Goal: Task Accomplishment & Management: Complete application form

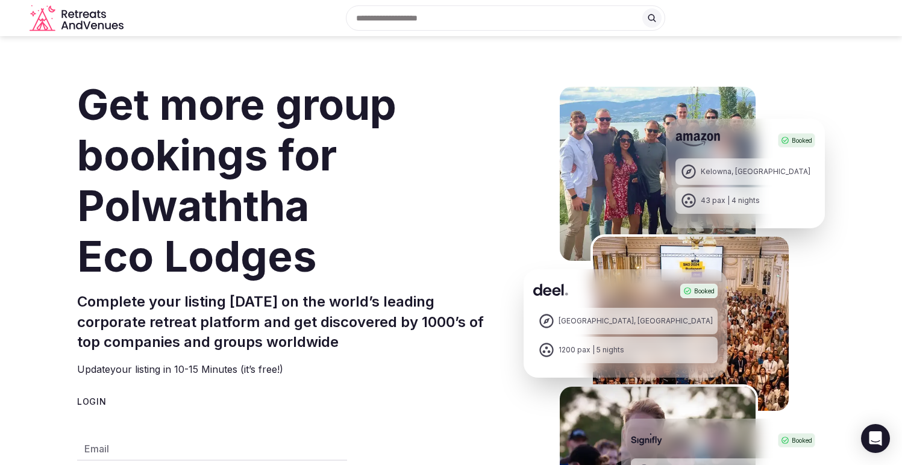
click at [468, 16] on input "text" at bounding box center [505, 17] width 319 height 25
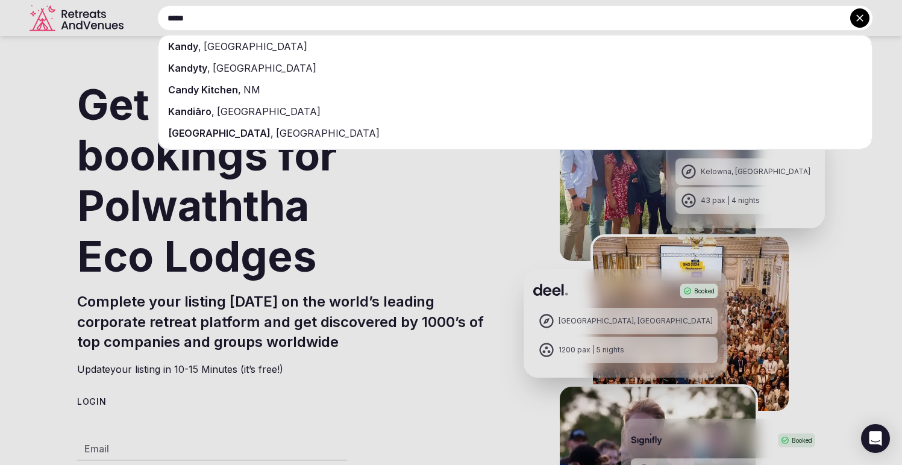
type input "*****"
click at [234, 46] on span "Sri Lanka" at bounding box center [254, 46] width 106 height 12
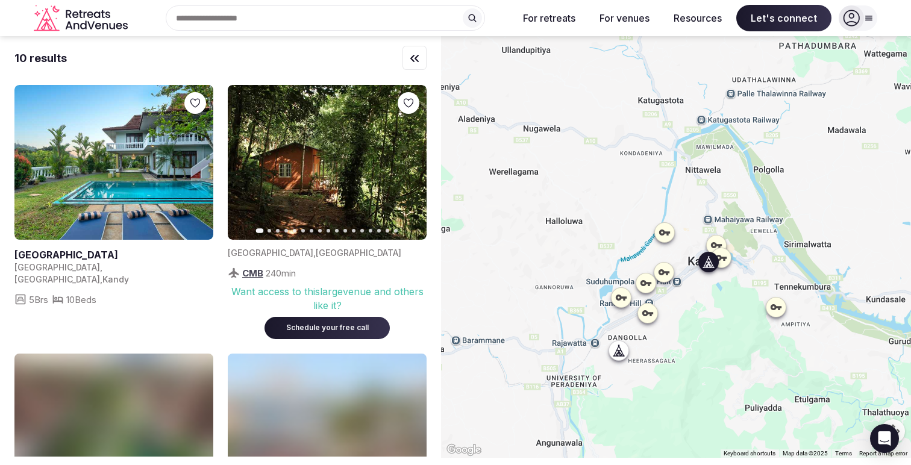
click at [409, 164] on icon "button" at bounding box center [410, 162] width 5 height 8
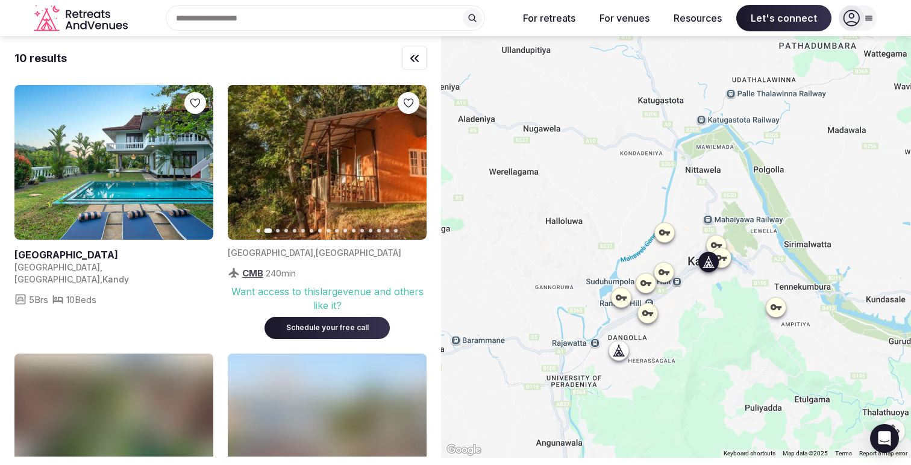
click at [409, 163] on icon "button" at bounding box center [410, 163] width 10 height 10
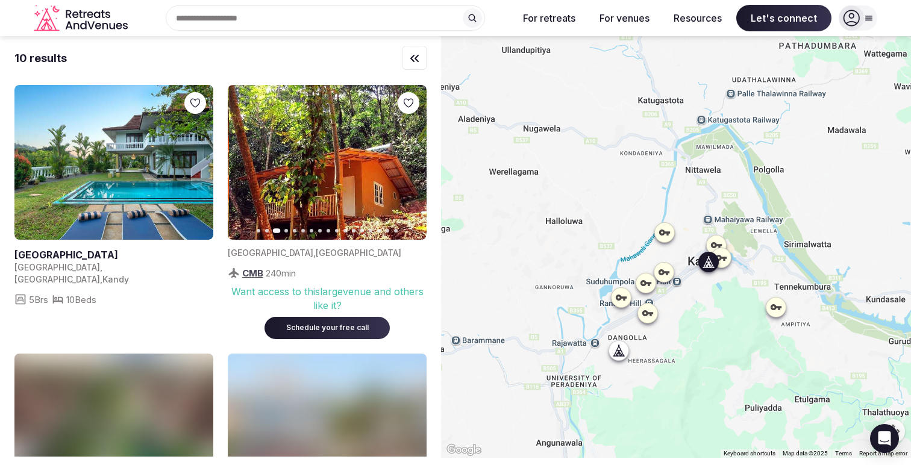
click at [409, 163] on icon "button" at bounding box center [410, 163] width 10 height 10
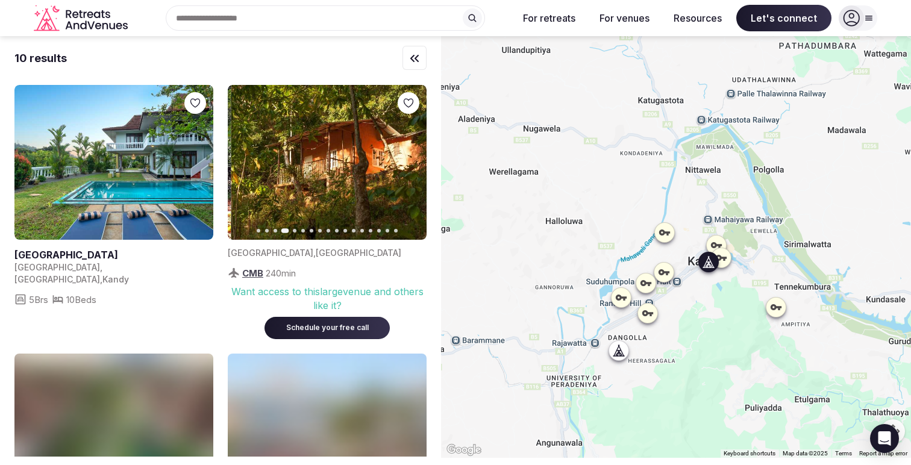
click at [409, 163] on icon "button" at bounding box center [410, 163] width 10 height 10
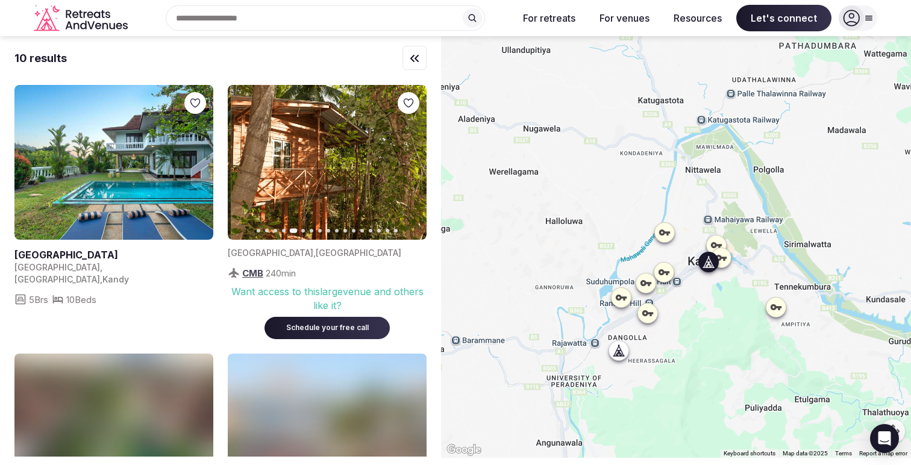
click at [409, 163] on icon "button" at bounding box center [410, 163] width 10 height 10
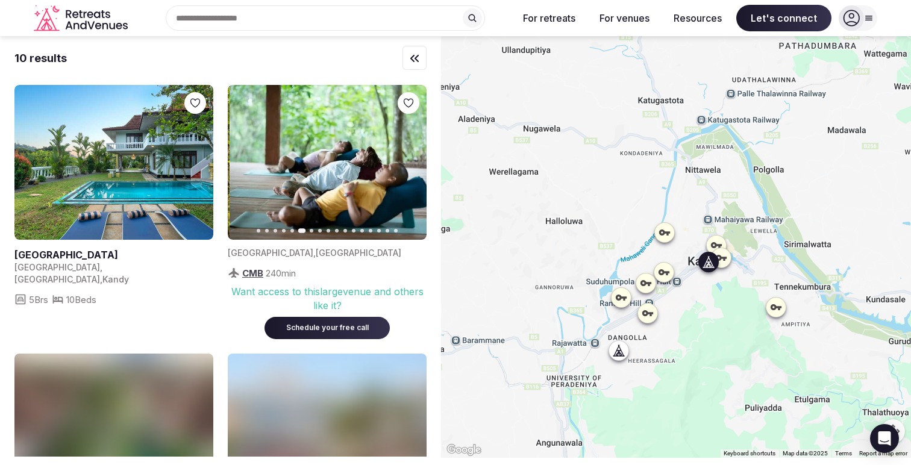
click at [409, 163] on icon "button" at bounding box center [410, 163] width 10 height 10
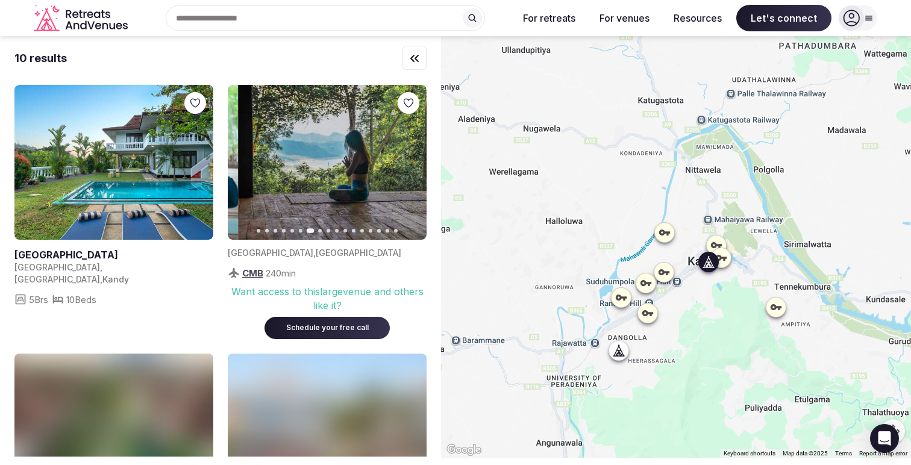
click at [409, 163] on icon "button" at bounding box center [410, 163] width 10 height 10
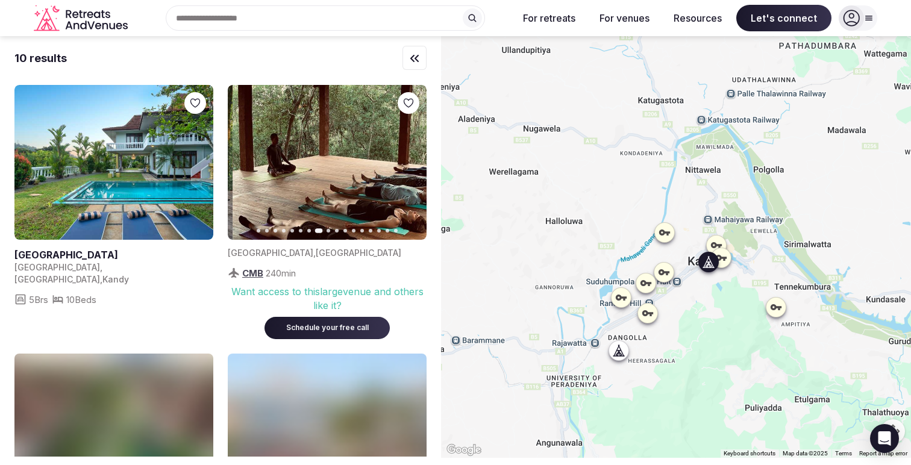
click at [409, 163] on icon "button" at bounding box center [410, 163] width 10 height 10
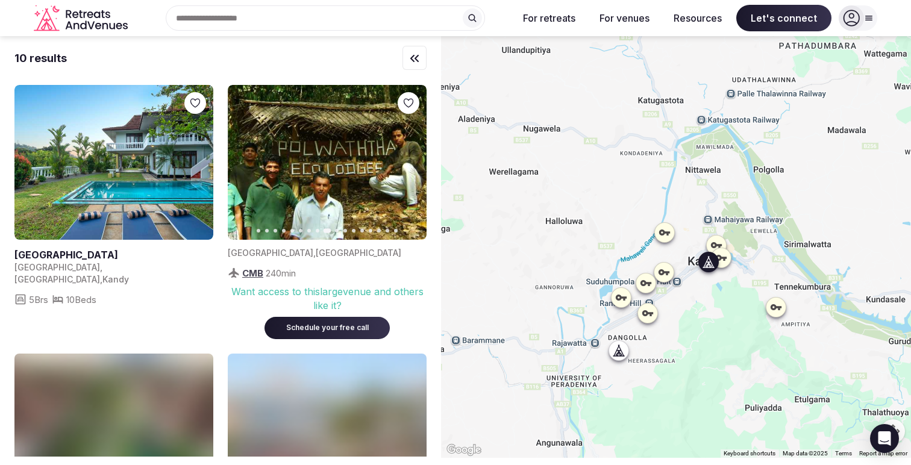
click at [409, 163] on icon "button" at bounding box center [410, 163] width 10 height 10
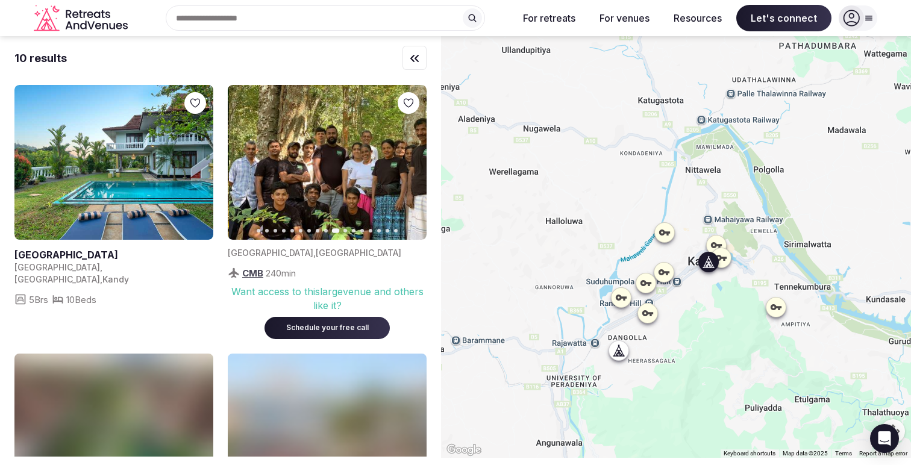
click at [409, 163] on icon "button" at bounding box center [410, 163] width 10 height 10
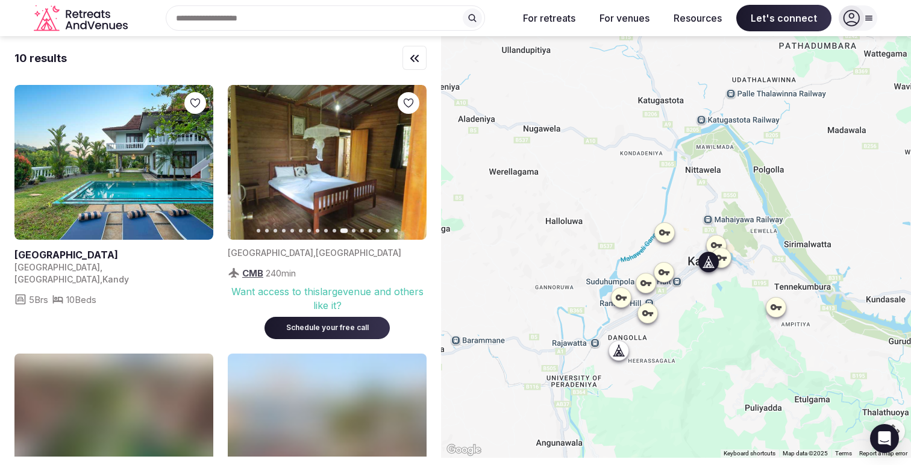
click at [409, 163] on icon "button" at bounding box center [410, 163] width 10 height 10
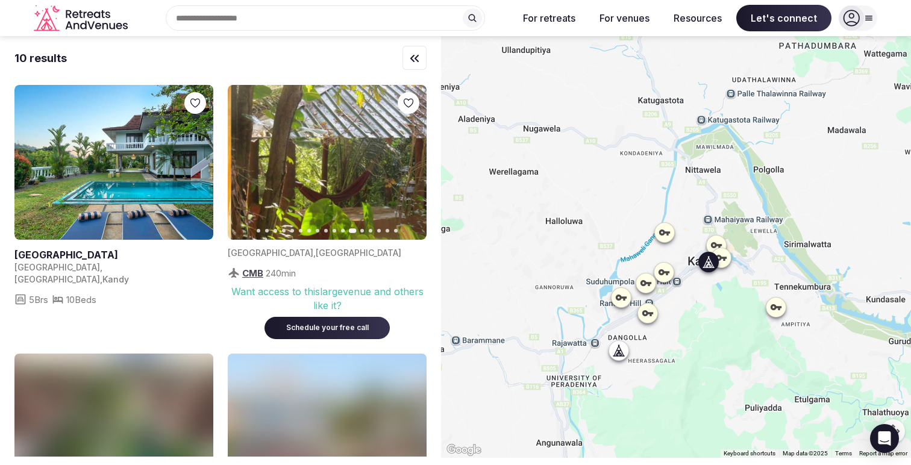
click at [409, 163] on icon "button" at bounding box center [410, 163] width 10 height 10
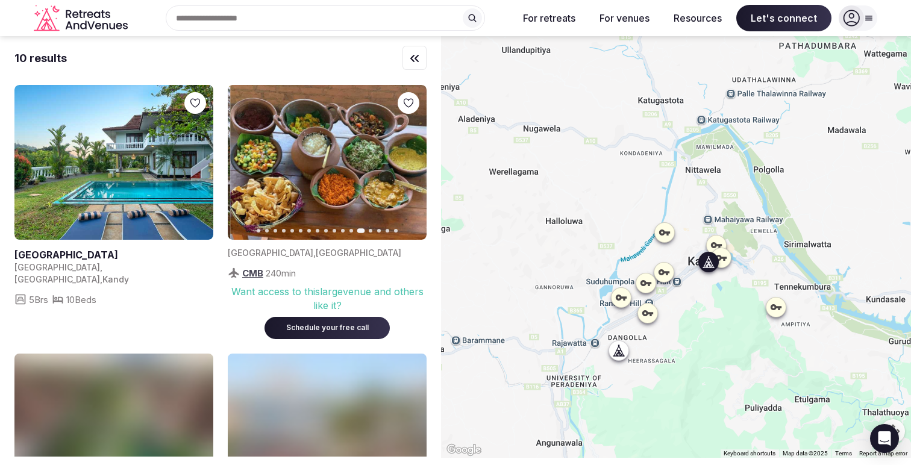
click at [409, 163] on icon "button" at bounding box center [410, 163] width 10 height 10
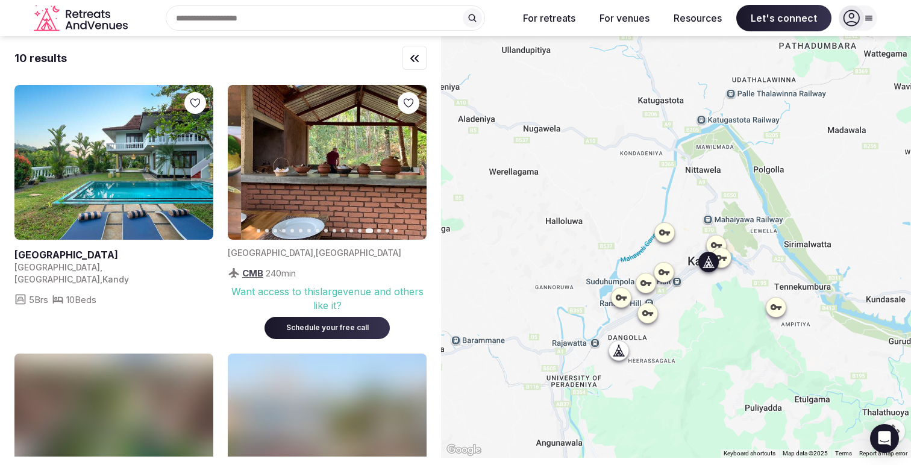
click at [409, 163] on icon "button" at bounding box center [410, 163] width 10 height 10
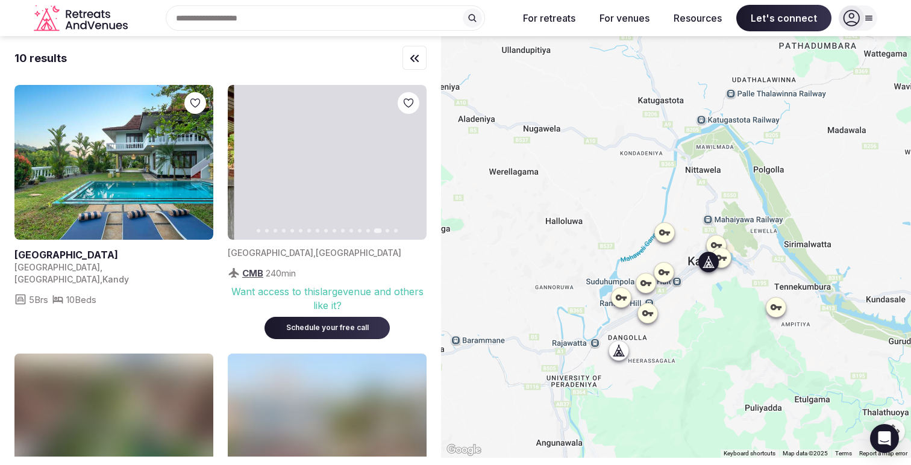
click at [409, 163] on icon "button" at bounding box center [410, 163] width 10 height 10
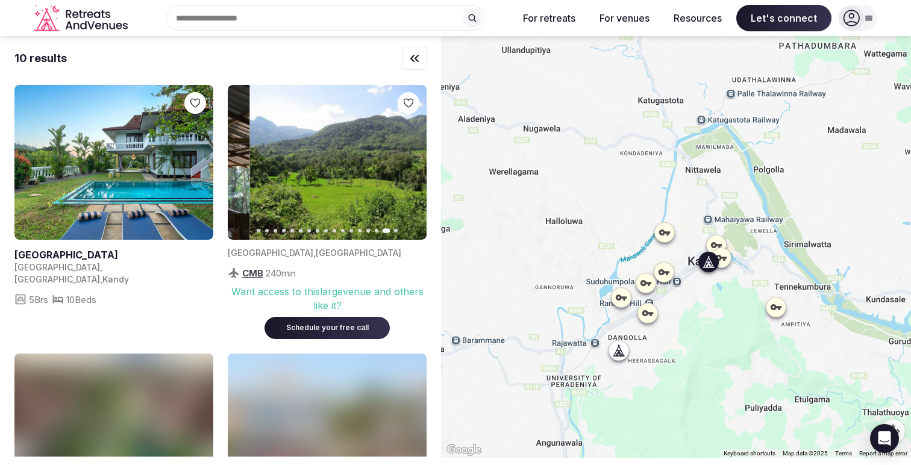
click at [409, 163] on icon "button" at bounding box center [410, 163] width 10 height 10
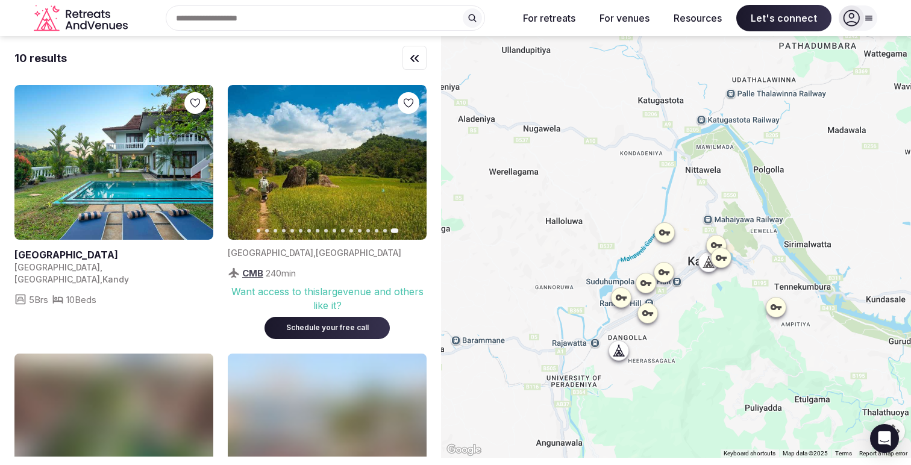
click at [868, 14] on icon at bounding box center [869, 18] width 10 height 10
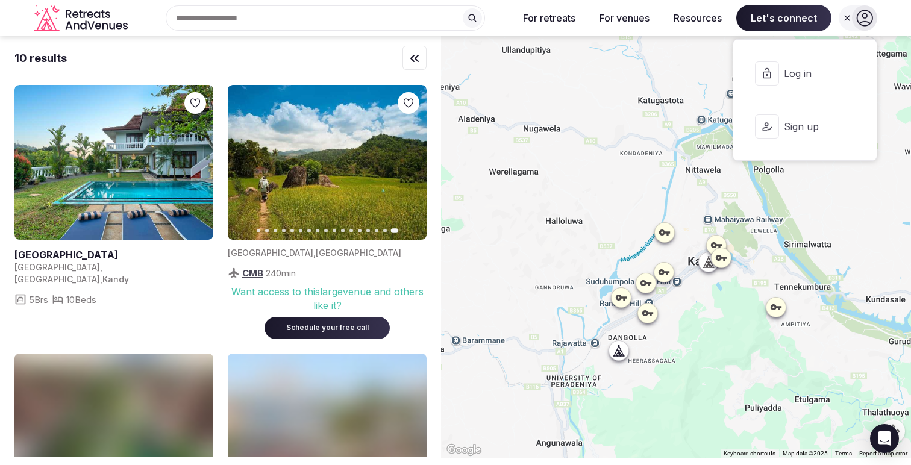
click at [814, 75] on span "Log in" at bounding box center [813, 73] width 58 height 13
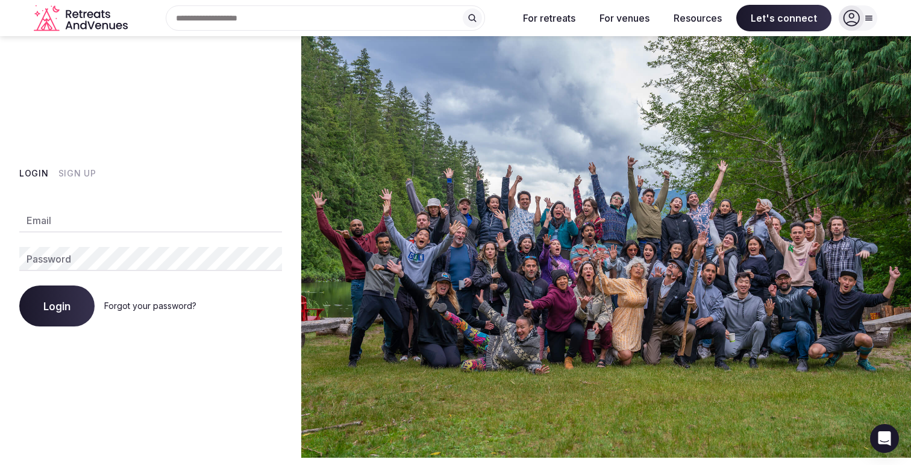
click at [66, 216] on input "Email" at bounding box center [150, 220] width 263 height 24
type input "**********"
click at [65, 249] on div "Password" at bounding box center [150, 259] width 263 height 24
click at [19, 286] on button "Login" at bounding box center [56, 306] width 75 height 41
click at [152, 307] on link "Forgot your password?" at bounding box center [150, 306] width 92 height 10
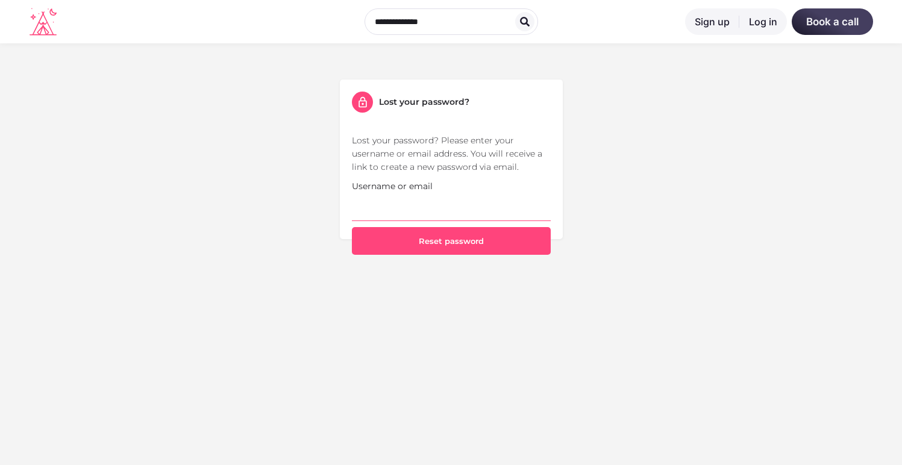
click at [402, 202] on input "Username or email" at bounding box center [451, 207] width 199 height 28
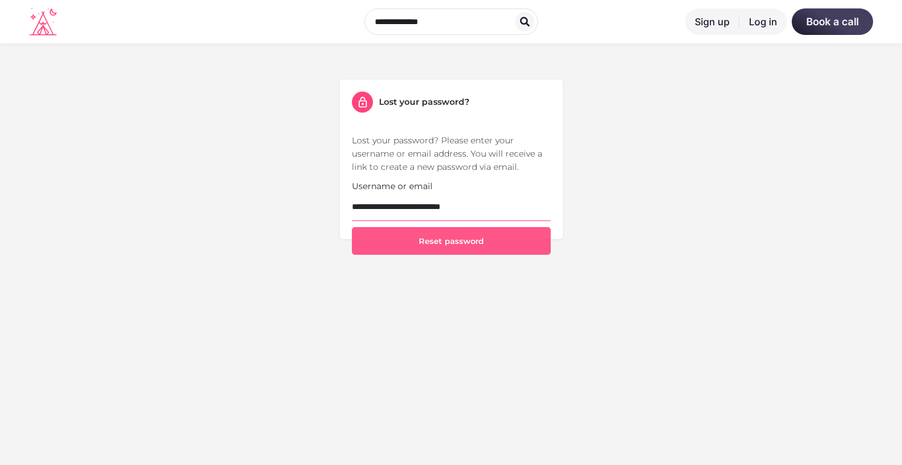
type input "**********"
click at [425, 254] on button "Reset password" at bounding box center [451, 241] width 199 height 28
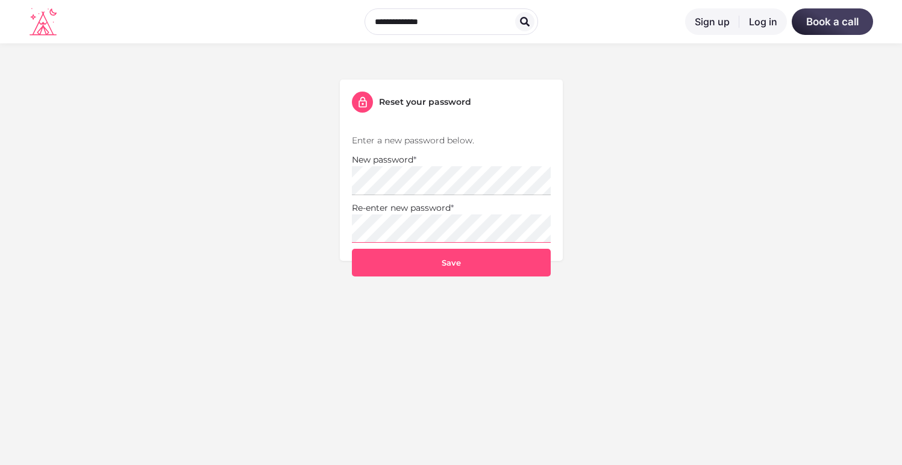
click at [352, 249] on button "Save" at bounding box center [451, 263] width 199 height 28
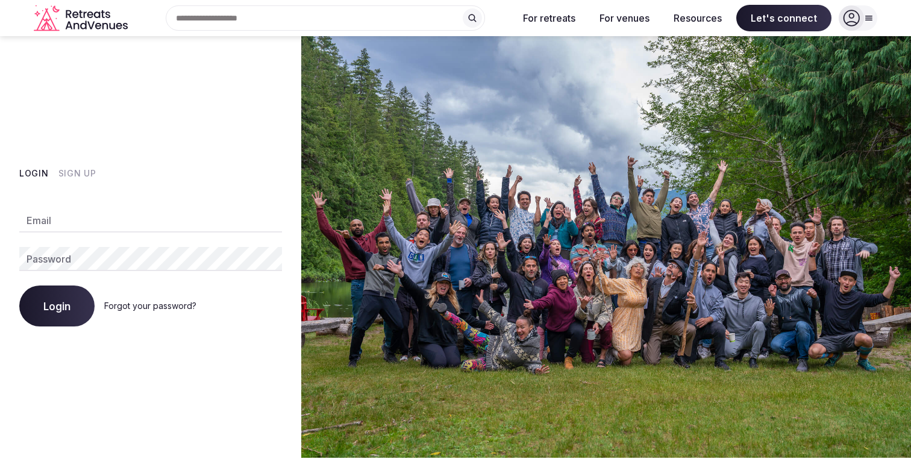
click at [93, 212] on input "Email" at bounding box center [150, 220] width 263 height 24
click at [98, 221] on input "Email" at bounding box center [150, 220] width 263 height 24
type input "**********"
click at [44, 316] on button "Login" at bounding box center [56, 306] width 75 height 41
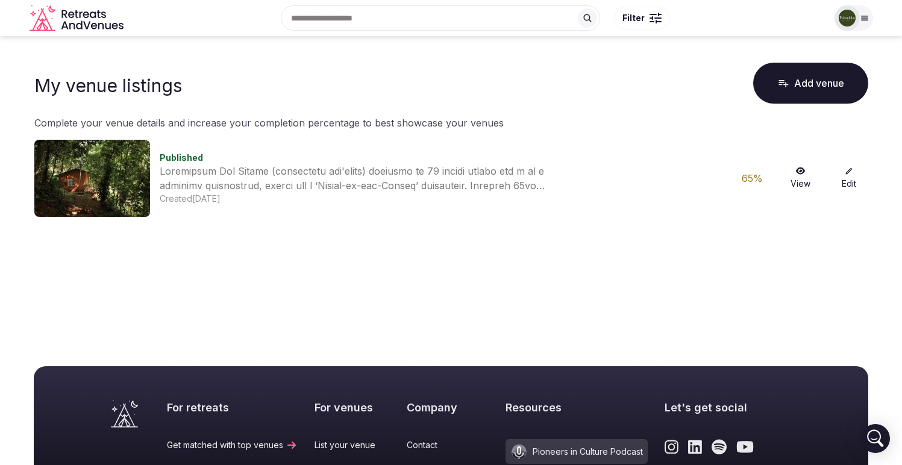
click at [851, 177] on link "Edit" at bounding box center [849, 178] width 39 height 23
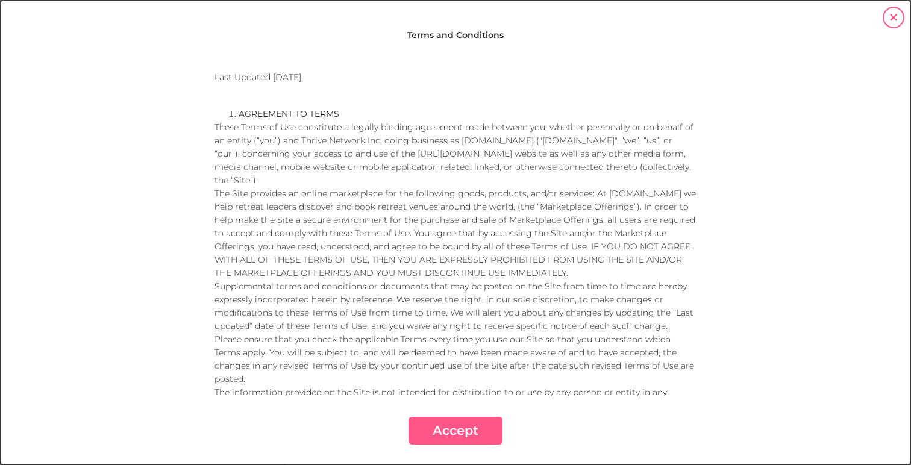
click at [457, 432] on button "Accept" at bounding box center [456, 431] width 94 height 28
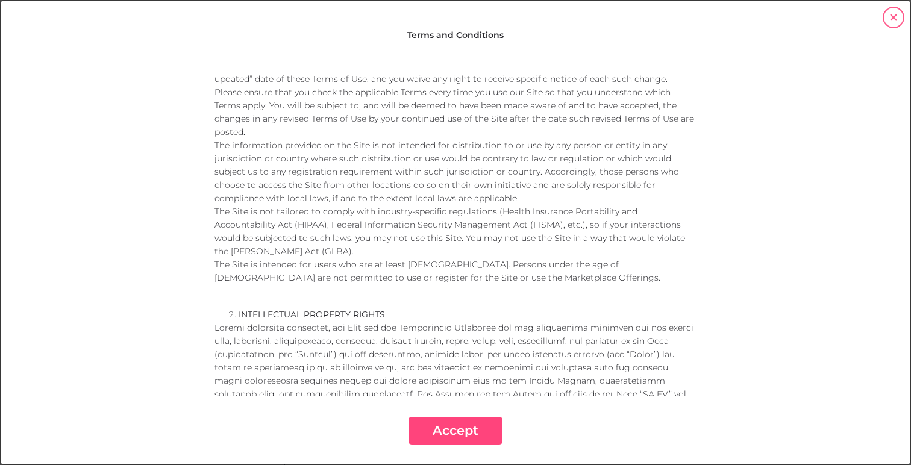
scroll to position [312, 0]
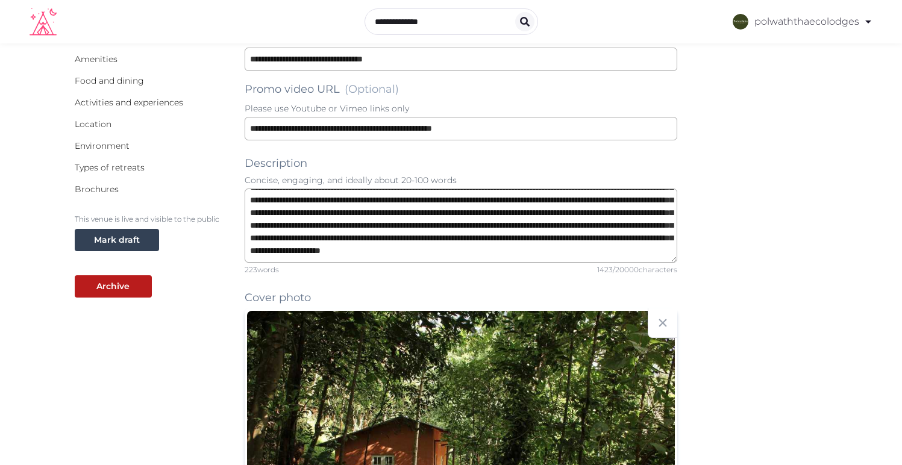
scroll to position [392, 0]
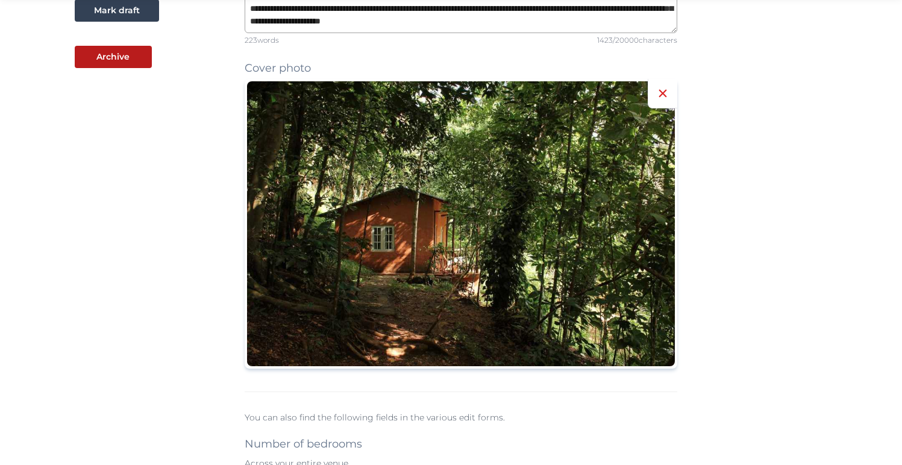
click at [657, 95] on icon at bounding box center [663, 93] width 14 height 14
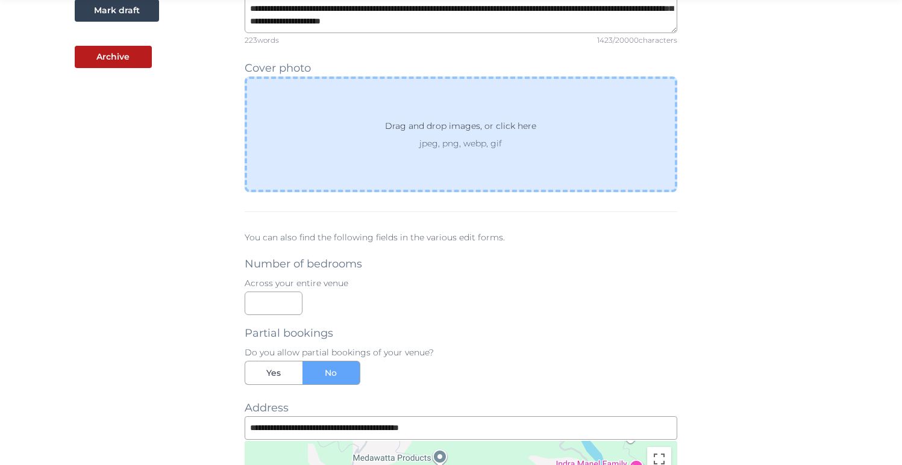
click at [392, 146] on p "jpeg, png, webp, gif" at bounding box center [460, 143] width 195 height 12
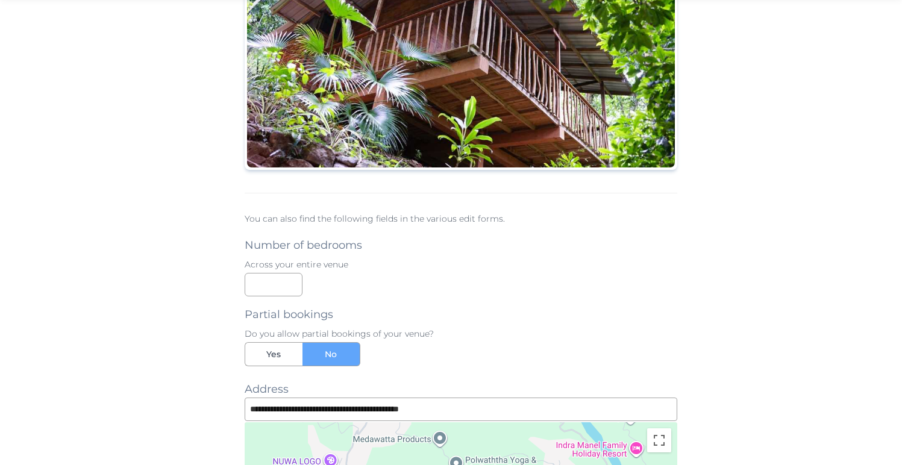
scroll to position [658, 0]
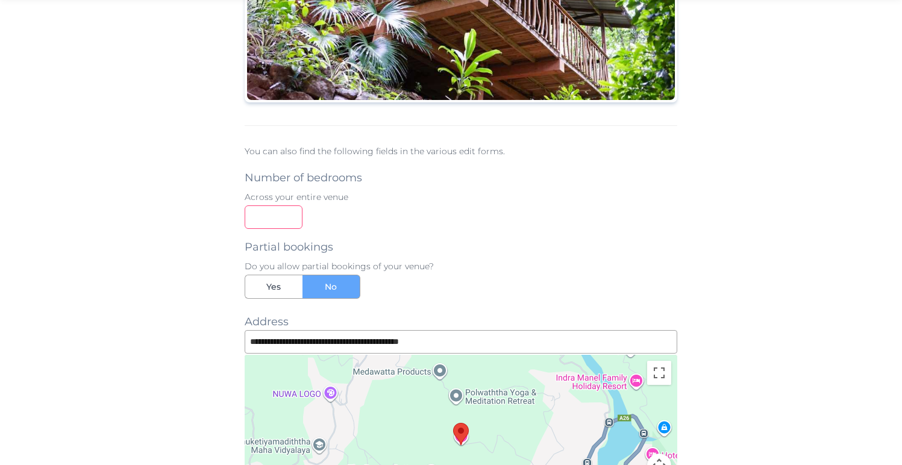
click at [280, 217] on input "number" at bounding box center [274, 217] width 58 height 24
type input "**"
click at [498, 233] on div "Partial bookings Do you allow partial bookings of your venue? Yes No" at bounding box center [461, 264] width 433 height 70
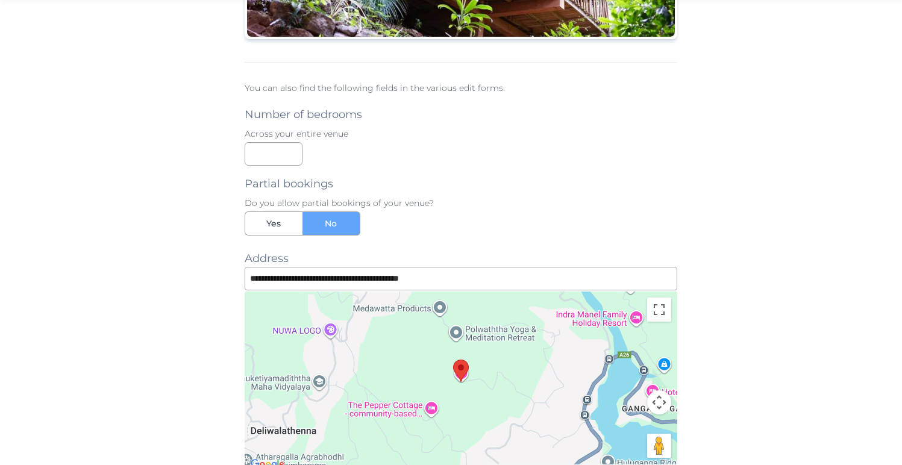
scroll to position [770, 0]
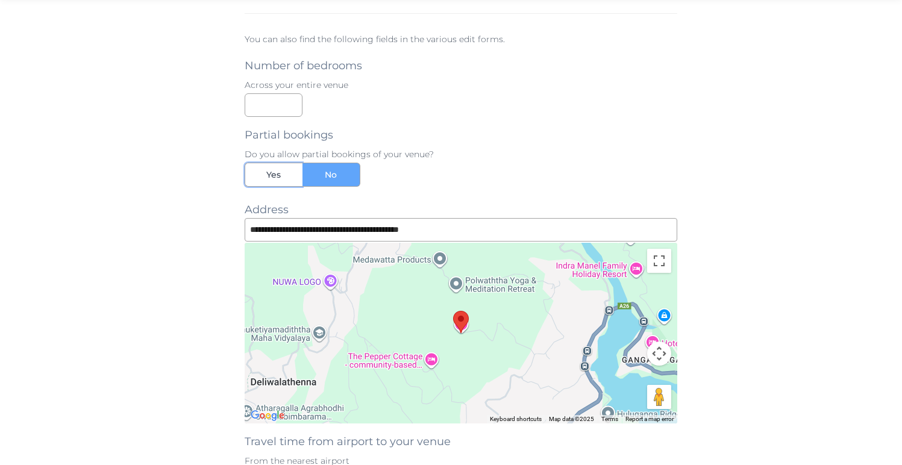
click at [266, 174] on span "Yes" at bounding box center [273, 175] width 14 height 12
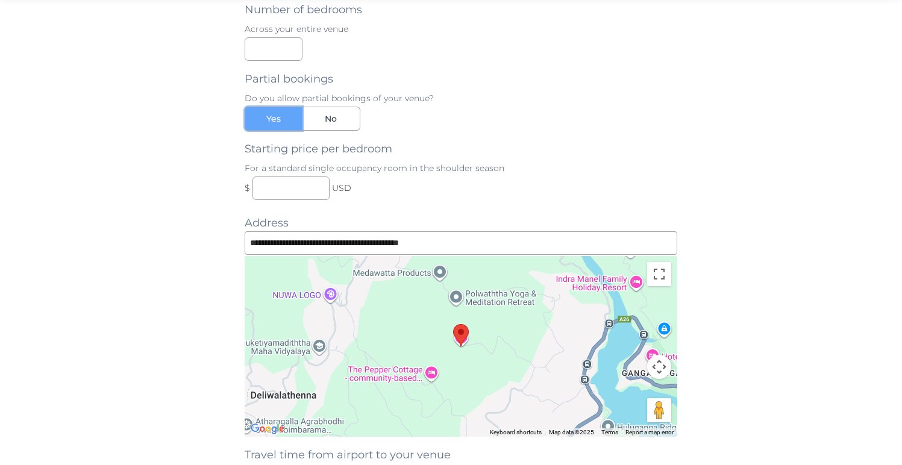
scroll to position [833, 0]
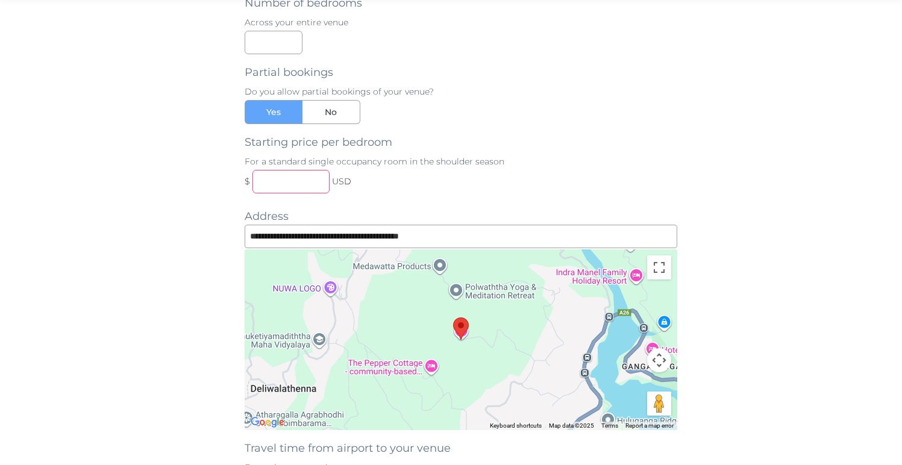
click at [304, 180] on input "text" at bounding box center [290, 182] width 77 height 24
type input "**"
click at [462, 189] on div "$ ** USD" at bounding box center [461, 182] width 433 height 24
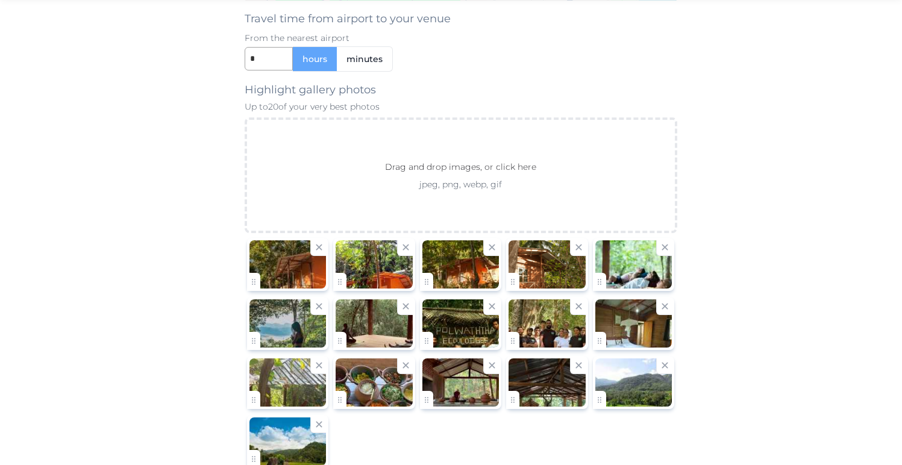
scroll to position [1264, 0]
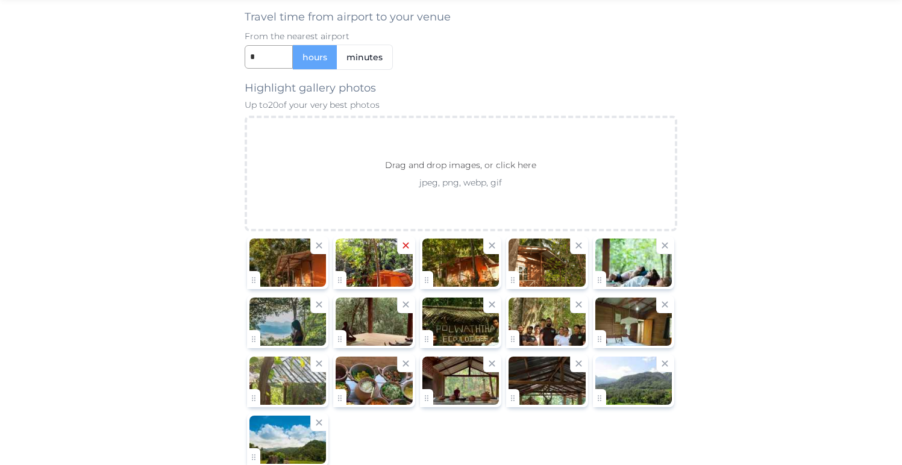
click at [403, 249] on icon at bounding box center [405, 245] width 11 height 11
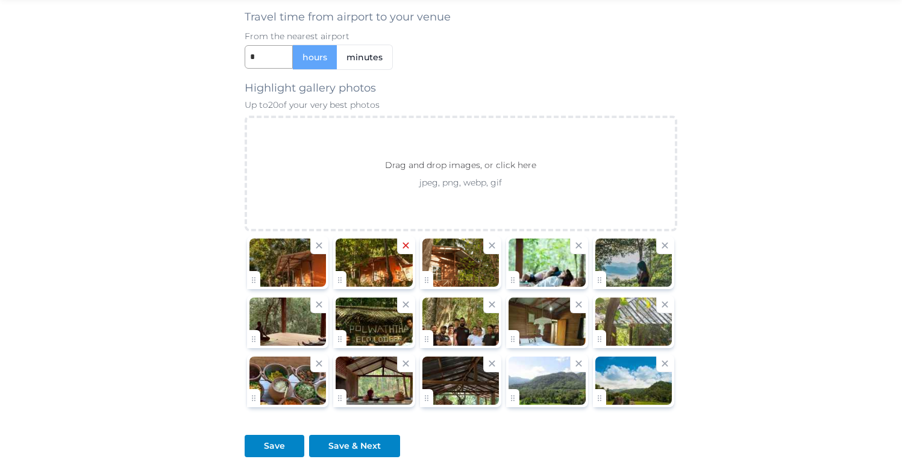
click at [409, 242] on icon at bounding box center [405, 245] width 11 height 11
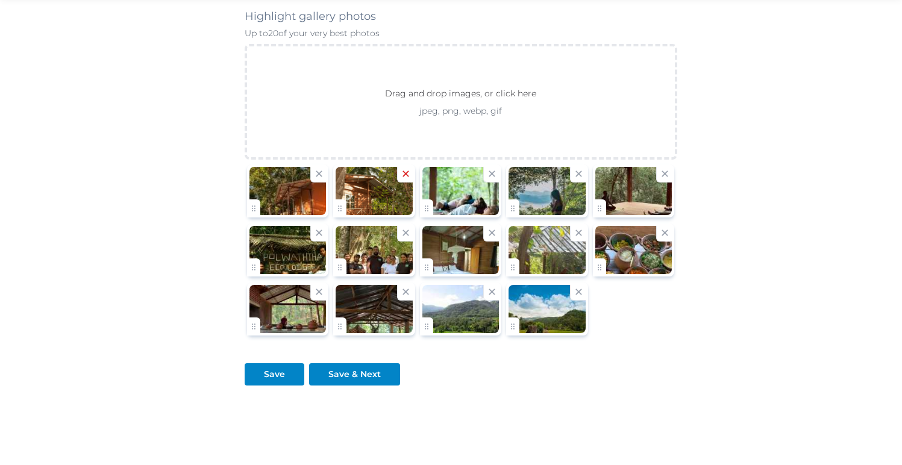
scroll to position [1369, 0]
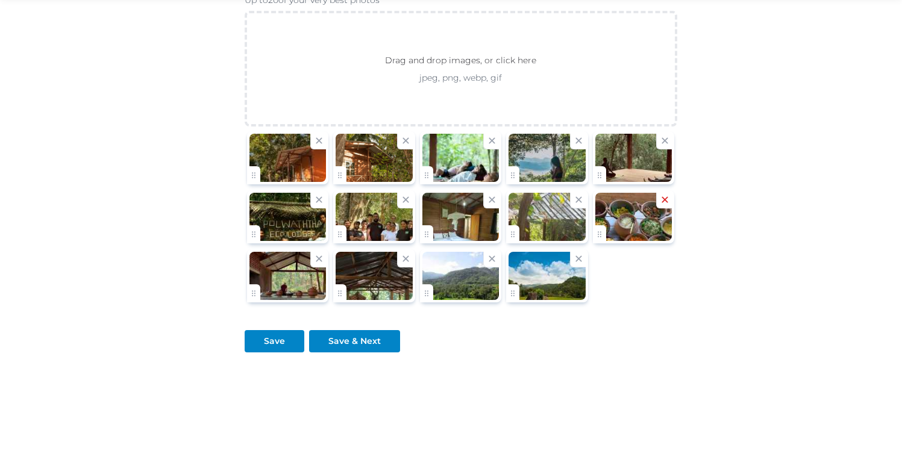
click at [667, 198] on icon at bounding box center [664, 199] width 11 height 11
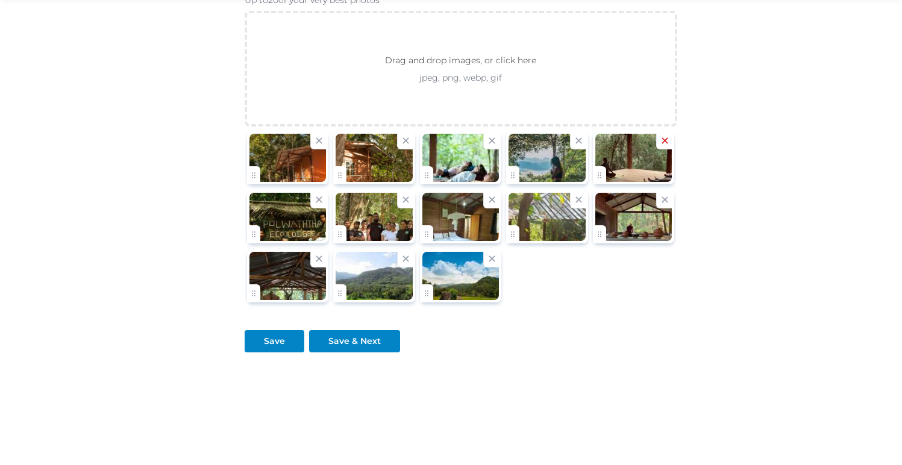
click at [665, 139] on icon at bounding box center [665, 140] width 6 height 6
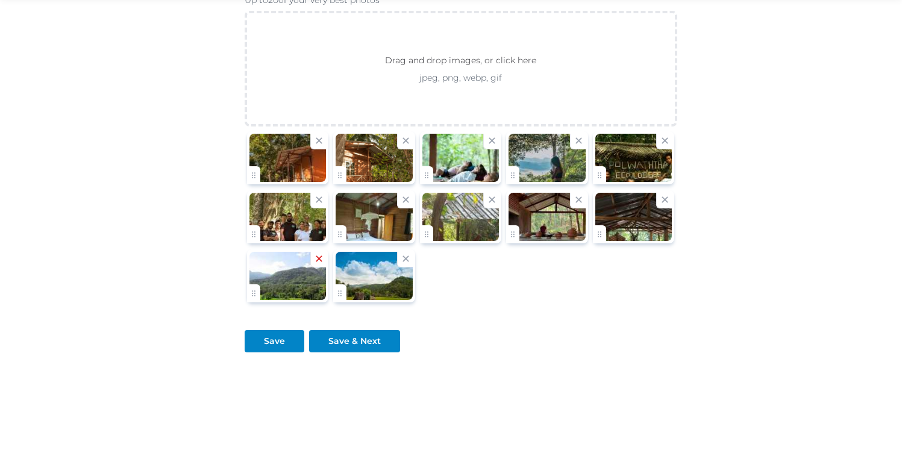
click at [320, 259] on icon at bounding box center [319, 259] width 6 height 6
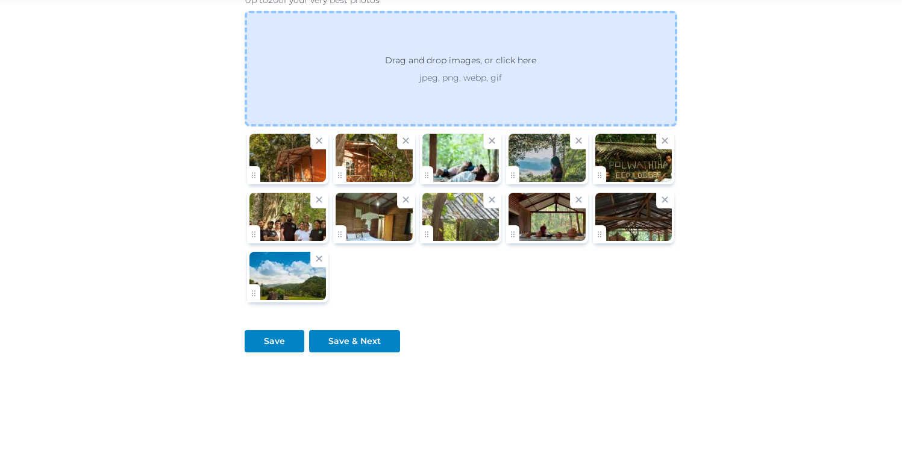
click at [418, 77] on p "jpeg, png, webp, gif" at bounding box center [460, 78] width 195 height 12
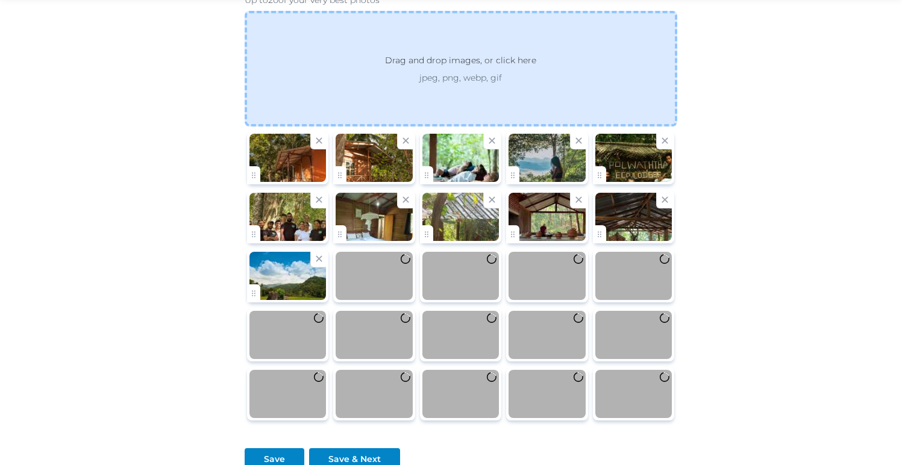
click at [486, 61] on p "Drag and drop images, or click here" at bounding box center [460, 63] width 171 height 18
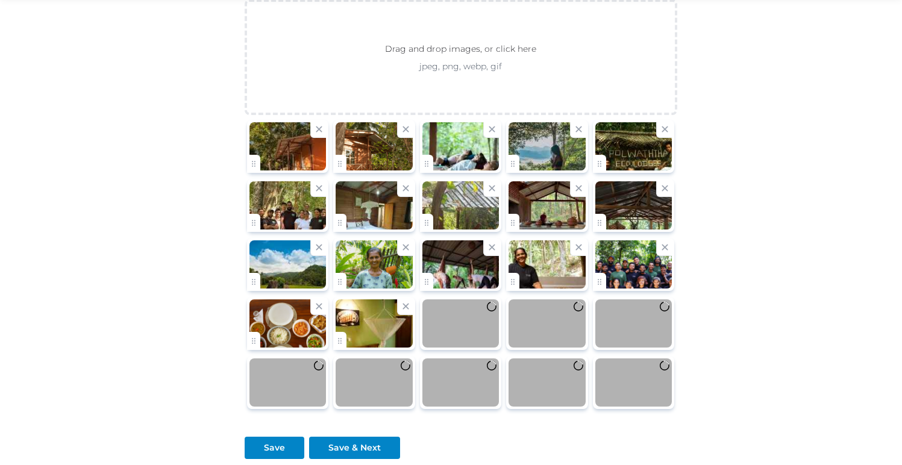
scroll to position [1381, 0]
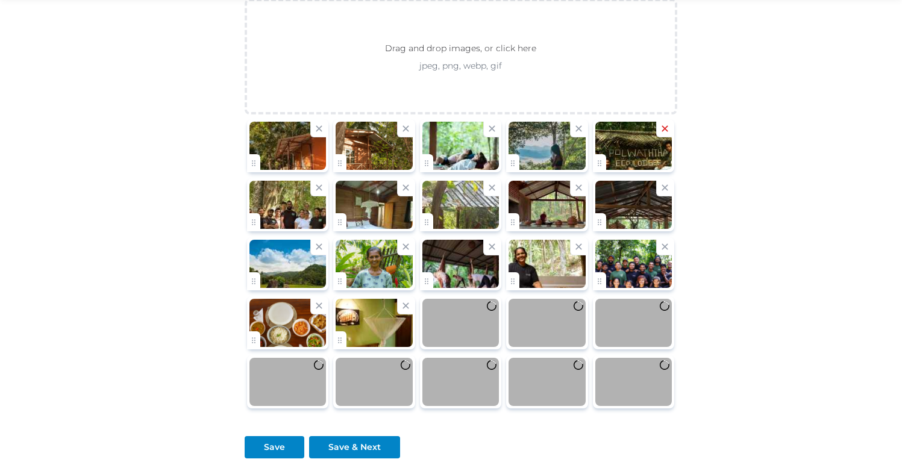
click at [665, 128] on icon at bounding box center [665, 128] width 6 height 6
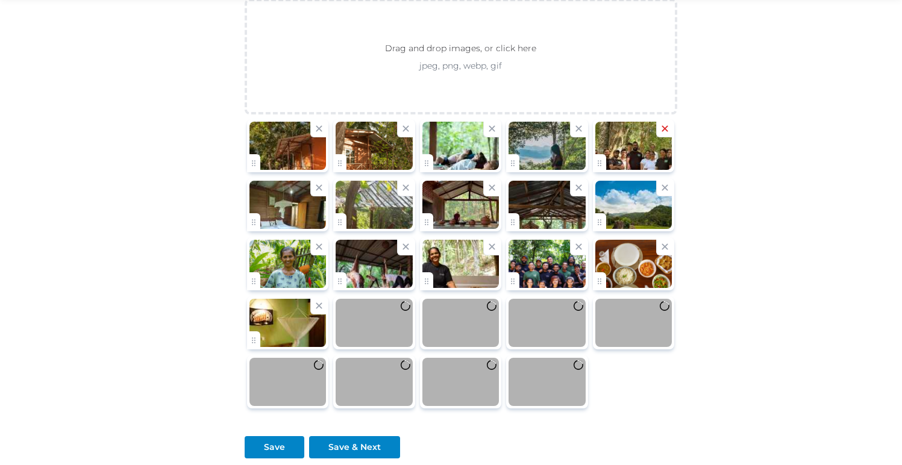
click at [666, 126] on icon at bounding box center [665, 128] width 6 height 6
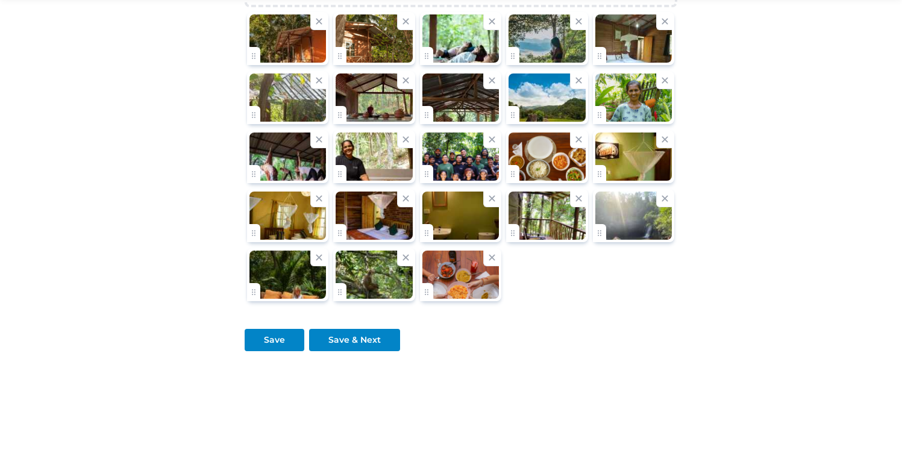
scroll to position [1323, 0]
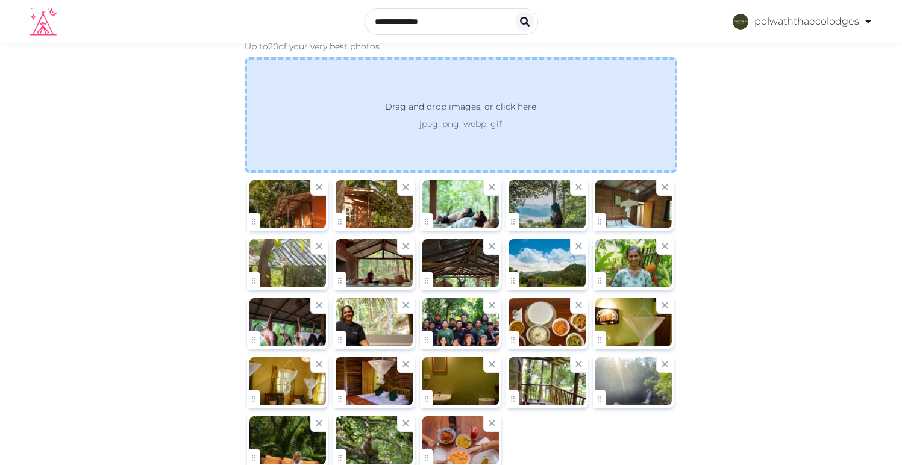
click at [478, 121] on p "jpeg, png, webp, gif" at bounding box center [460, 124] width 195 height 12
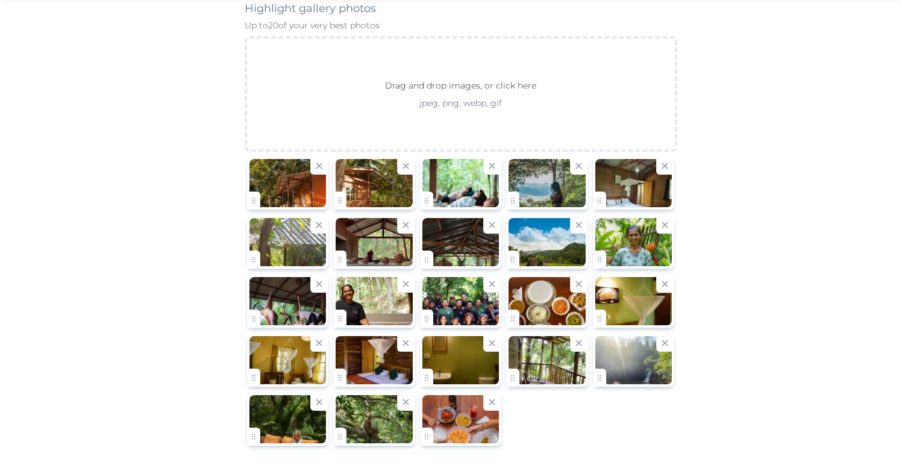
scroll to position [1346, 0]
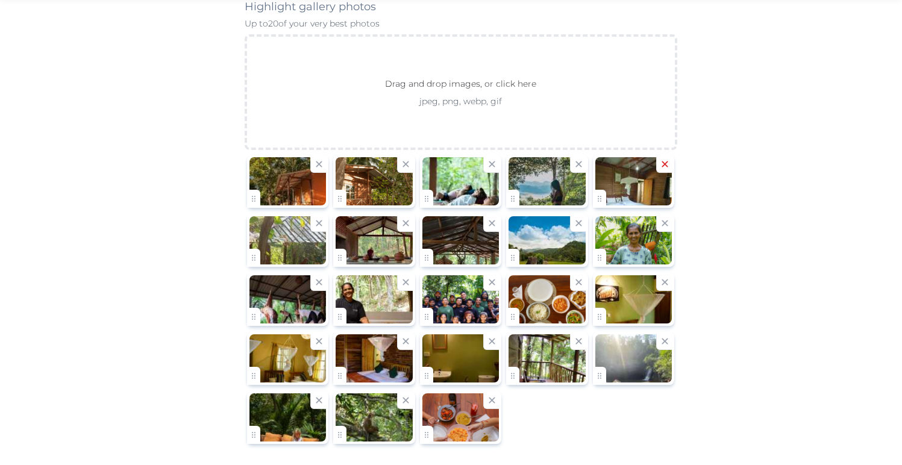
click at [664, 164] on icon at bounding box center [665, 164] width 6 height 6
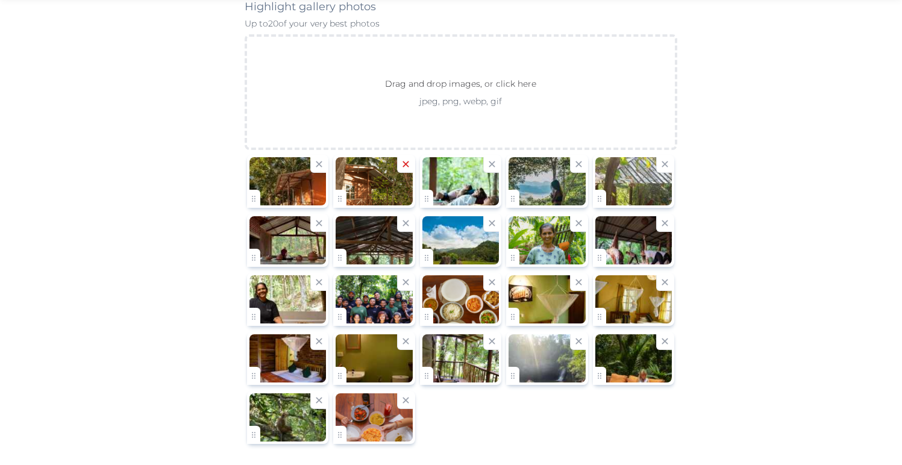
click at [407, 163] on icon at bounding box center [405, 163] width 11 height 11
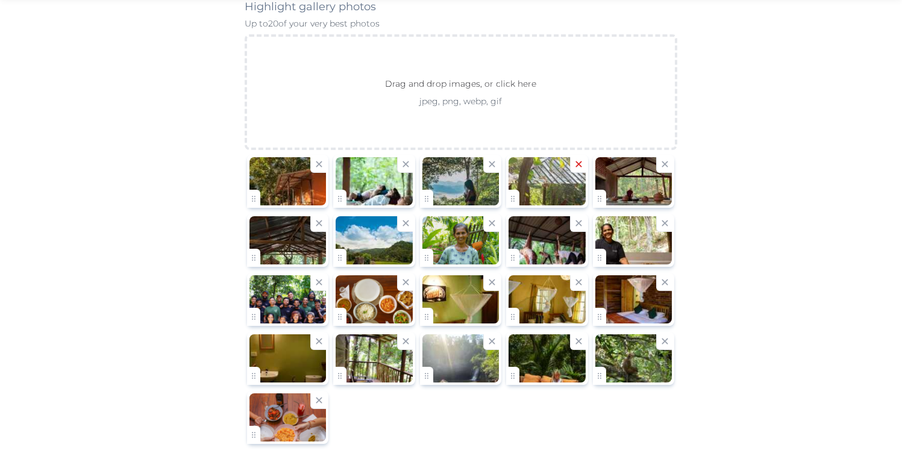
click at [578, 163] on icon at bounding box center [578, 164] width 6 height 6
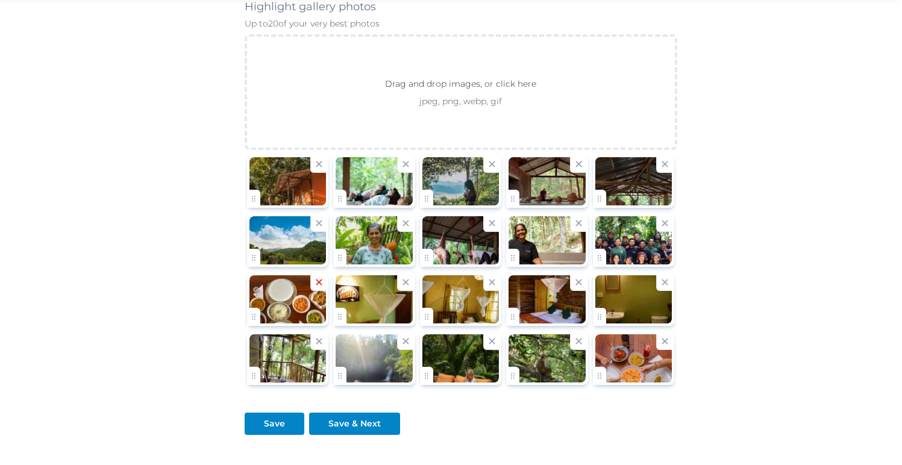
click at [319, 282] on icon at bounding box center [318, 282] width 11 height 11
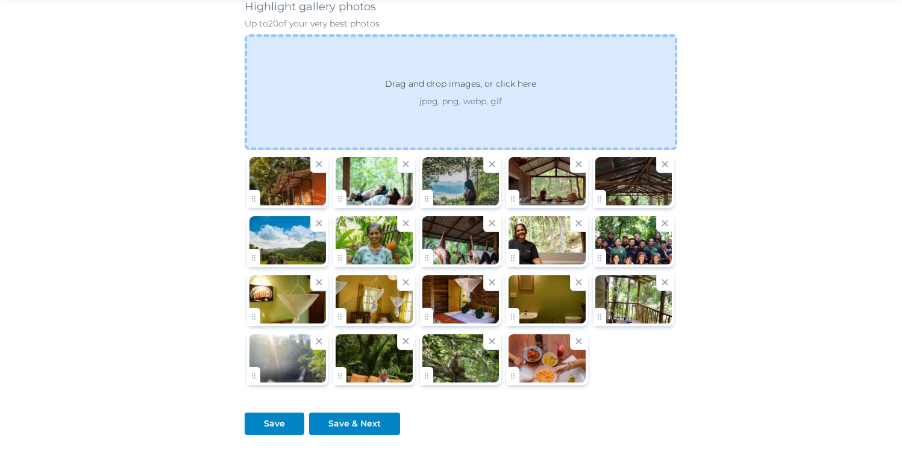
click at [420, 110] on div "Drag and drop images, or click here jpeg, png, webp, gif" at bounding box center [461, 92] width 433 height 116
click at [469, 106] on p "jpeg, png, webp, gif" at bounding box center [460, 101] width 195 height 12
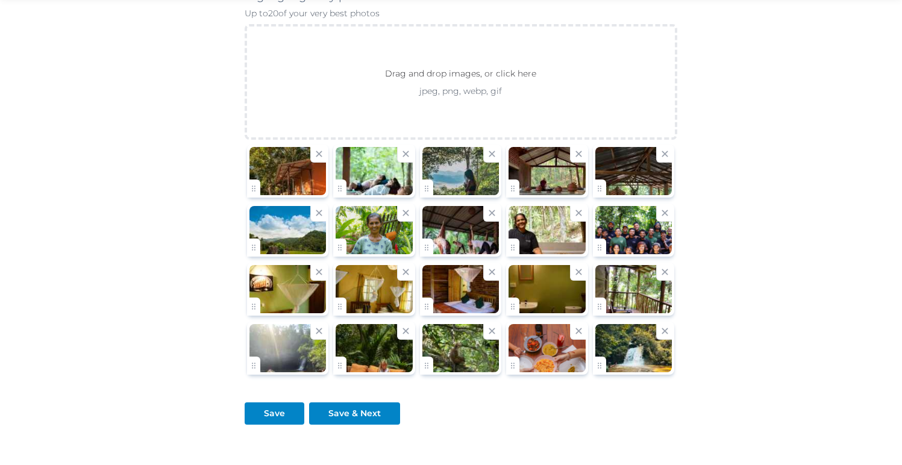
scroll to position [1367, 0]
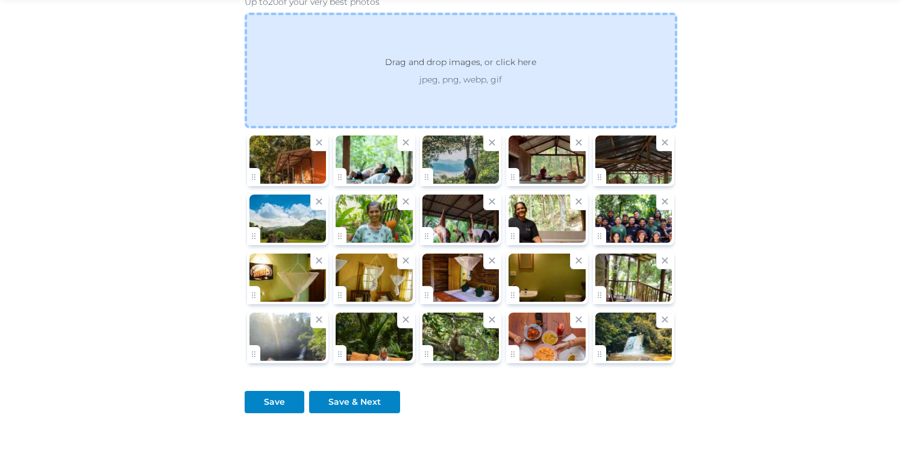
click at [403, 58] on p "Drag and drop images, or click here" at bounding box center [460, 64] width 171 height 18
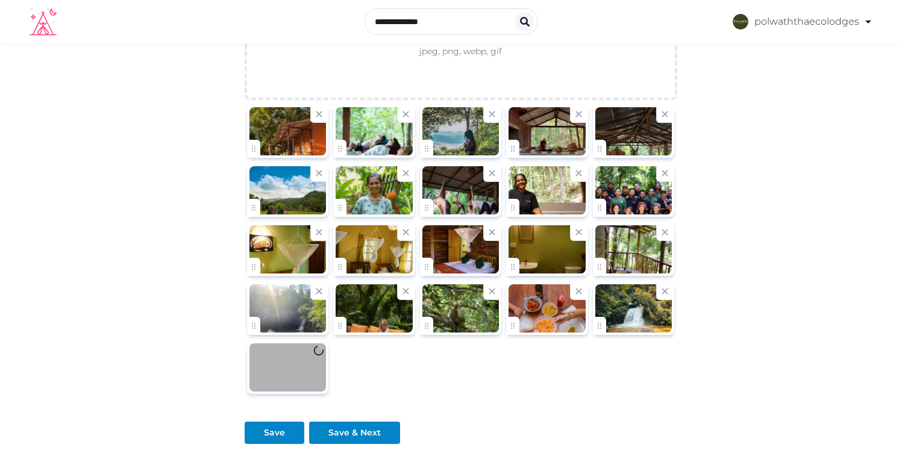
scroll to position [1334, 0]
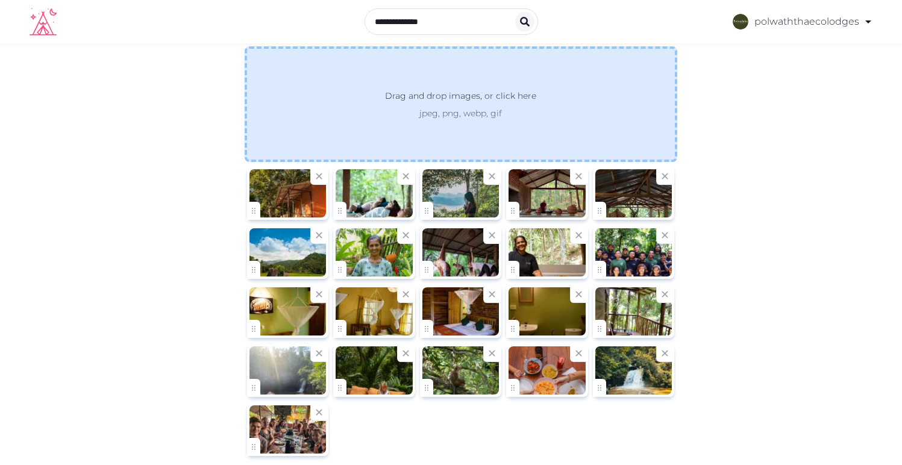
click at [415, 109] on p "jpeg, png, webp, gif" at bounding box center [460, 113] width 195 height 12
click at [475, 100] on p "Drag and drop images, or click here" at bounding box center [460, 98] width 171 height 18
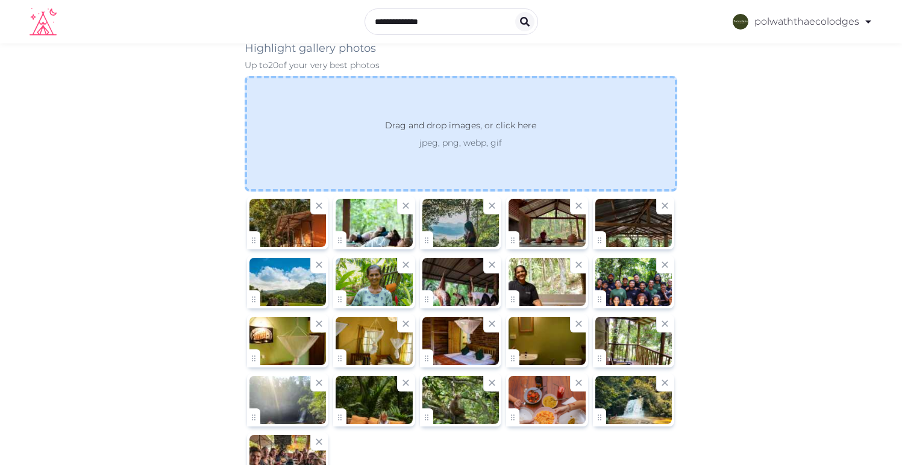
scroll to position [1303, 0]
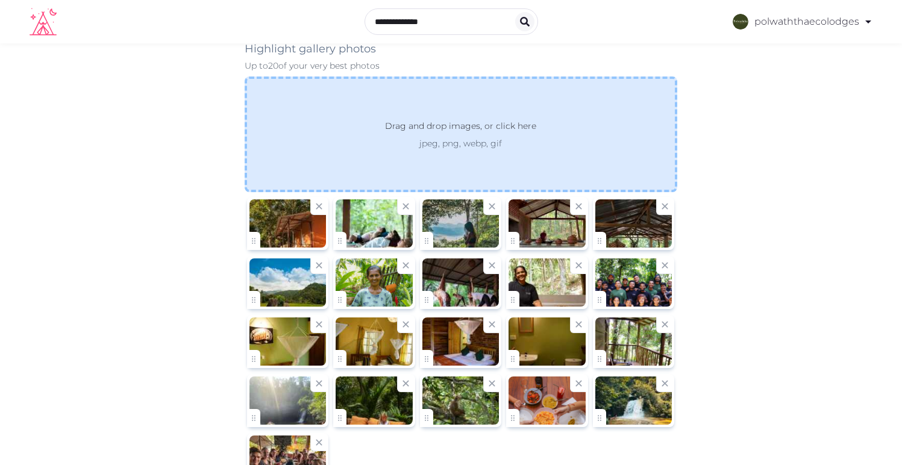
click at [448, 130] on p "Drag and drop images, or click here" at bounding box center [460, 128] width 171 height 18
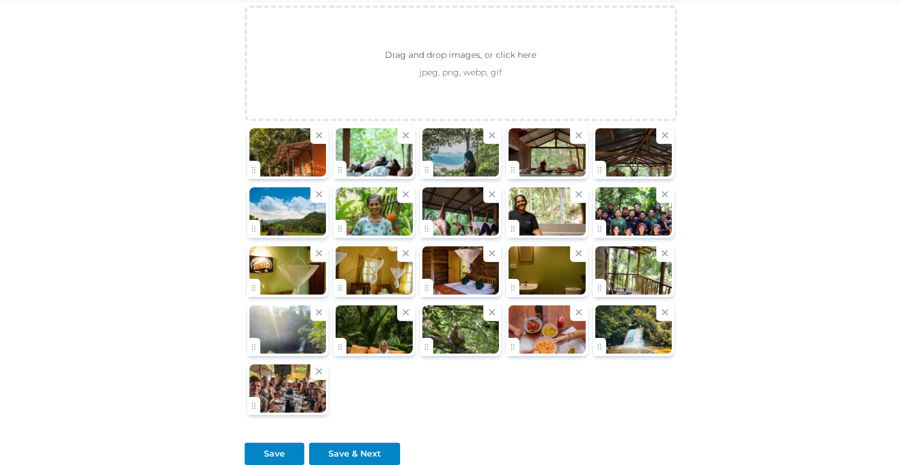
scroll to position [1379, 0]
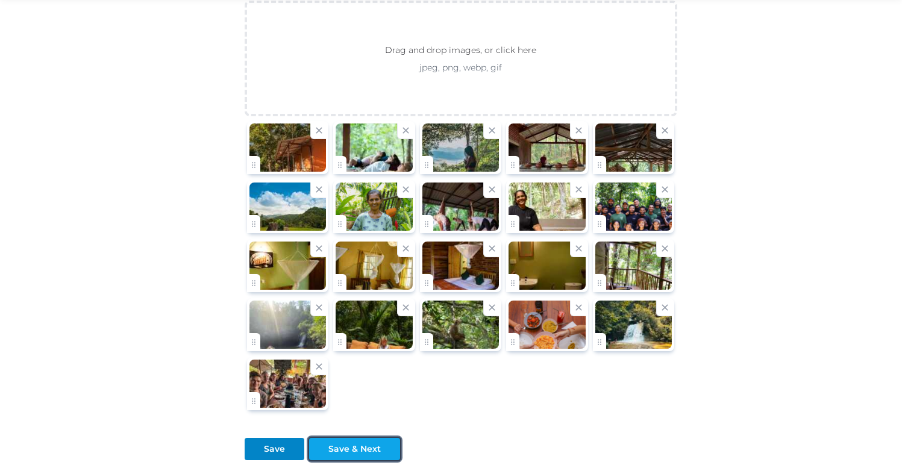
click at [353, 443] on div "Save & Next" at bounding box center [354, 449] width 52 height 13
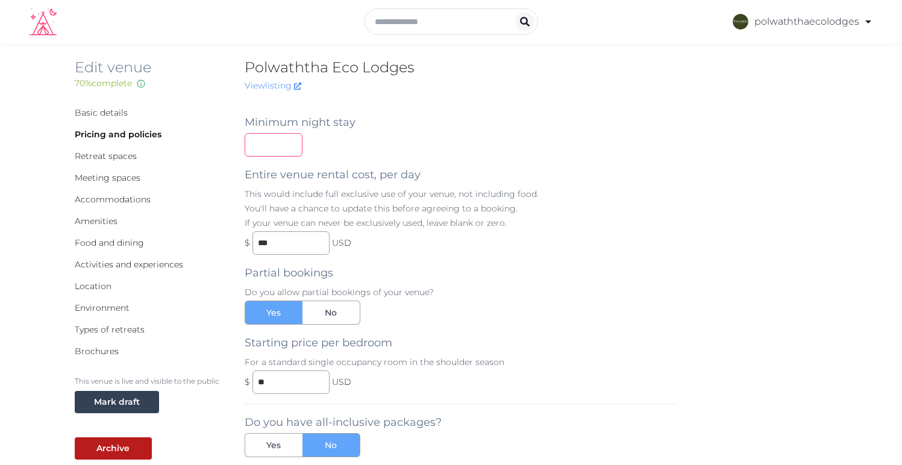
click at [272, 145] on input "number" at bounding box center [274, 145] width 58 height 24
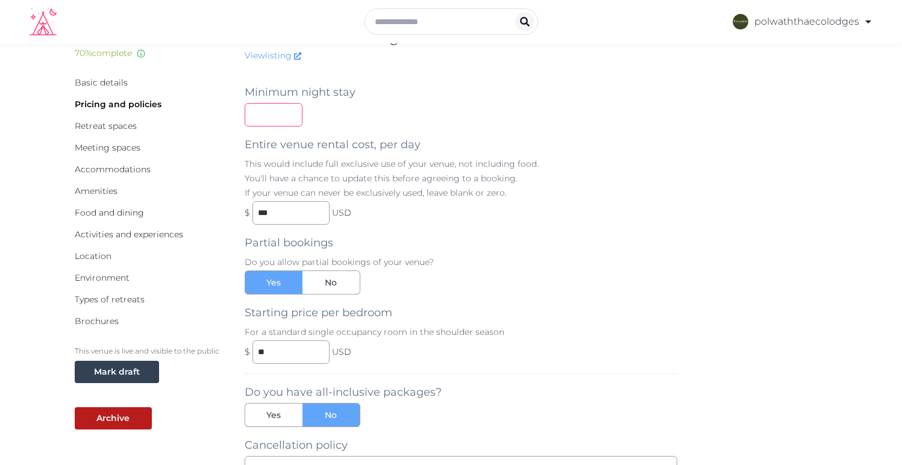
scroll to position [167, 0]
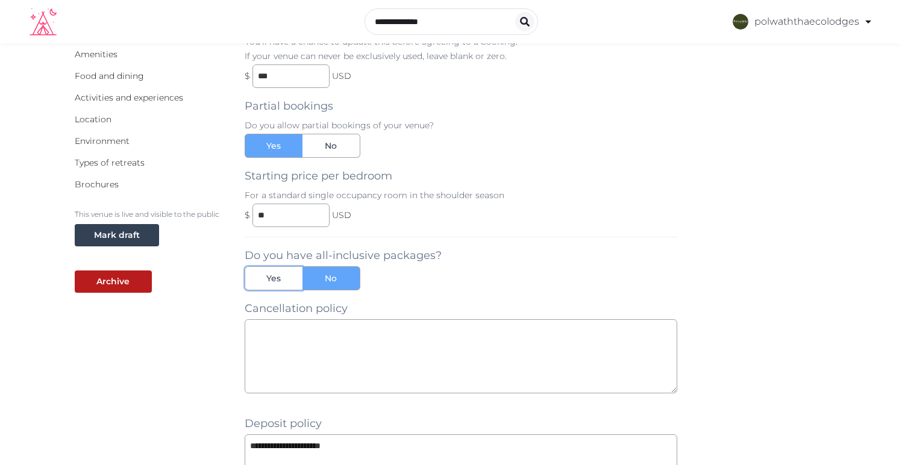
click at [270, 274] on span "Yes" at bounding box center [273, 278] width 14 height 12
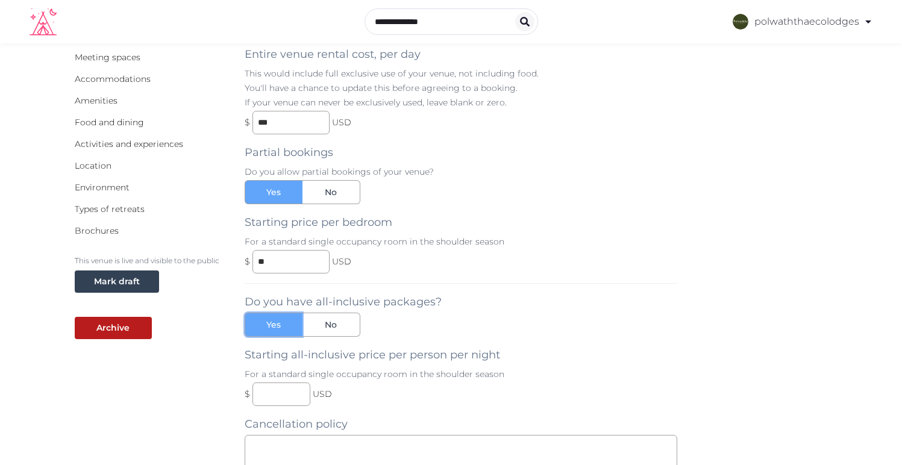
scroll to position [55, 0]
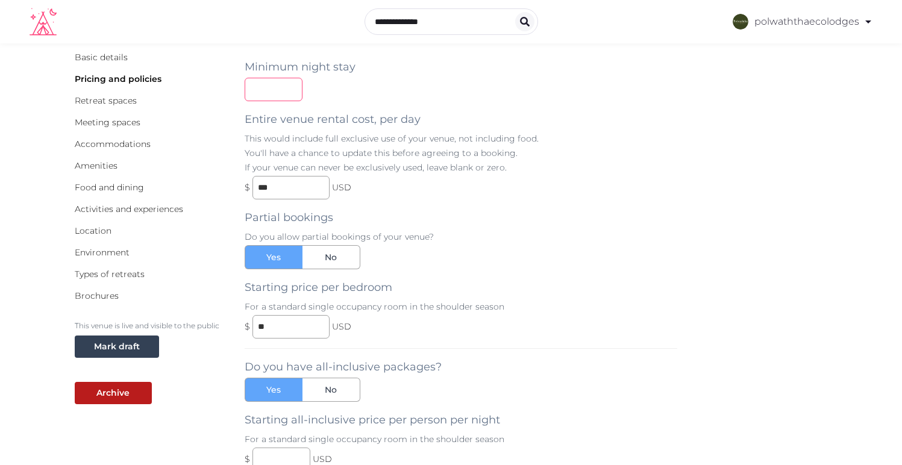
click at [275, 93] on input "number" at bounding box center [274, 90] width 58 height 24
type input "*"
click at [475, 116] on div "Minimum night stay * Entire venue rental cost, per day This would include full …" at bounding box center [461, 260] width 433 height 422
drag, startPoint x: 291, startPoint y: 189, endPoint x: 207, endPoint y: 186, distance: 84.4
click at [212, 186] on div "**********" at bounding box center [451, 456] width 753 height 815
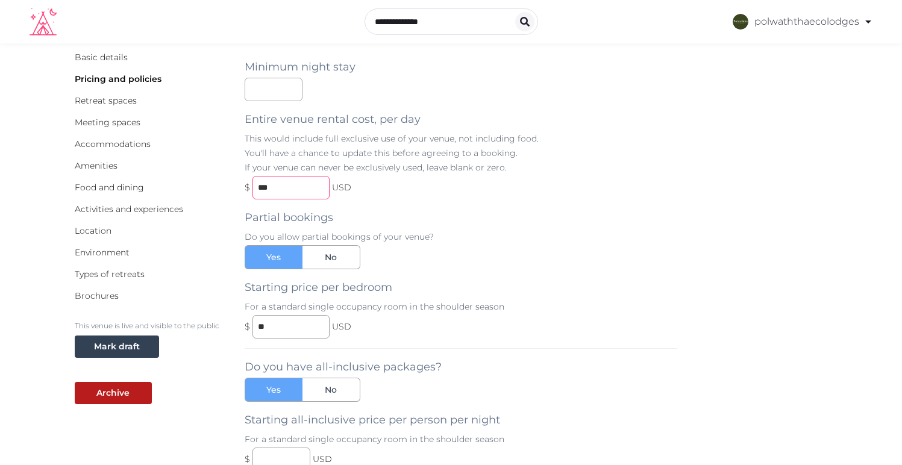
type input "***"
click at [496, 237] on p "Do you allow partial bookings of your venue?" at bounding box center [461, 237] width 433 height 12
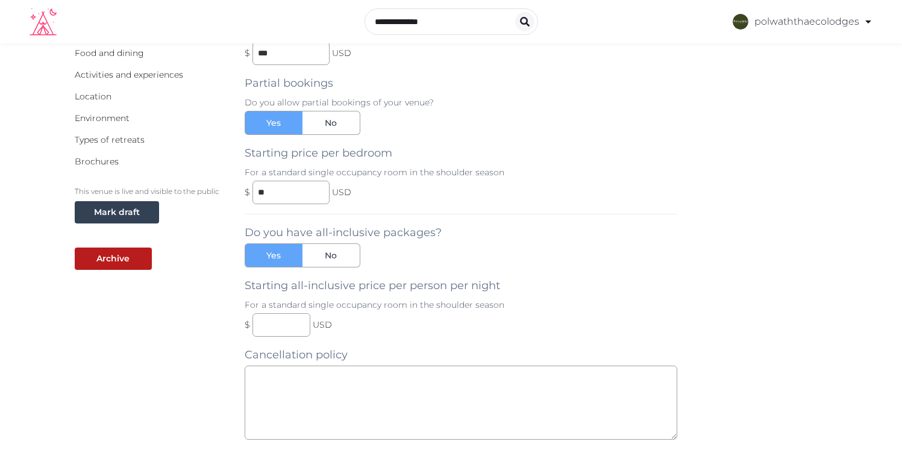
scroll to position [190, 0]
click at [287, 324] on input "text" at bounding box center [281, 325] width 58 height 24
type input "**"
click at [463, 342] on div "**********" at bounding box center [461, 263] width 433 height 699
click at [374, 406] on textarea at bounding box center [461, 402] width 433 height 74
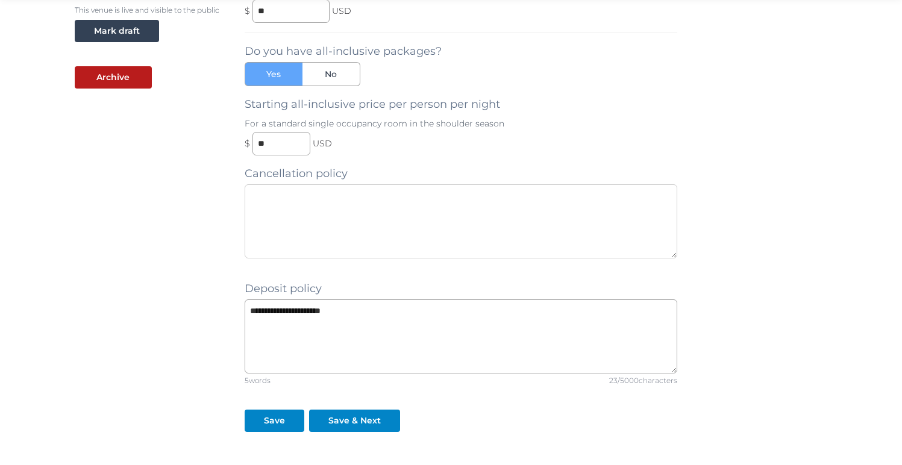
scroll to position [374, 0]
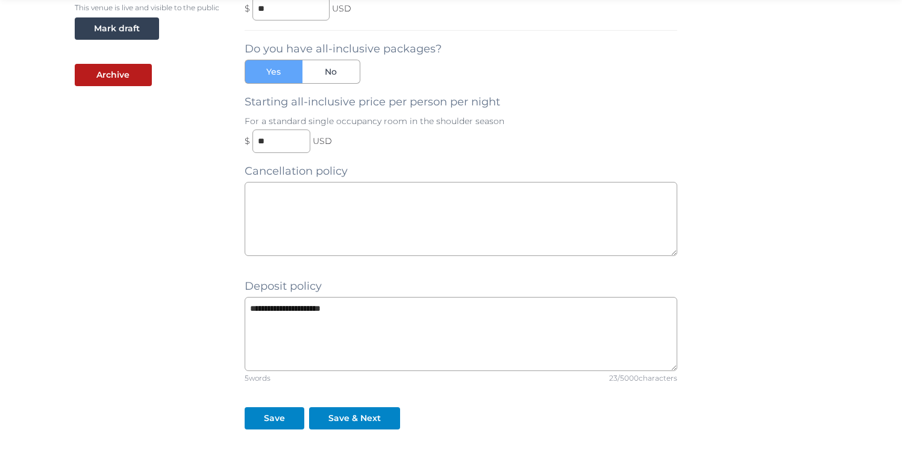
click at [130, 310] on div "Basic details Pricing and policies Retreat spaces Meeting spaces Accommodations…" at bounding box center [150, 138] width 151 height 815
click at [320, 231] on textarea at bounding box center [461, 219] width 433 height 74
click at [340, 419] on div "Save & Next" at bounding box center [354, 418] width 52 height 13
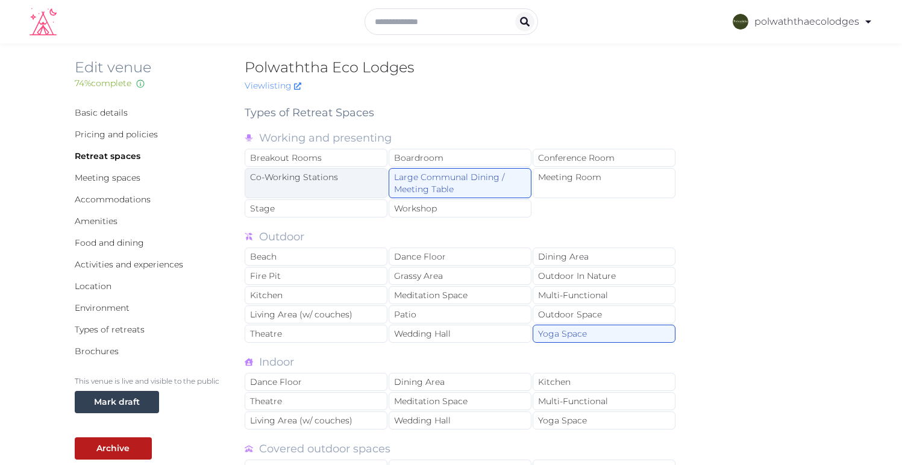
click at [319, 181] on div "Co-Working Stations" at bounding box center [316, 183] width 143 height 30
click at [326, 274] on div "Fire Pit" at bounding box center [316, 276] width 143 height 18
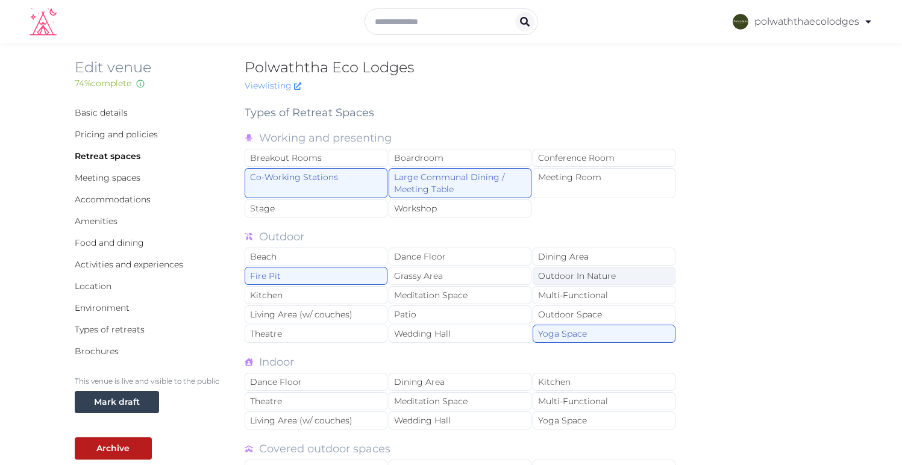
click at [591, 277] on div "Outdoor In Nature" at bounding box center [604, 276] width 143 height 18
click at [457, 297] on div "Meditation Space" at bounding box center [460, 295] width 143 height 18
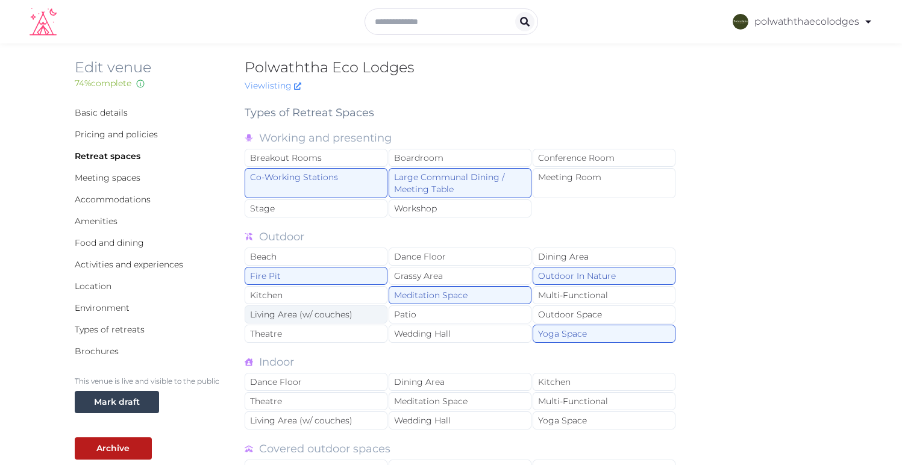
click at [315, 319] on div "Living Area (w/ couches)" at bounding box center [316, 315] width 143 height 18
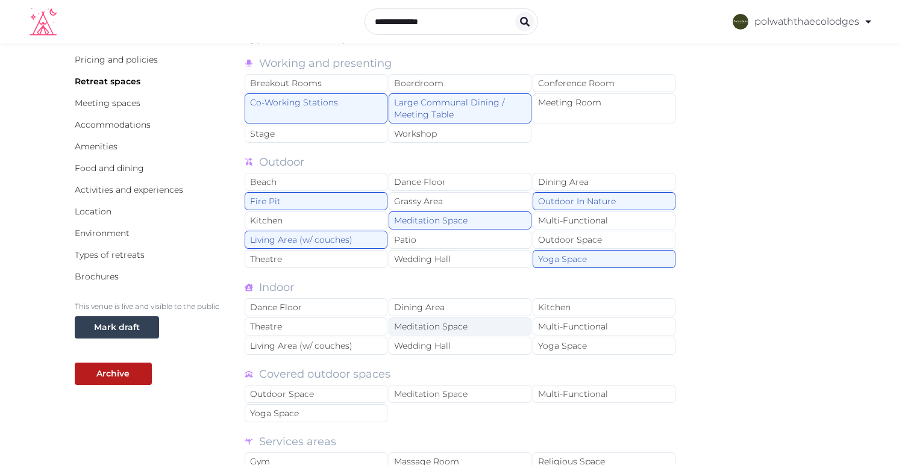
scroll to position [103, 0]
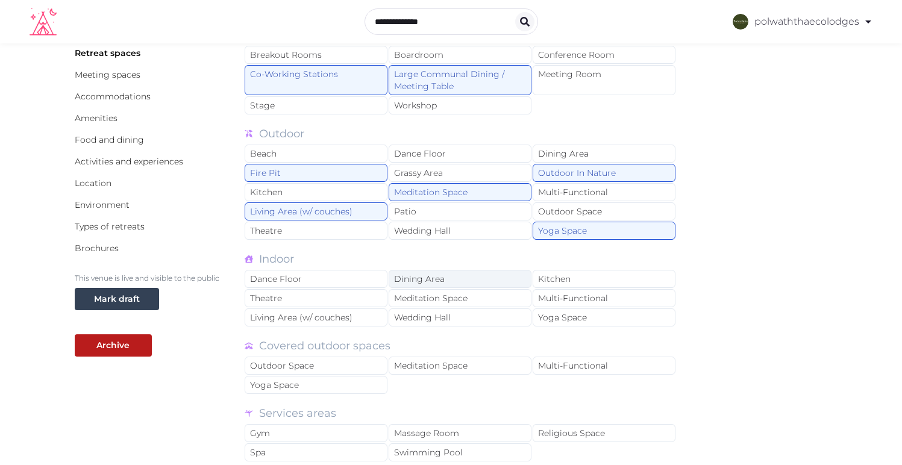
click at [434, 278] on div "Dining Area" at bounding box center [460, 279] width 143 height 18
click at [576, 279] on div "Kitchen" at bounding box center [604, 279] width 143 height 18
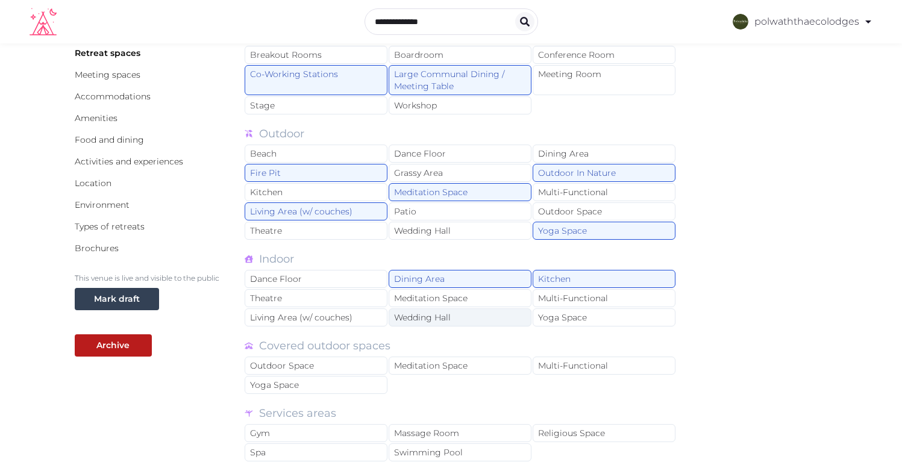
scroll to position [118, 0]
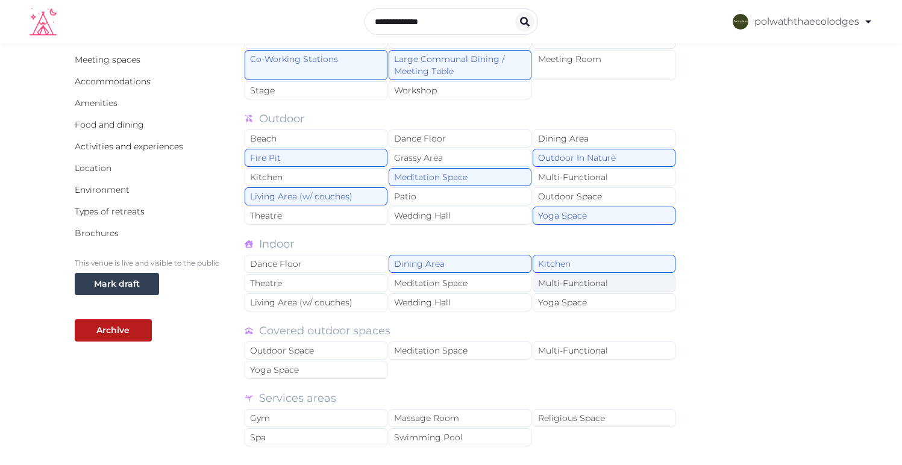
click at [591, 287] on div "Multi-Functional" at bounding box center [604, 283] width 143 height 18
click at [572, 301] on div "Yoga Space" at bounding box center [604, 302] width 143 height 18
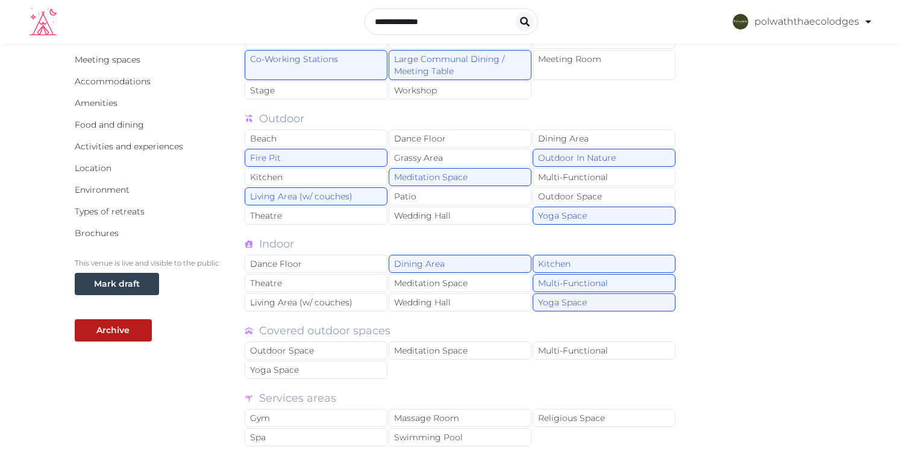
click at [580, 307] on div "Yoga Space" at bounding box center [604, 302] width 143 height 18
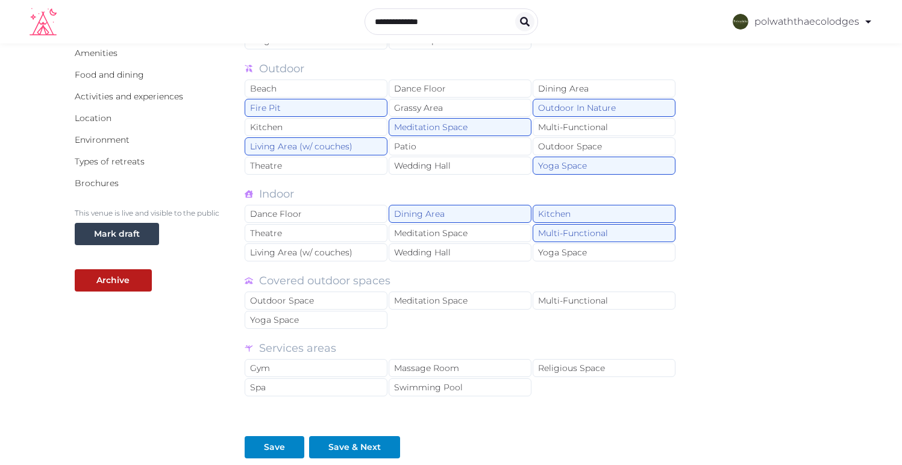
scroll to position [193, 0]
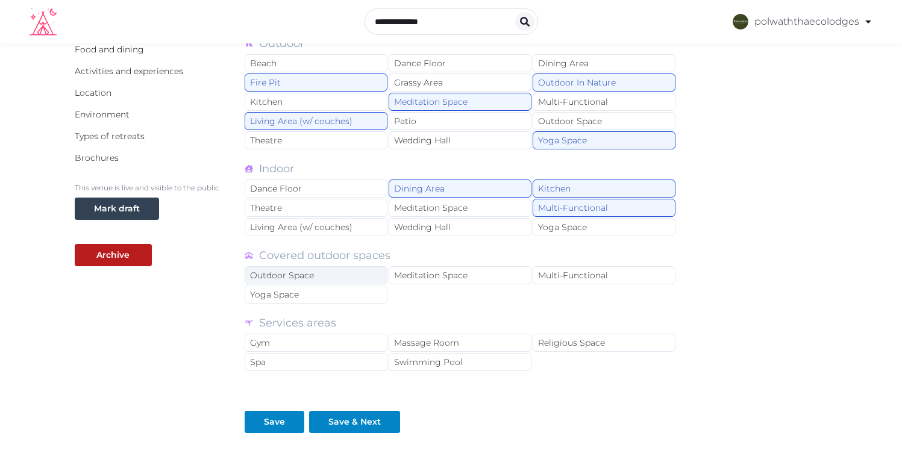
click at [313, 277] on div "Outdoor Space" at bounding box center [316, 275] width 143 height 18
click at [471, 277] on div "Meditation Space" at bounding box center [460, 275] width 143 height 18
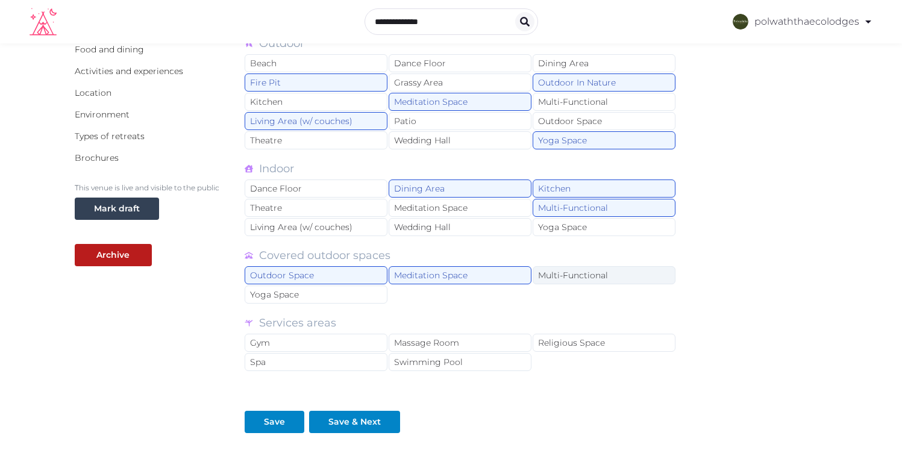
click at [582, 277] on div "Multi-Functional" at bounding box center [604, 275] width 143 height 18
click at [343, 290] on div "Yoga Space" at bounding box center [316, 295] width 143 height 18
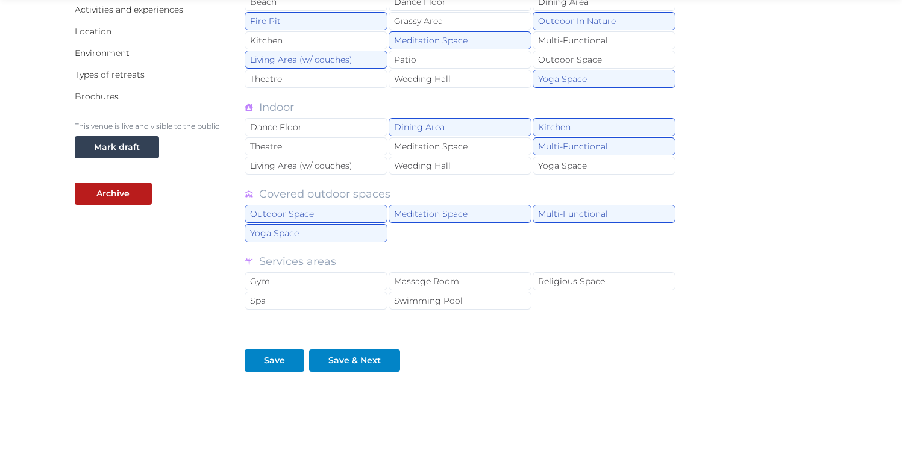
scroll to position [265, 0]
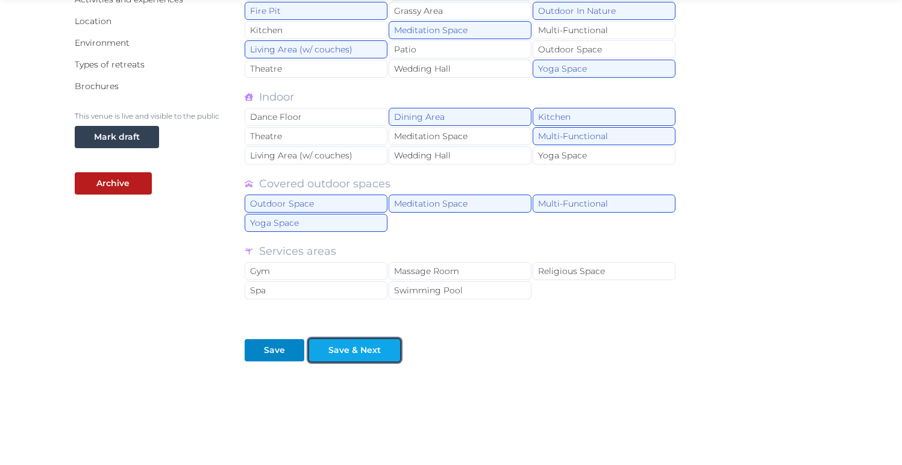
click at [350, 352] on div "Save & Next" at bounding box center [354, 350] width 52 height 13
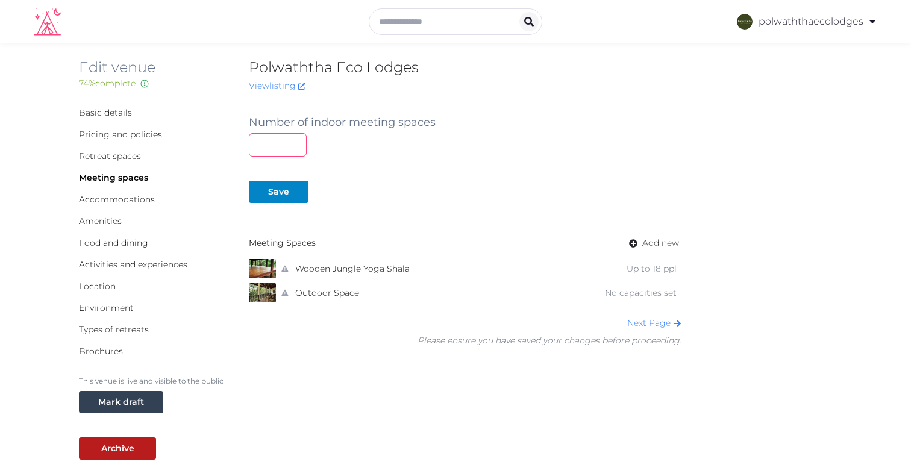
click at [272, 146] on input "number" at bounding box center [278, 145] width 58 height 24
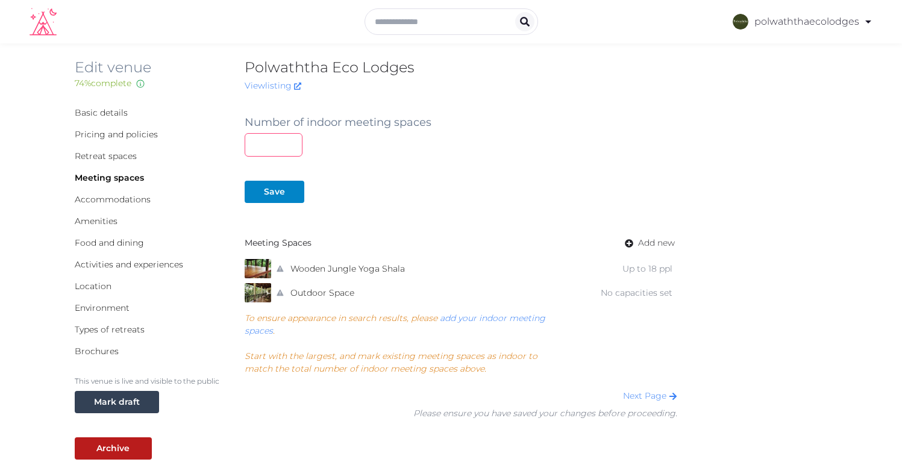
type input "*"
click at [468, 157] on div "Save" at bounding box center [461, 180] width 433 height 46
click at [270, 189] on div "Save" at bounding box center [274, 192] width 21 height 13
click at [388, 268] on link "Wooden Jungle Yoga Shala" at bounding box center [347, 268] width 114 height 17
click at [328, 292] on link "Outdoor Space" at bounding box center [322, 292] width 64 height 17
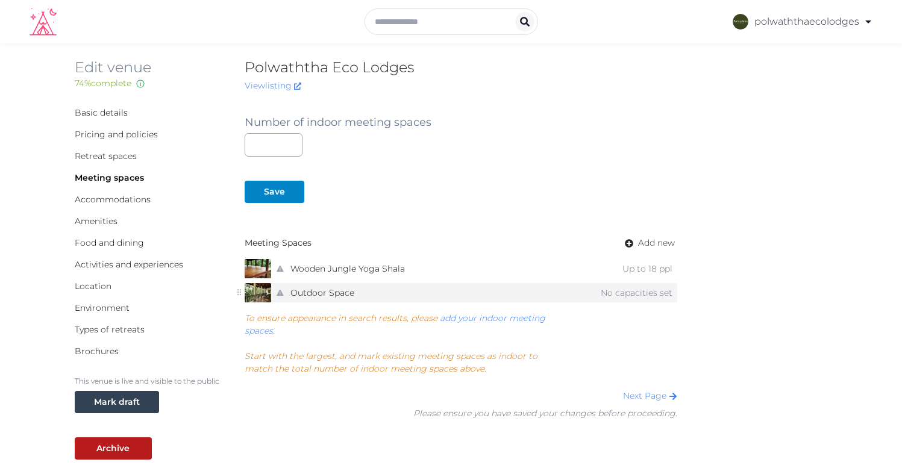
click at [238, 293] on icon at bounding box center [239, 292] width 8 height 8
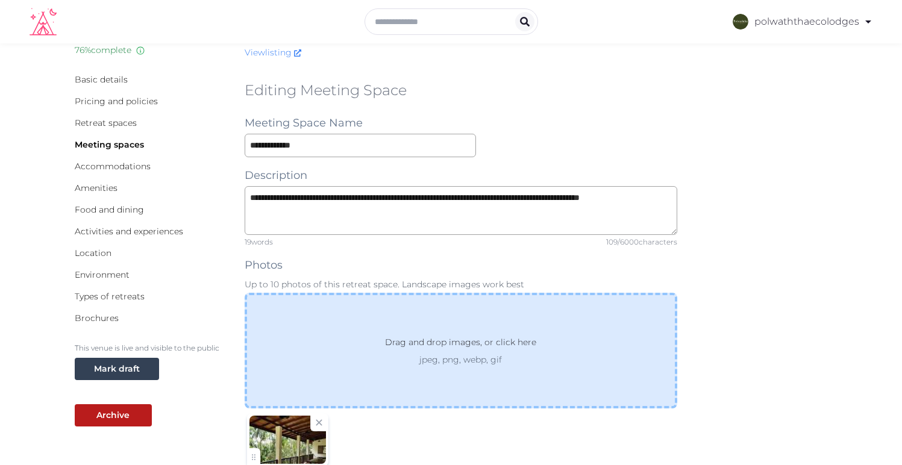
scroll to position [90, 0]
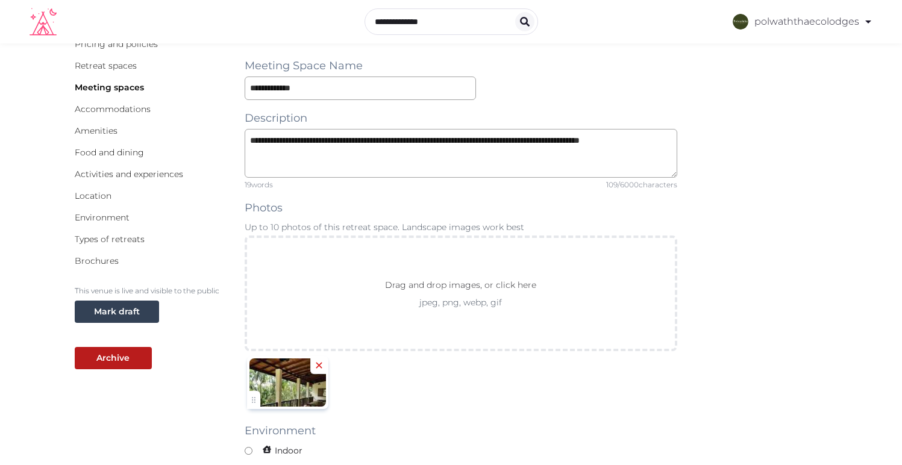
click at [318, 364] on icon at bounding box center [319, 365] width 6 height 6
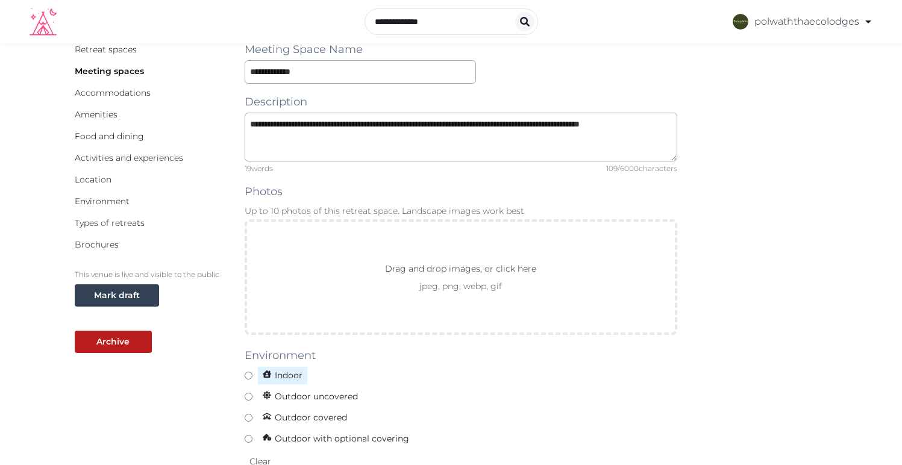
scroll to position [57, 0]
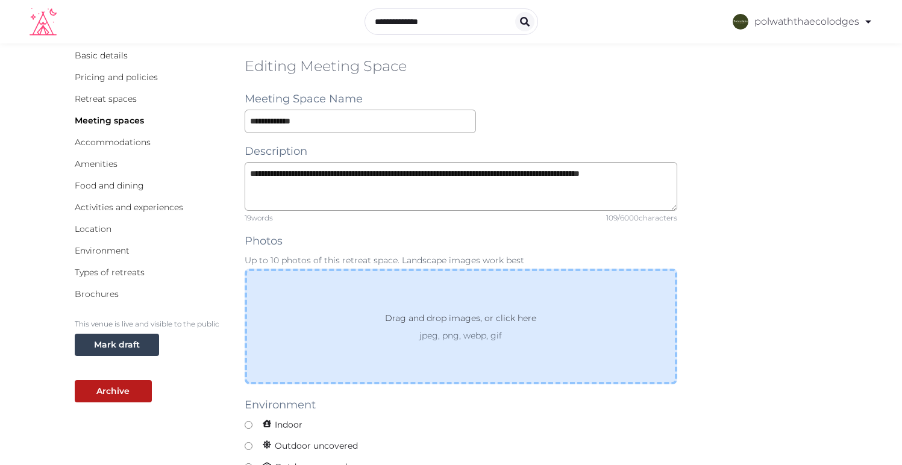
click at [336, 310] on div "Drag and drop images, or click here jpeg, png, webp, gif" at bounding box center [461, 327] width 433 height 116
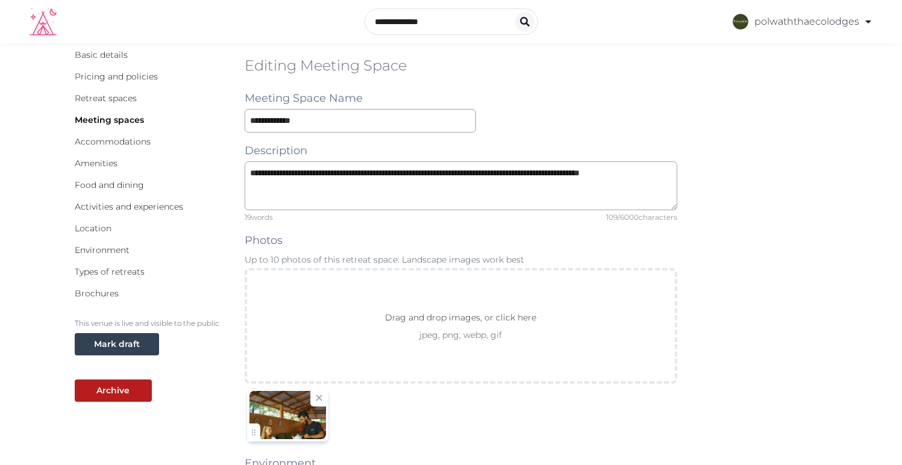
scroll to position [80, 0]
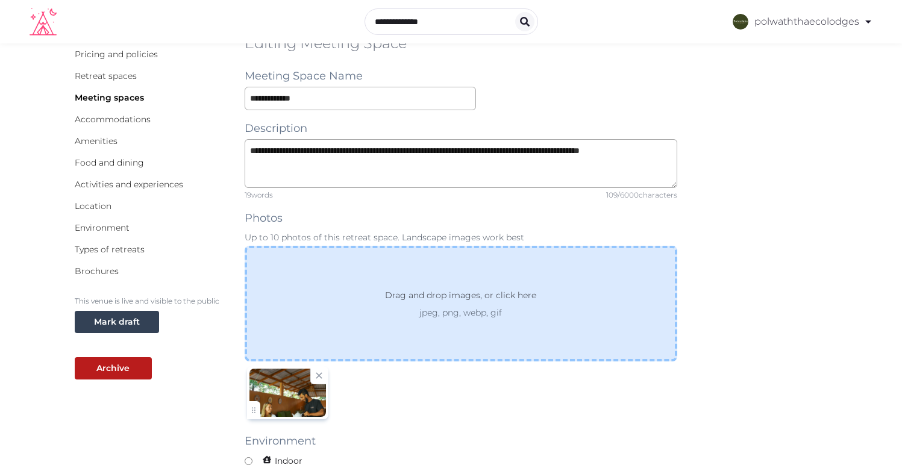
click at [407, 286] on div "Drag and drop images, or click here jpeg, png, webp, gif" at bounding box center [461, 304] width 433 height 116
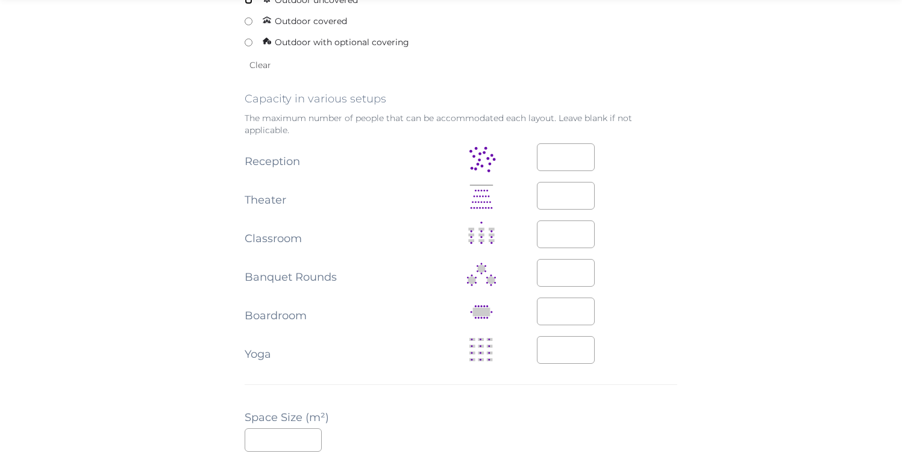
scroll to position [566, 0]
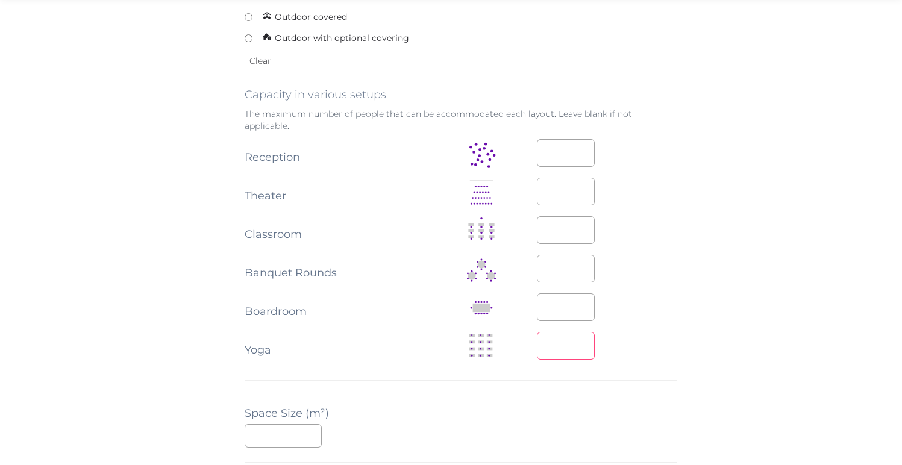
click at [553, 345] on input "*" at bounding box center [566, 346] width 58 height 28
type input "**"
click at [723, 353] on div "**********" at bounding box center [451, 257] width 753 height 1438
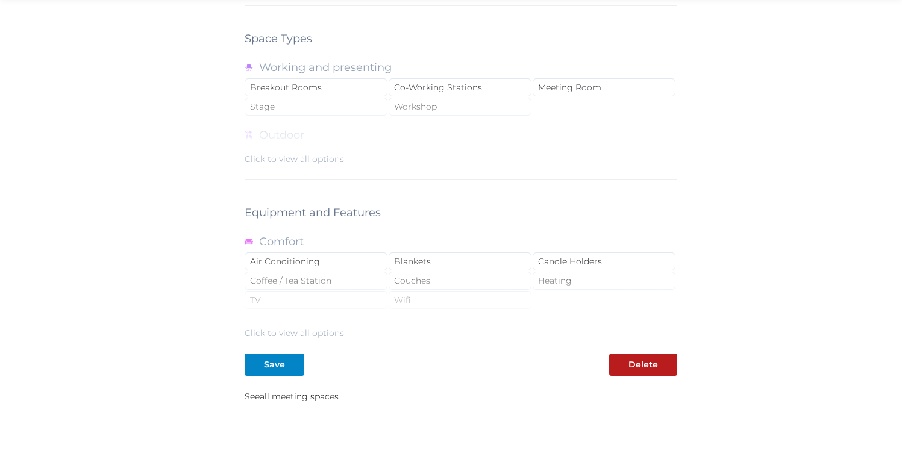
scroll to position [1036, 0]
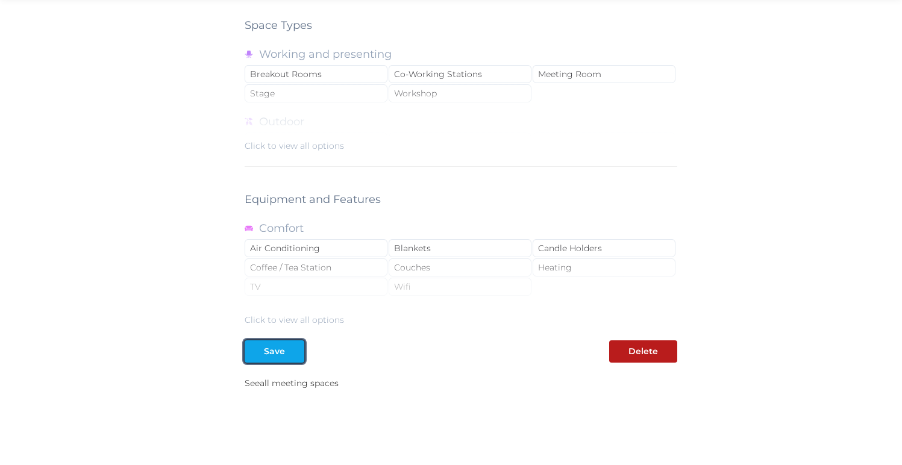
click at [293, 353] on div at bounding box center [294, 351] width 14 height 13
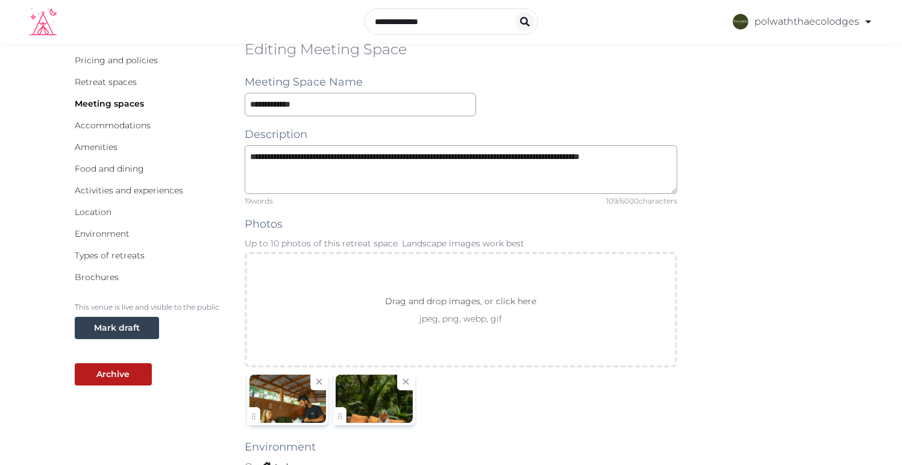
scroll to position [0, 0]
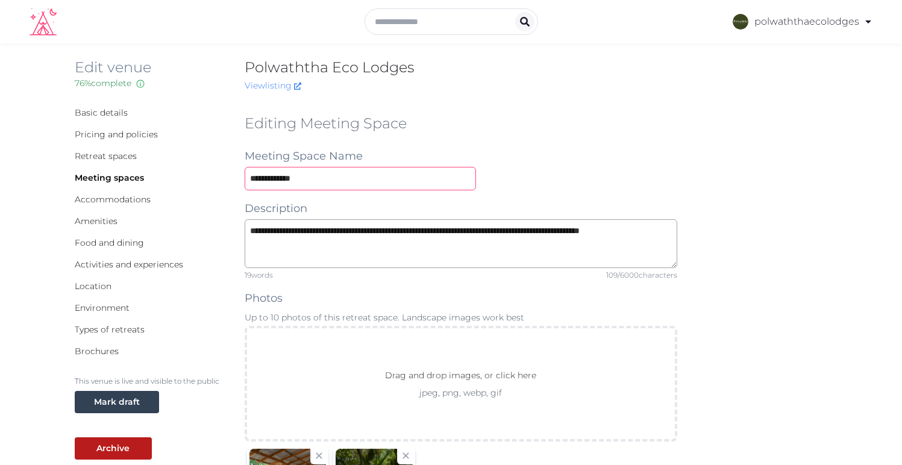
click at [337, 178] on input "**********" at bounding box center [360, 179] width 231 height 24
drag, startPoint x: 337, startPoint y: 178, endPoint x: 1, endPoint y: 180, distance: 336.3
type input "****"
click at [607, 169] on div "****" at bounding box center [461, 179] width 433 height 24
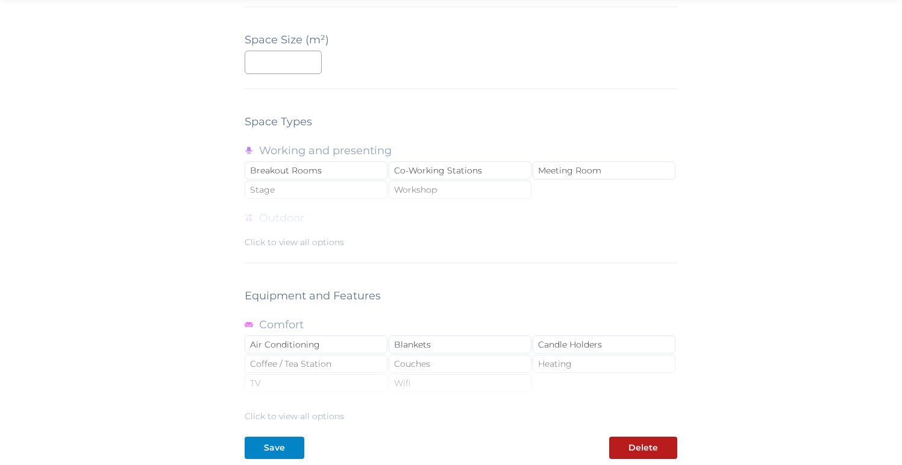
scroll to position [1041, 0]
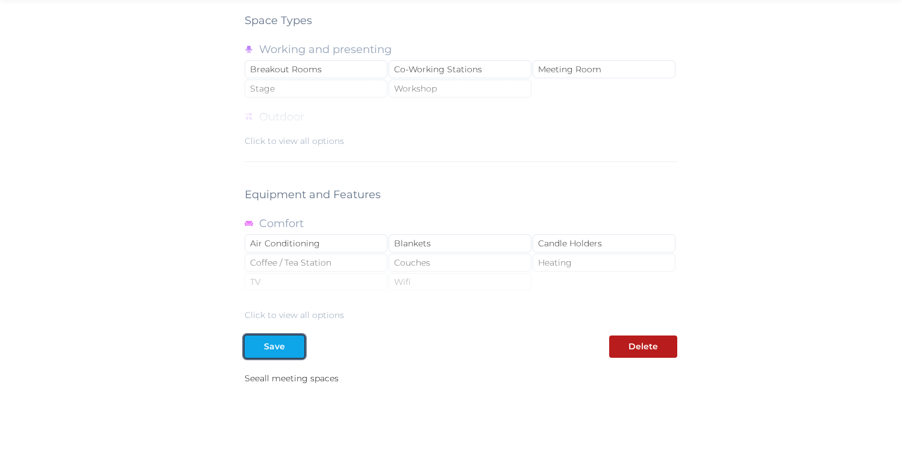
click at [275, 350] on div "Save" at bounding box center [274, 346] width 21 height 13
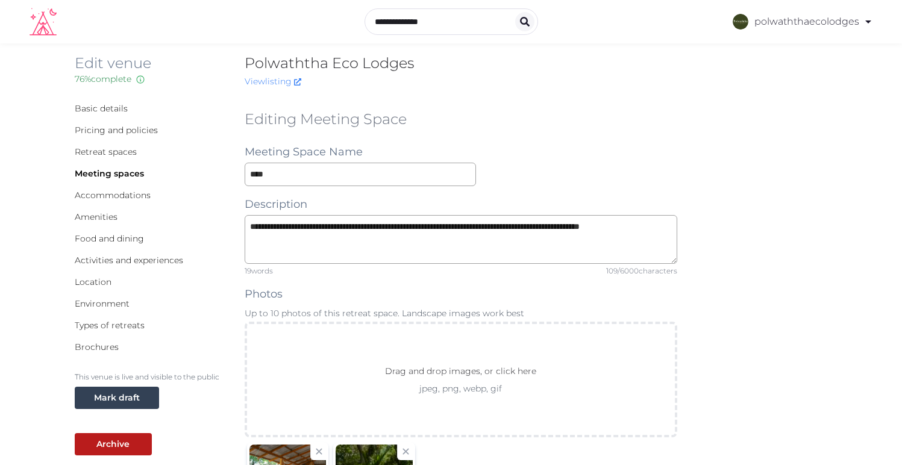
scroll to position [0, 0]
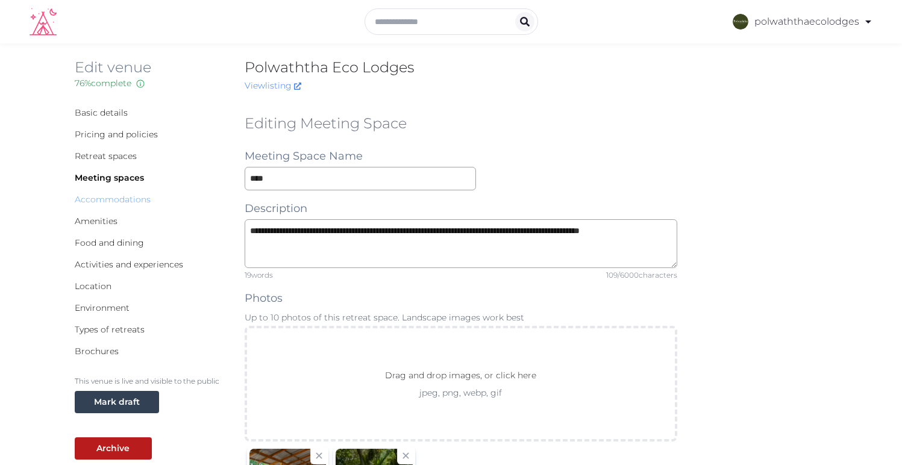
click at [110, 201] on link "Accommodations" at bounding box center [113, 199] width 76 height 11
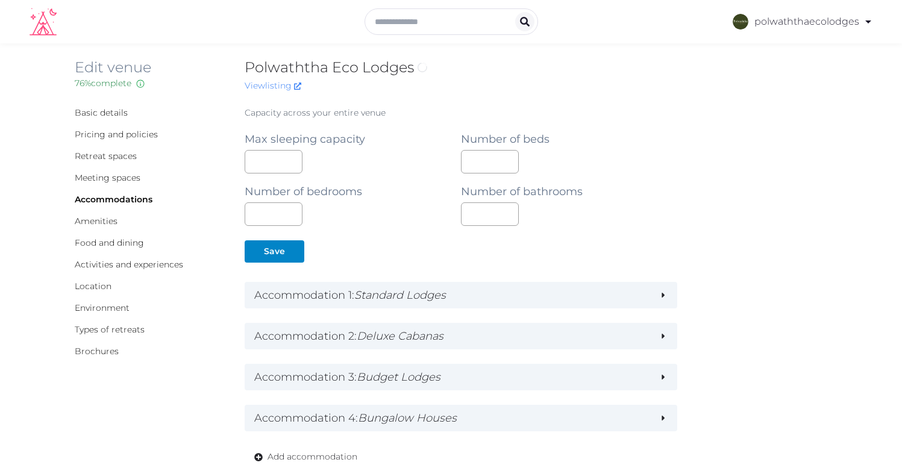
type textarea "**********"
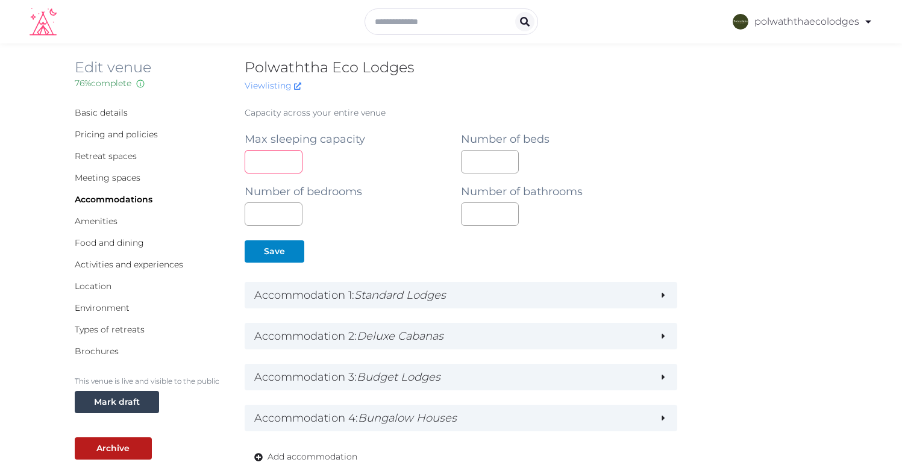
drag, startPoint x: 275, startPoint y: 163, endPoint x: 190, endPoint y: 170, distance: 85.3
click at [197, 166] on div "**********" at bounding box center [451, 366] width 753 height 524
type input "*"
type textarea "**********"
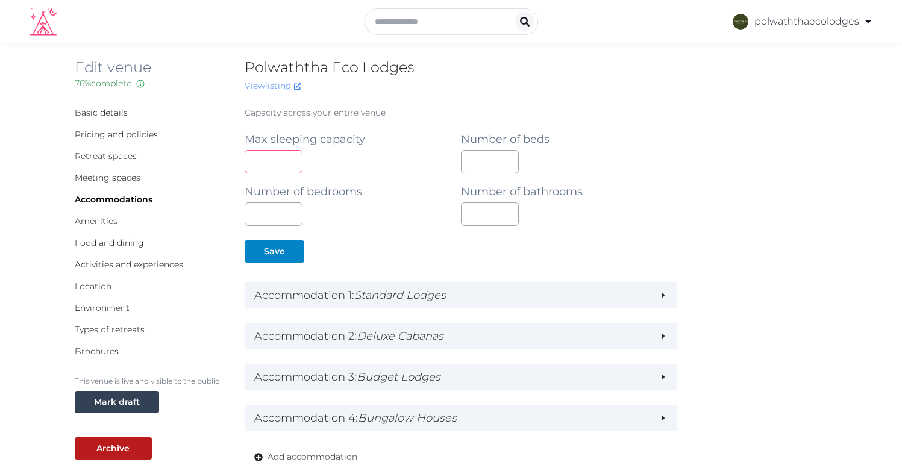
type input "**"
type textarea "**********"
type input "**"
click at [380, 160] on div "**" at bounding box center [353, 162] width 216 height 24
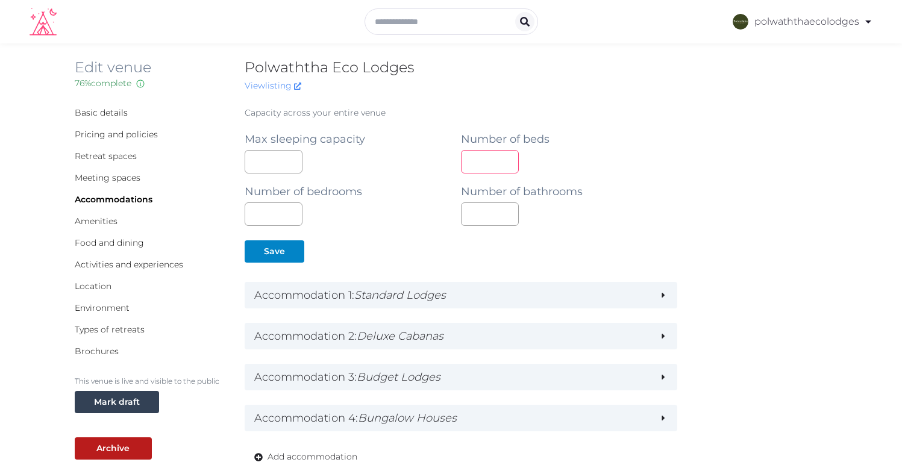
click at [484, 160] on input "number" at bounding box center [490, 162] width 58 height 24
type input "*"
type textarea "**********"
type input "**"
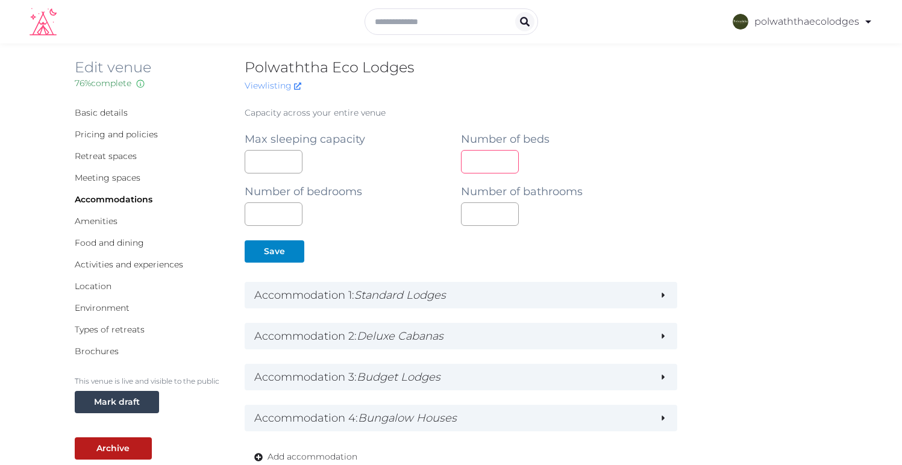
type textarea "**********"
type input "**"
click at [703, 153] on div "**********" at bounding box center [451, 366] width 753 height 524
click at [489, 213] on input "number" at bounding box center [490, 214] width 58 height 24
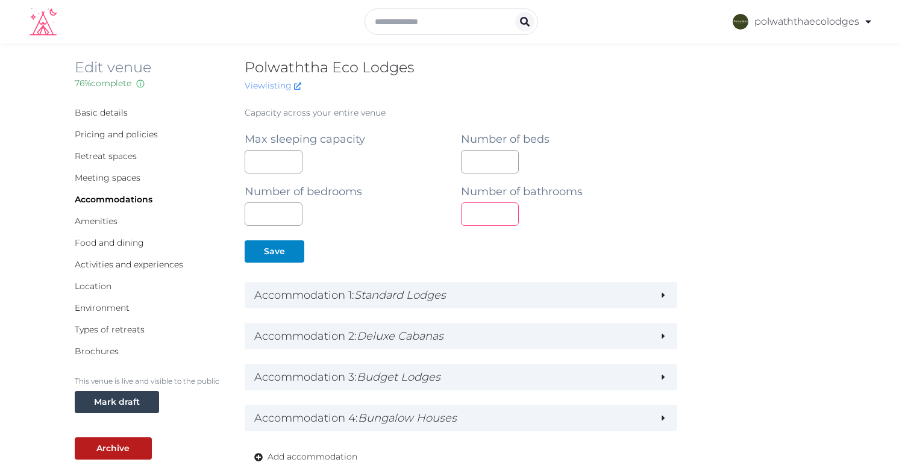
type input "*"
type textarea "**********"
type input "**"
type textarea "**********"
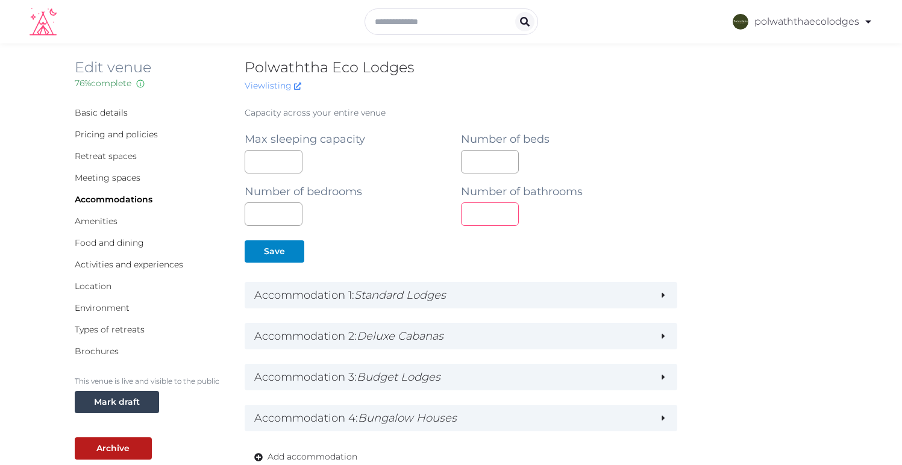
type textarea "**********"
type input "**"
click at [651, 214] on div "**" at bounding box center [569, 214] width 216 height 24
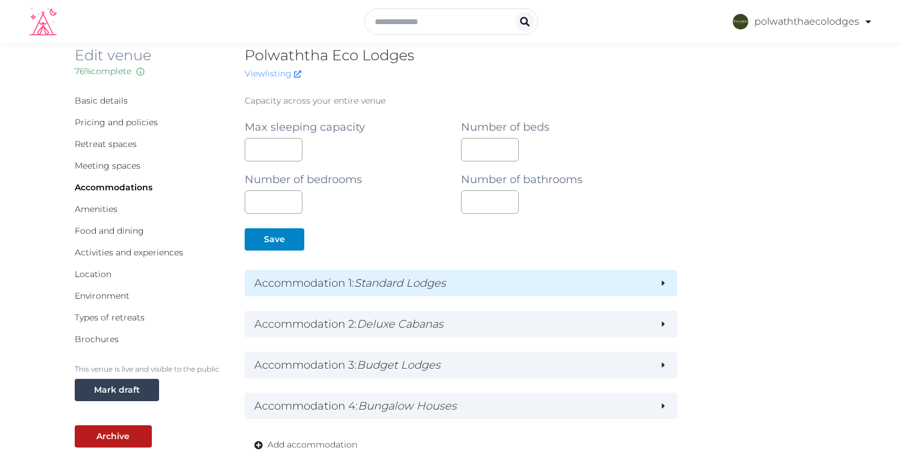
scroll to position [13, 0]
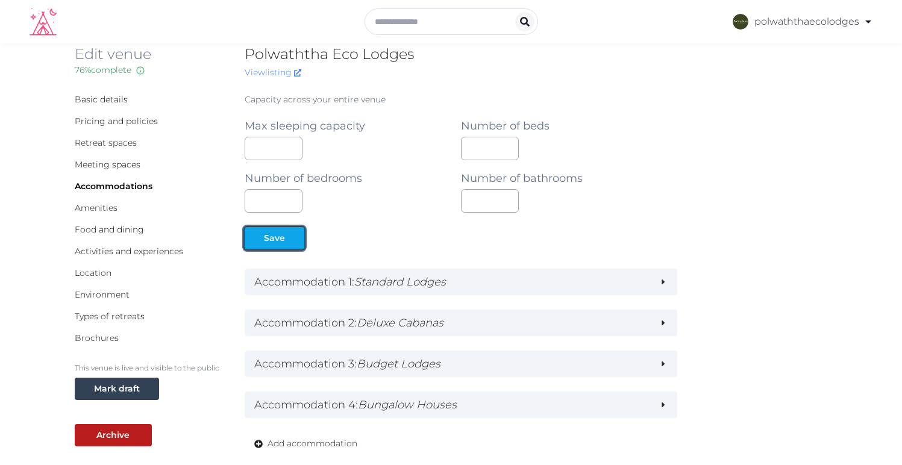
click at [281, 236] on div "Save" at bounding box center [274, 238] width 21 height 13
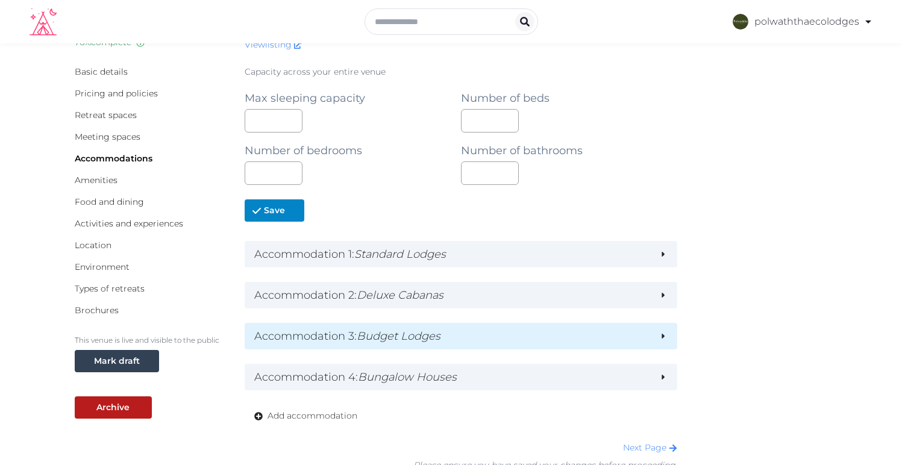
scroll to position [60, 0]
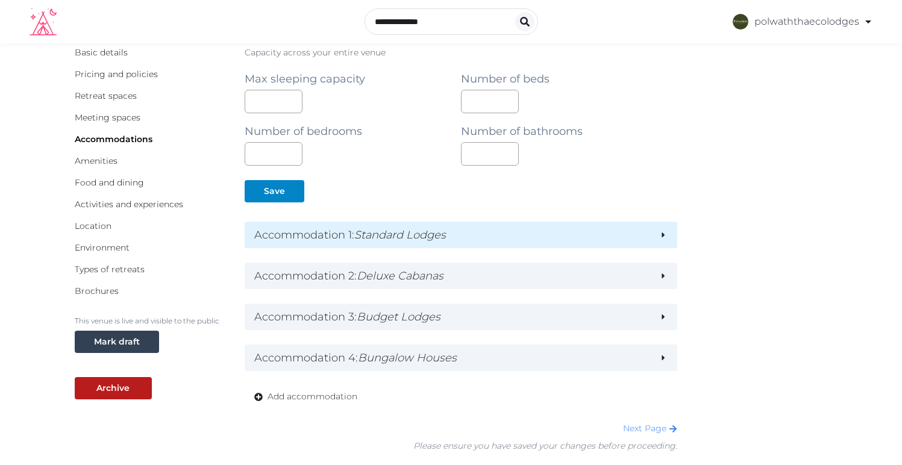
click at [545, 231] on h2 "Accommodation 1 : Standard Lodges" at bounding box center [451, 235] width 395 height 17
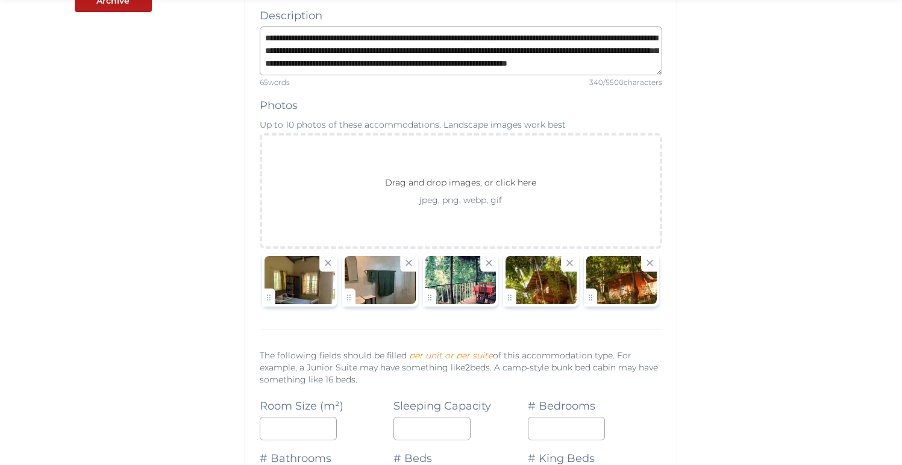
scroll to position [463, 0]
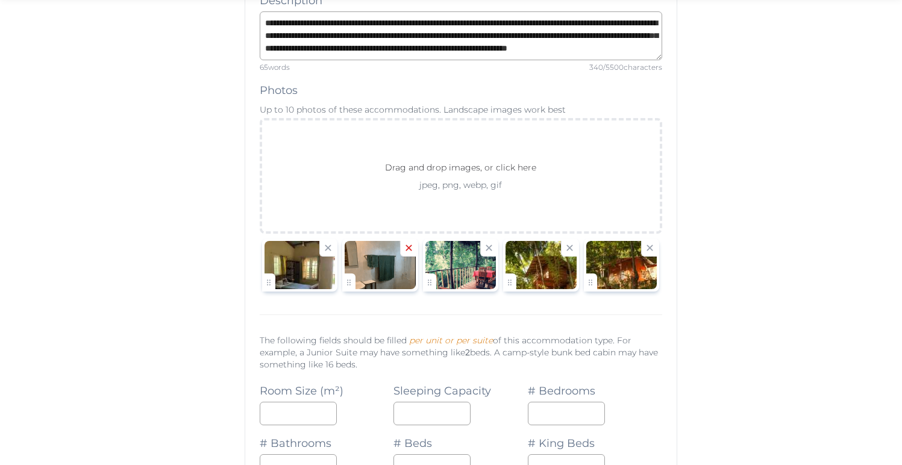
click at [412, 249] on icon at bounding box center [408, 247] width 11 height 11
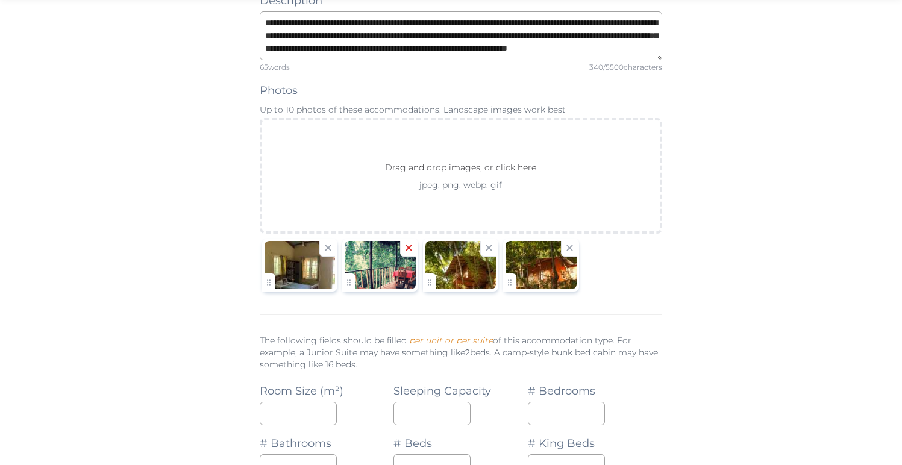
click at [406, 249] on icon at bounding box center [409, 248] width 6 height 6
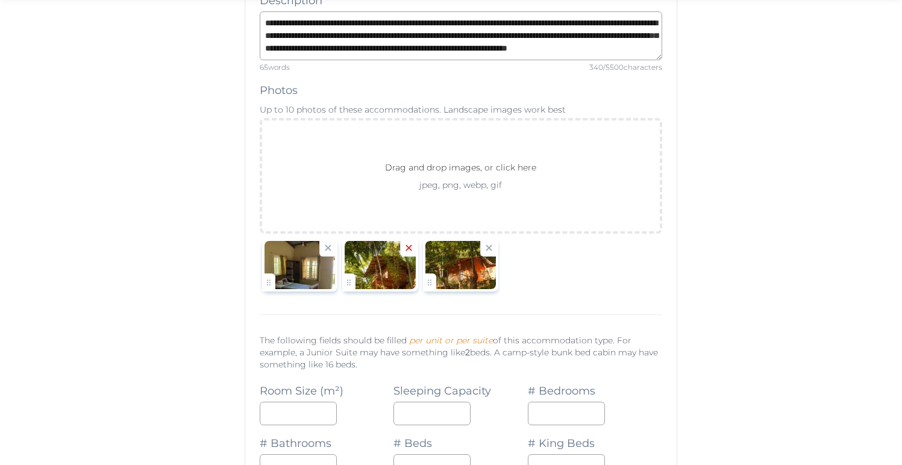
click at [411, 248] on icon at bounding box center [408, 247] width 11 height 11
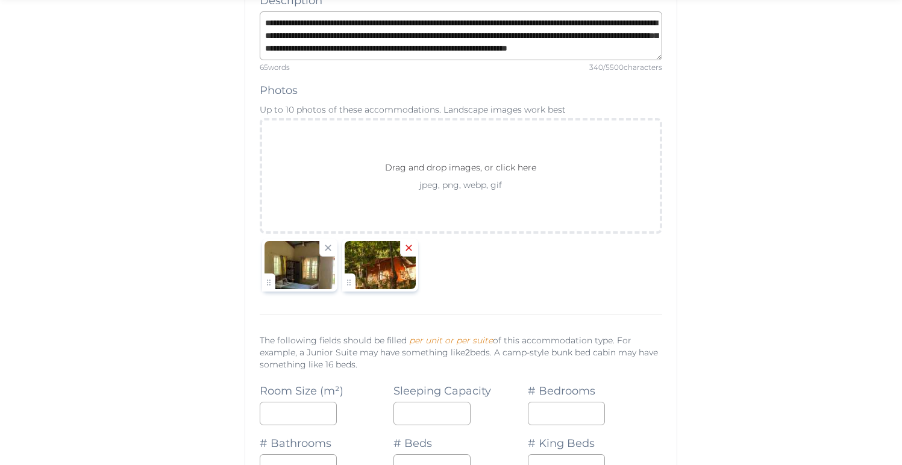
click at [406, 249] on icon at bounding box center [408, 247] width 11 height 11
click at [331, 249] on icon at bounding box center [327, 247] width 11 height 11
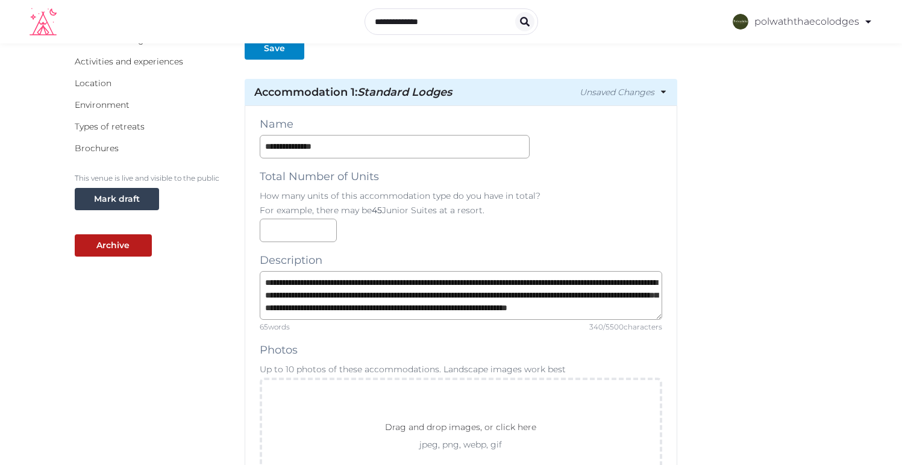
scroll to position [190, 0]
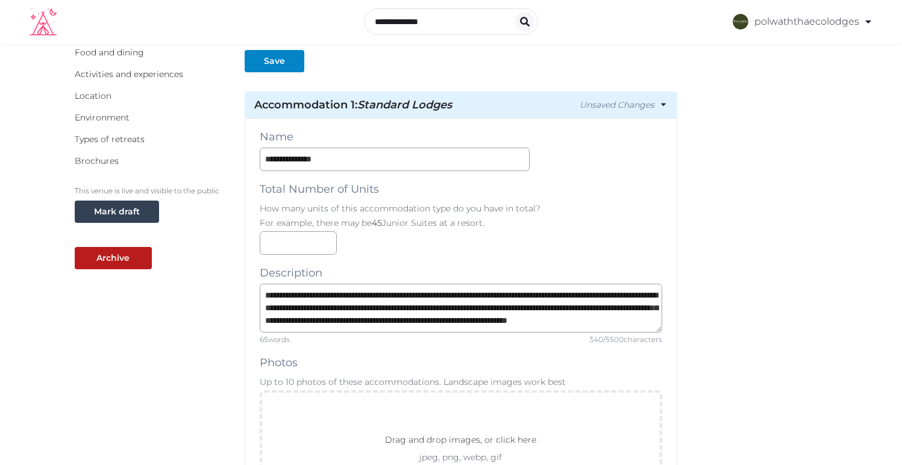
click at [660, 104] on icon at bounding box center [663, 105] width 8 height 8
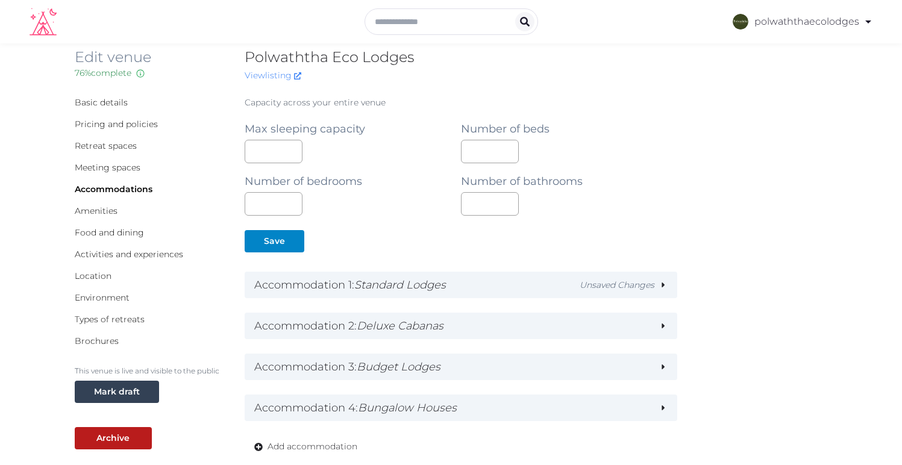
scroll to position [22, 0]
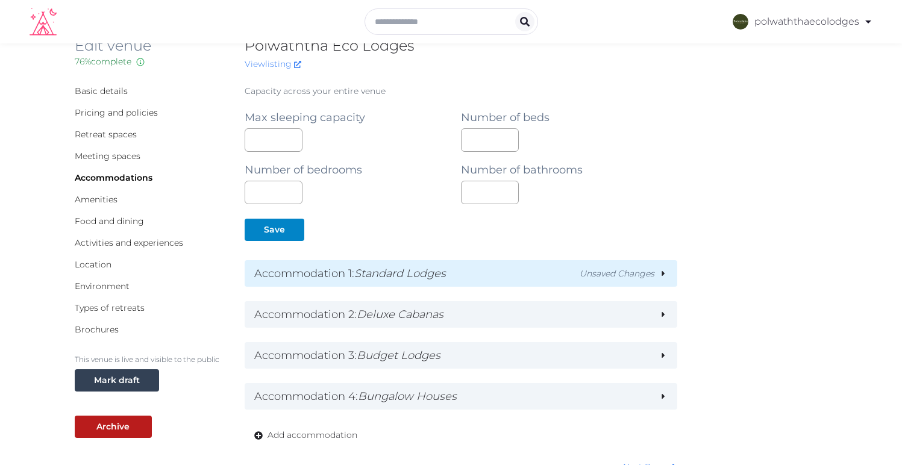
click at [630, 275] on span "Unsaved Changes" at bounding box center [617, 274] width 75 height 13
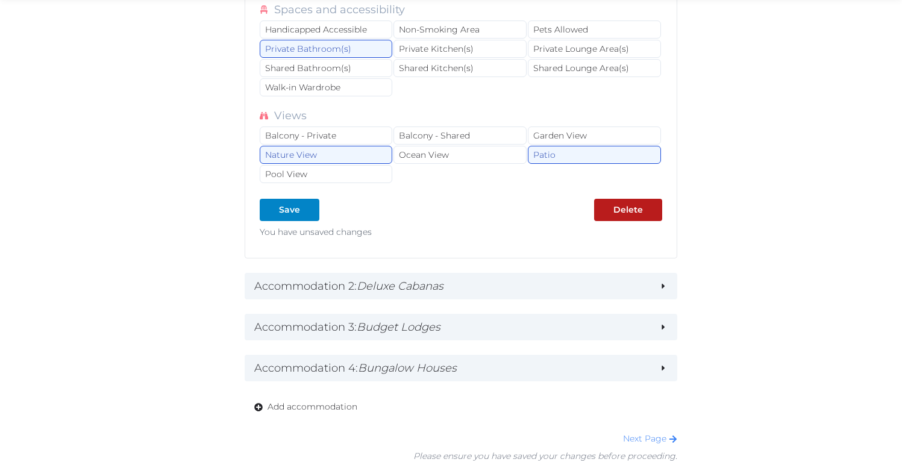
scroll to position [1619, 0]
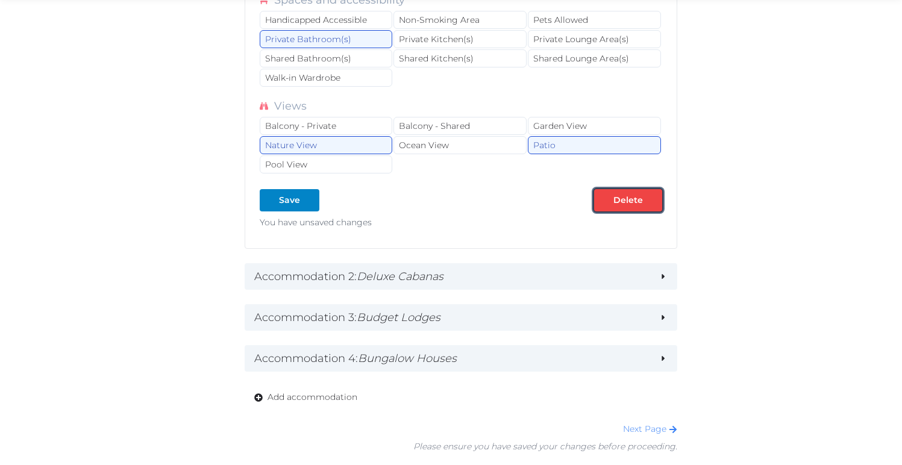
click at [624, 205] on div "Delete" at bounding box center [628, 200] width 30 height 13
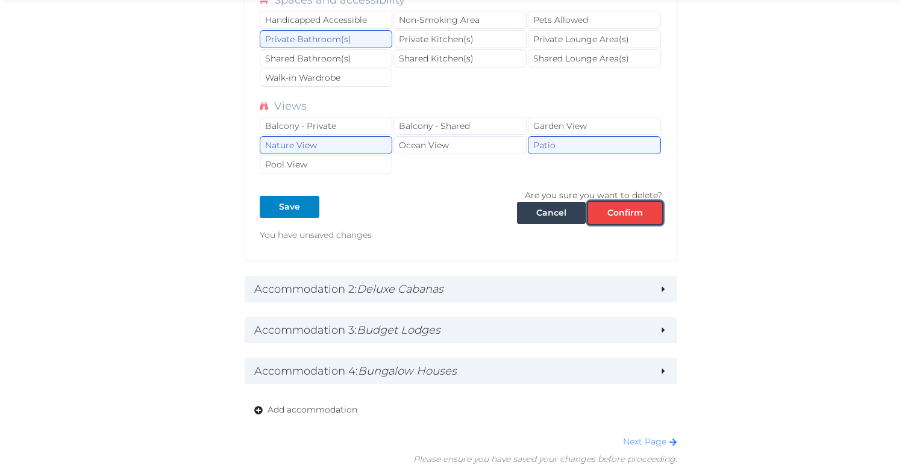
click at [625, 215] on div "Confirm" at bounding box center [625, 213] width 36 height 13
type textarea "**********"
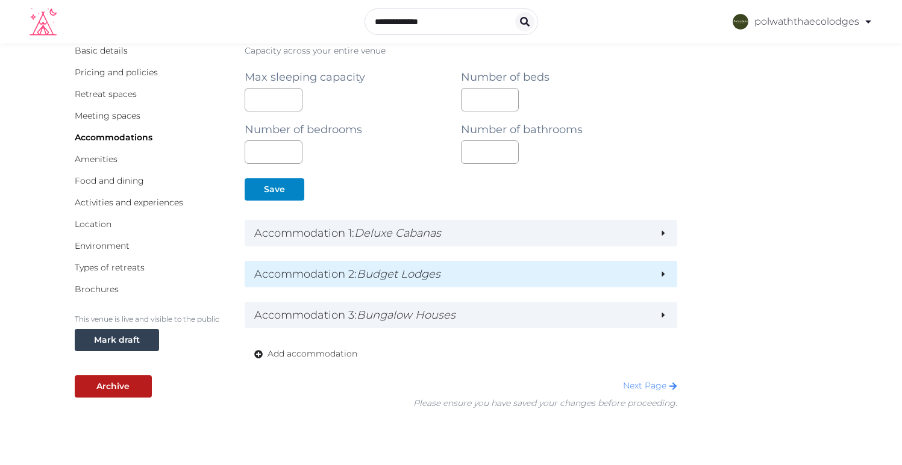
click at [617, 270] on h2 "Accommodation 2 : Budget Lodges" at bounding box center [451, 274] width 395 height 17
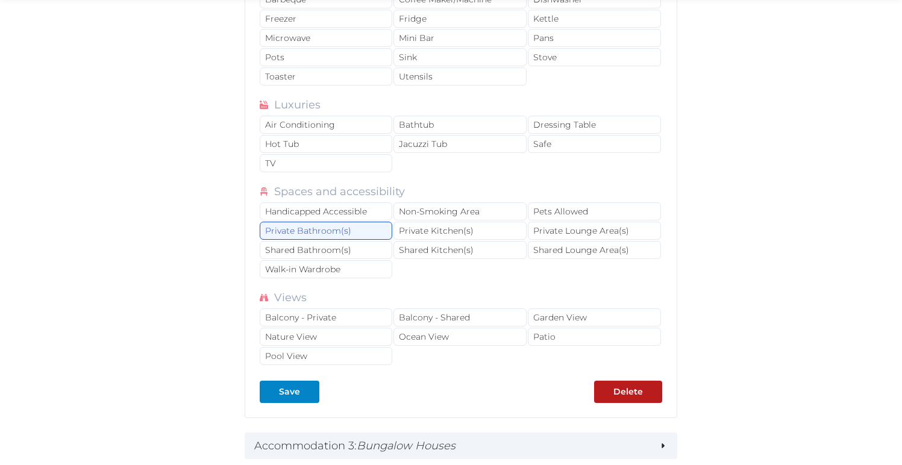
scroll to position [1539, 0]
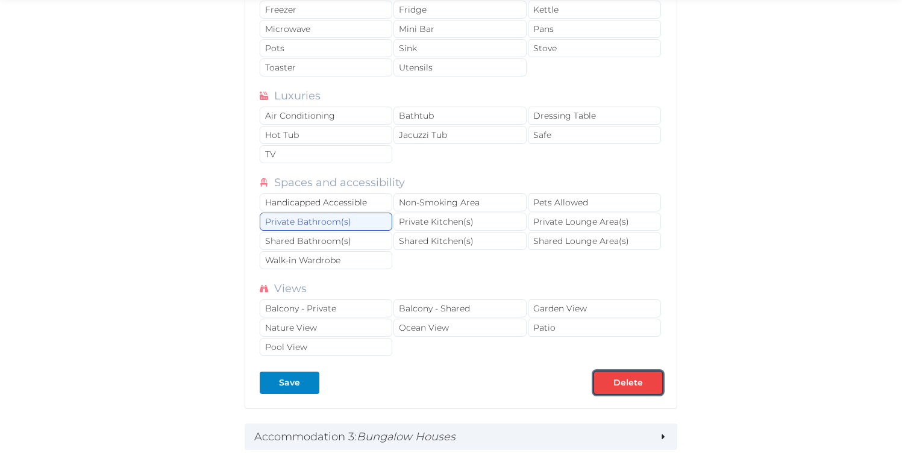
click at [619, 378] on div "Delete" at bounding box center [628, 383] width 30 height 13
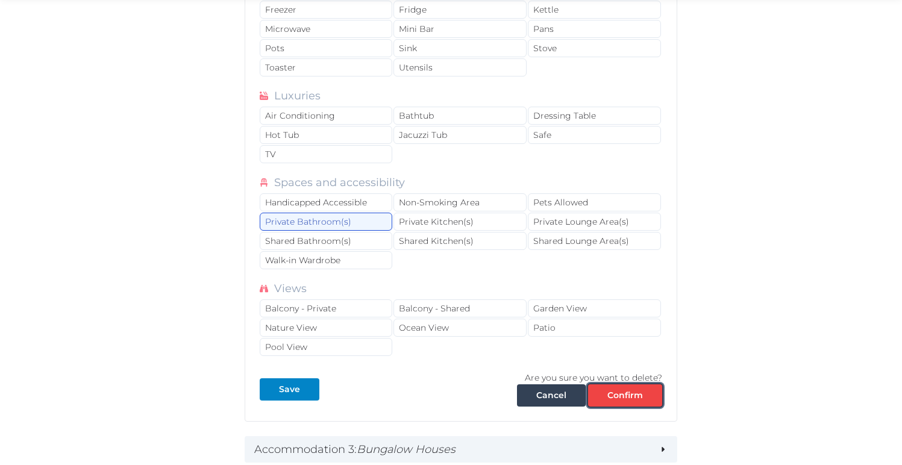
click at [625, 396] on div "Confirm" at bounding box center [625, 395] width 36 height 13
type textarea "**********"
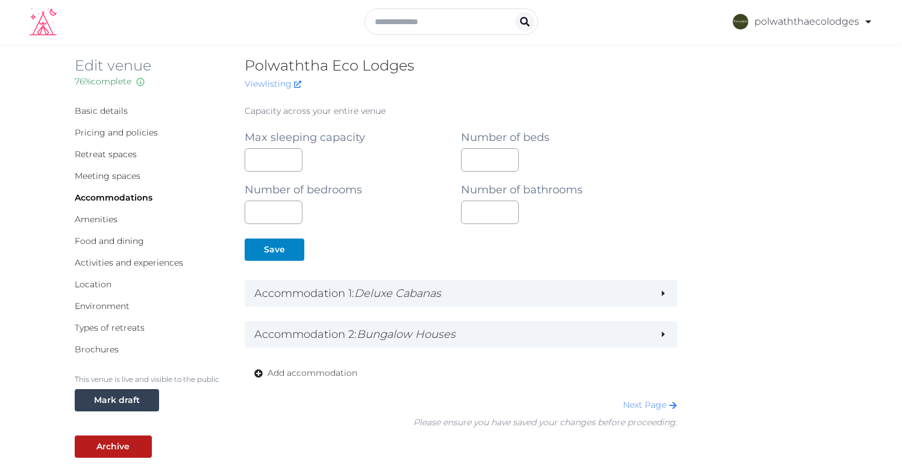
scroll to position [0, 0]
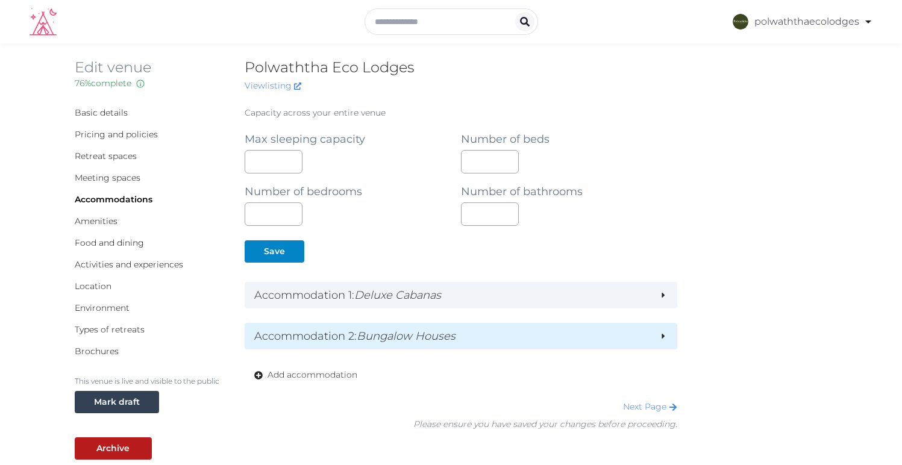
click at [425, 339] on em "Bungalow Houses" at bounding box center [406, 336] width 99 height 13
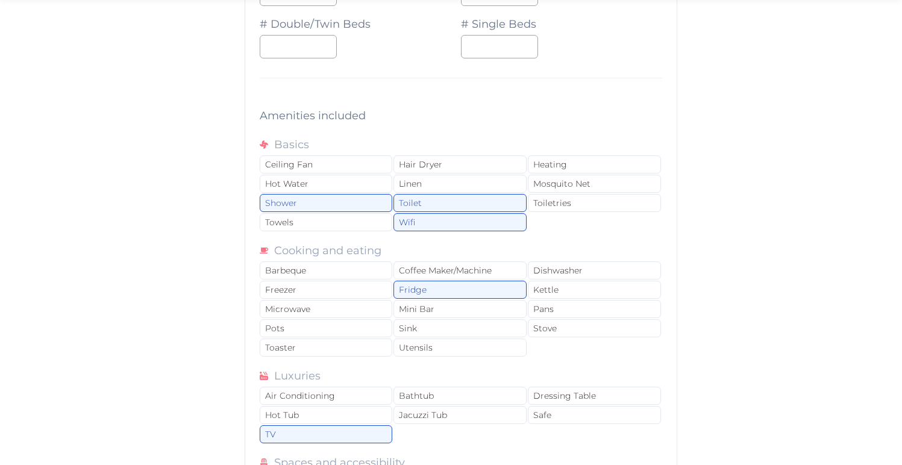
scroll to position [1581, 0]
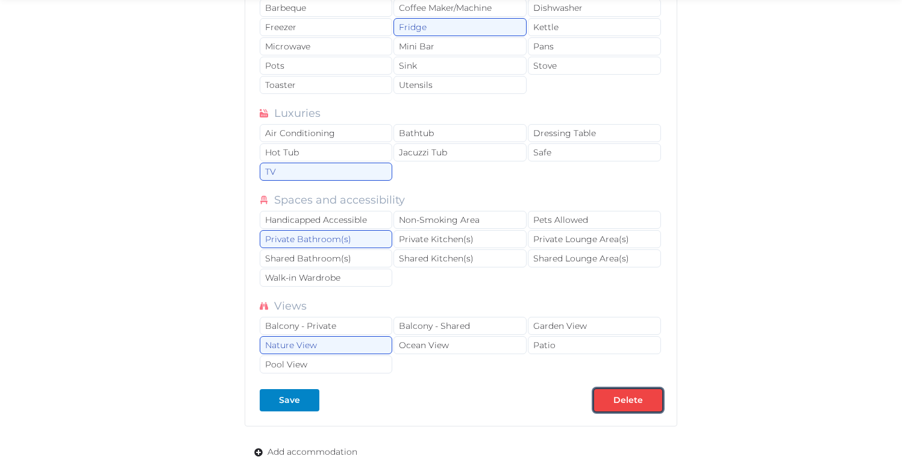
click at [615, 405] on div "Delete" at bounding box center [628, 400] width 30 height 13
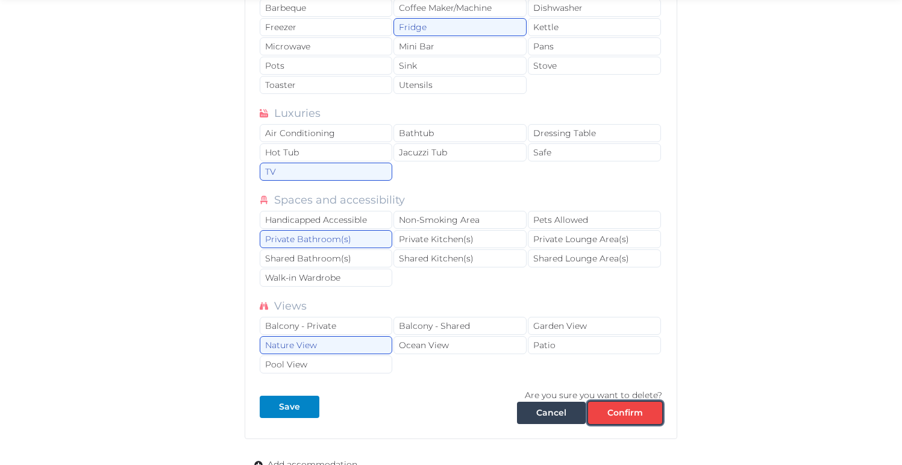
click at [620, 411] on div "Confirm" at bounding box center [625, 413] width 36 height 13
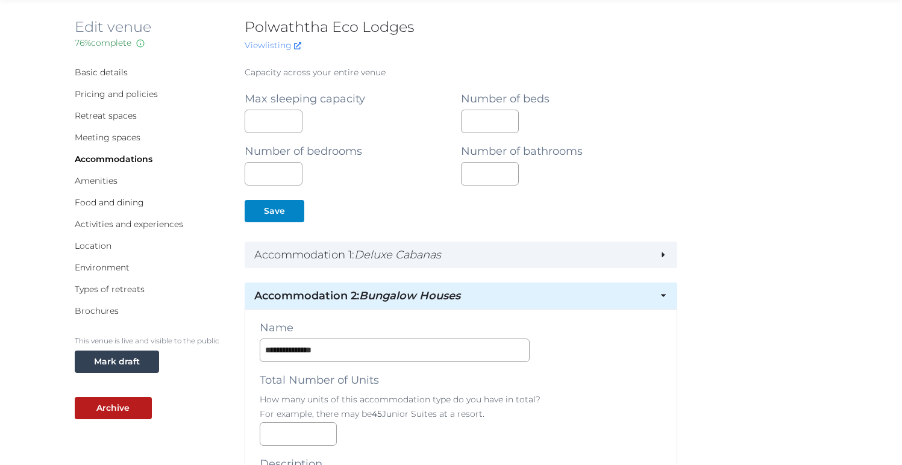
scroll to position [0, 0]
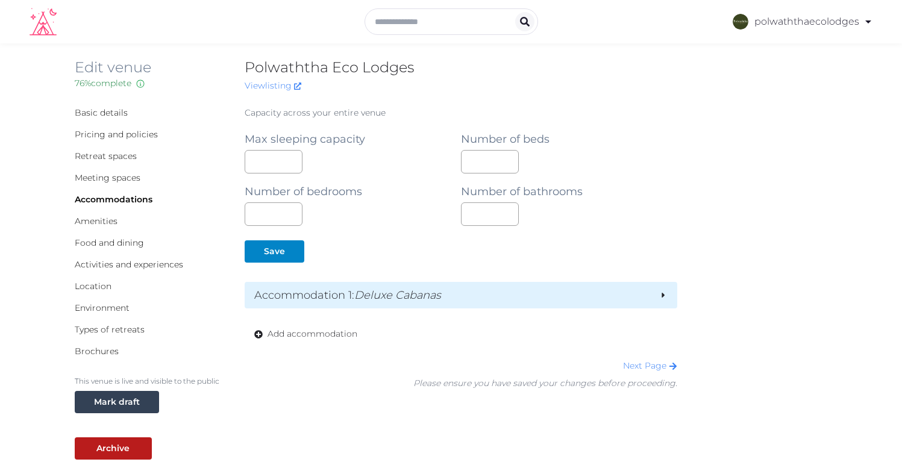
click at [360, 300] on em "Deluxe Cabanas" at bounding box center [397, 295] width 87 height 13
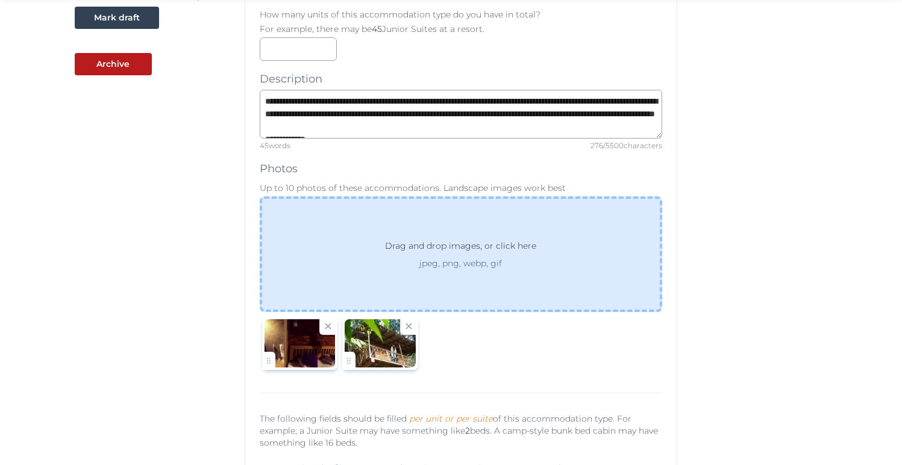
scroll to position [390, 0]
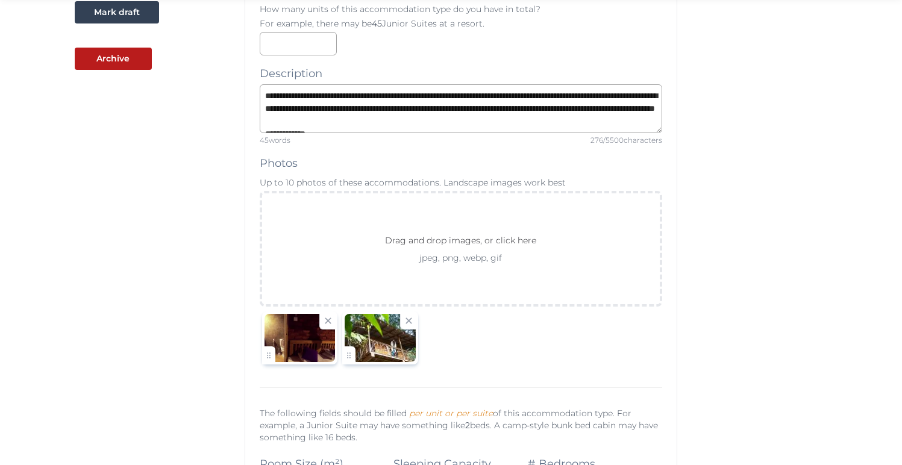
click at [462, 338] on div at bounding box center [461, 338] width 403 height 59
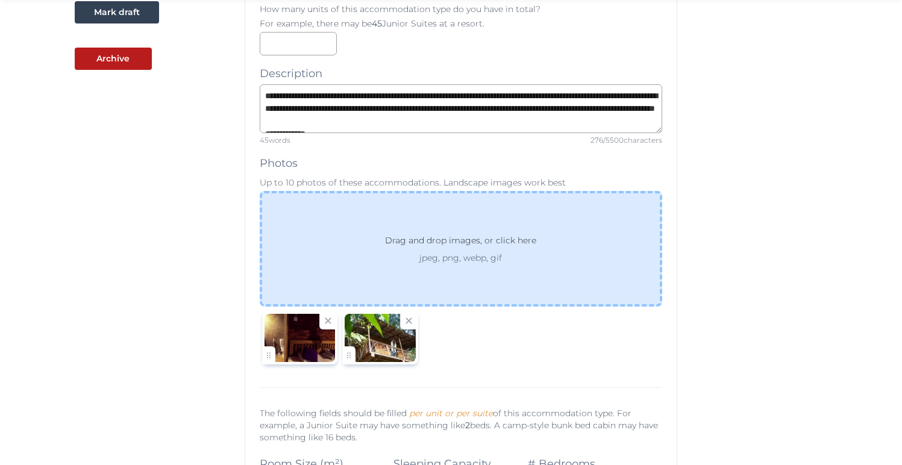
click at [445, 262] on p "jpeg, png, webp, gif" at bounding box center [460, 258] width 195 height 12
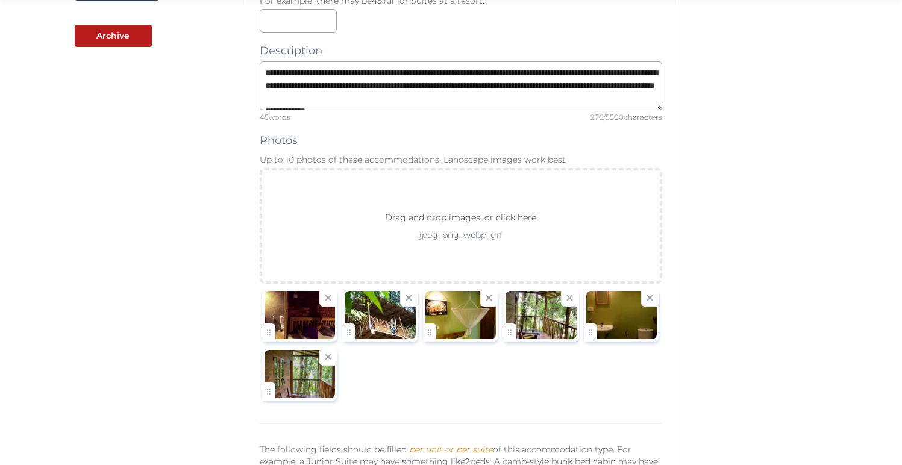
scroll to position [437, 0]
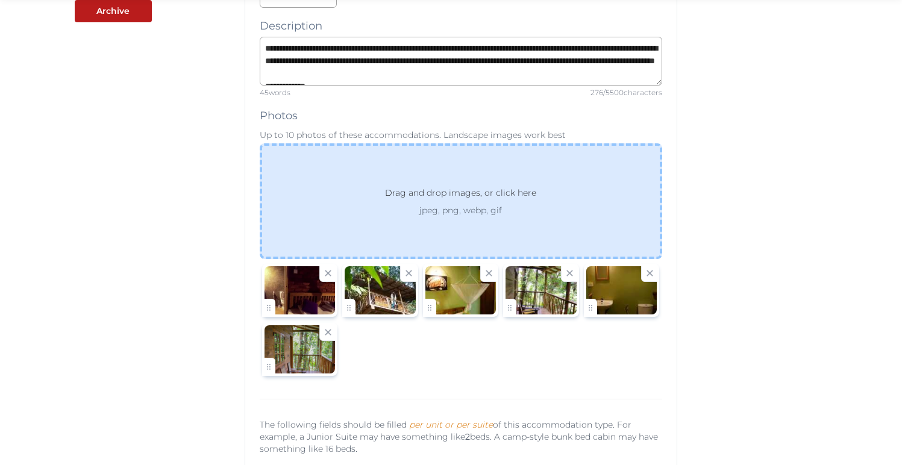
click at [483, 216] on p "jpeg, png, webp, gif" at bounding box center [460, 210] width 195 height 12
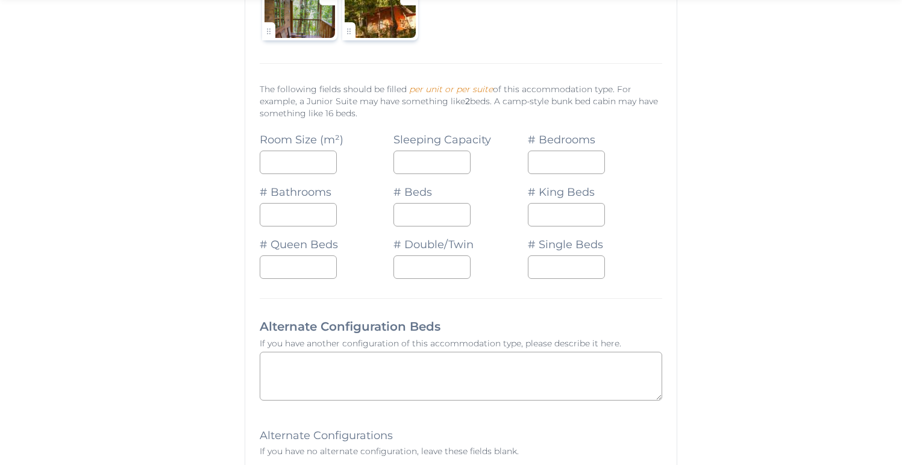
scroll to position [788, 0]
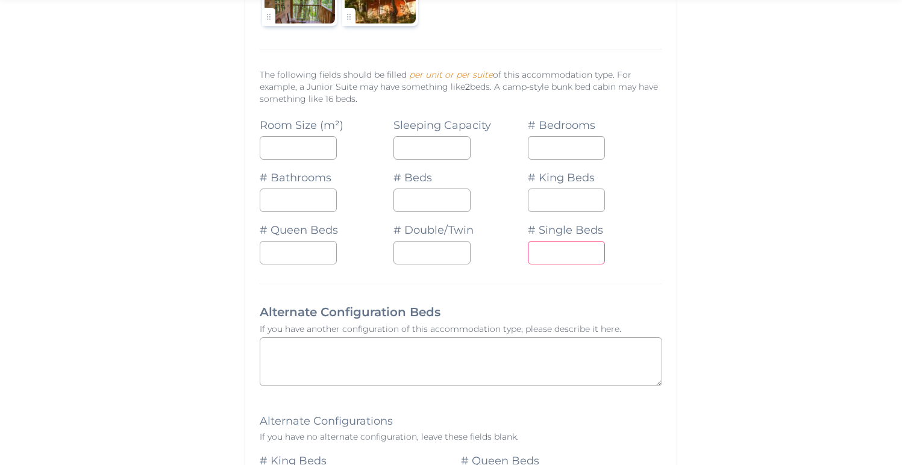
drag, startPoint x: 557, startPoint y: 254, endPoint x: 495, endPoint y: 252, distance: 62.7
click at [495, 252] on div "Room Size (m²) Sleeping Capacity * # Bedrooms * # Bathrooms * # Beds * # King B…" at bounding box center [461, 185] width 403 height 157
type textarea "**********"
type input "*"
click at [731, 249] on div "**********" at bounding box center [451, 357] width 753 height 2081
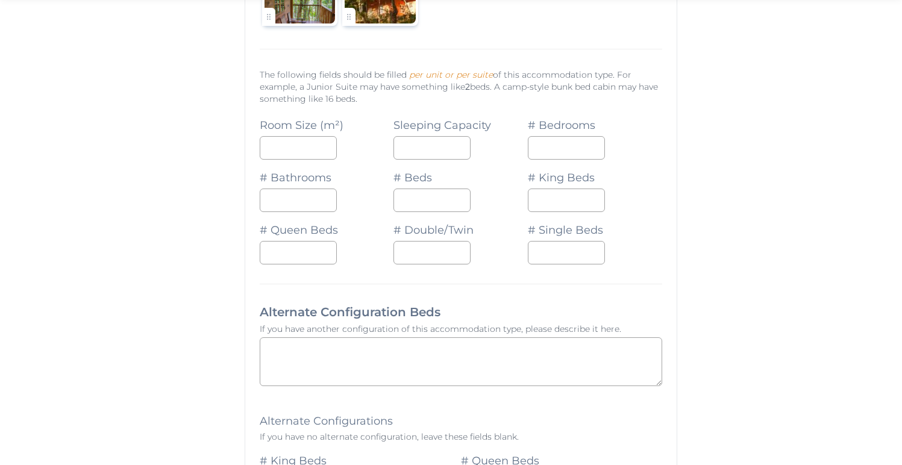
click at [666, 279] on div "**********" at bounding box center [461, 361] width 433 height 1680
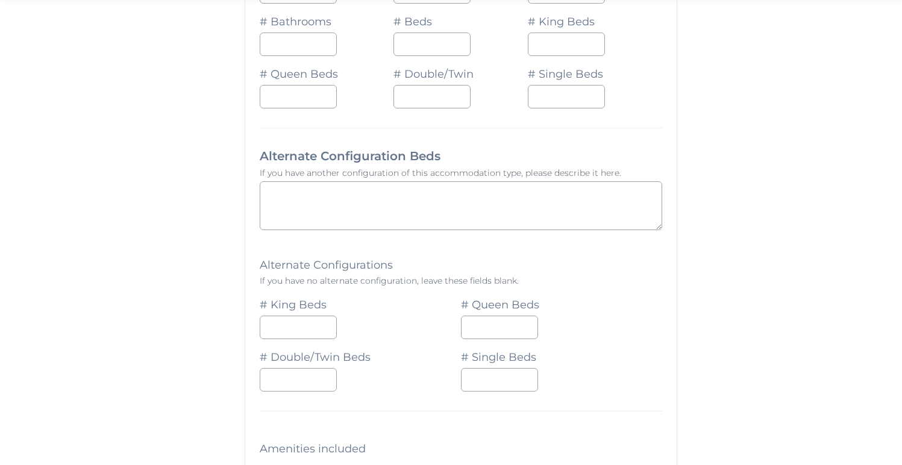
scroll to position [948, 0]
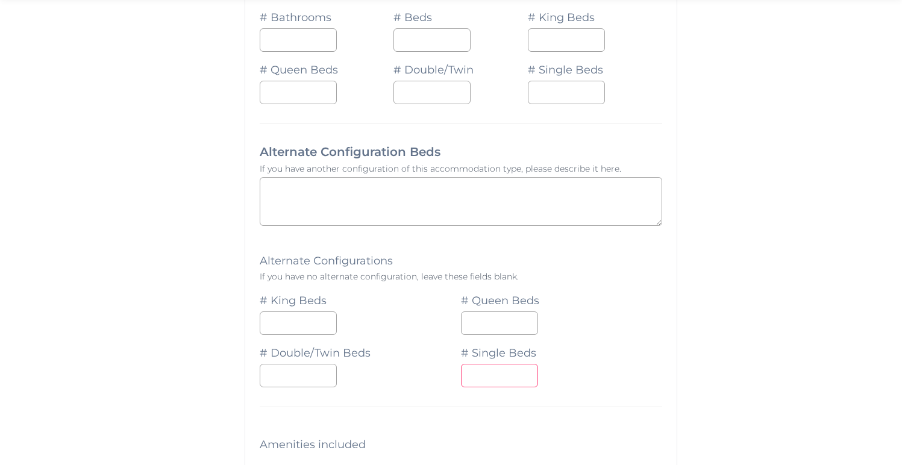
drag, startPoint x: 498, startPoint y: 378, endPoint x: 380, endPoint y: 372, distance: 118.9
click at [380, 372] on div "# King Beds * # Queen Beds * # Double/Twin Beds * # Single Beds *" at bounding box center [461, 335] width 403 height 105
type textarea "**********"
type input "*"
click at [623, 364] on div "*" at bounding box center [561, 376] width 201 height 24
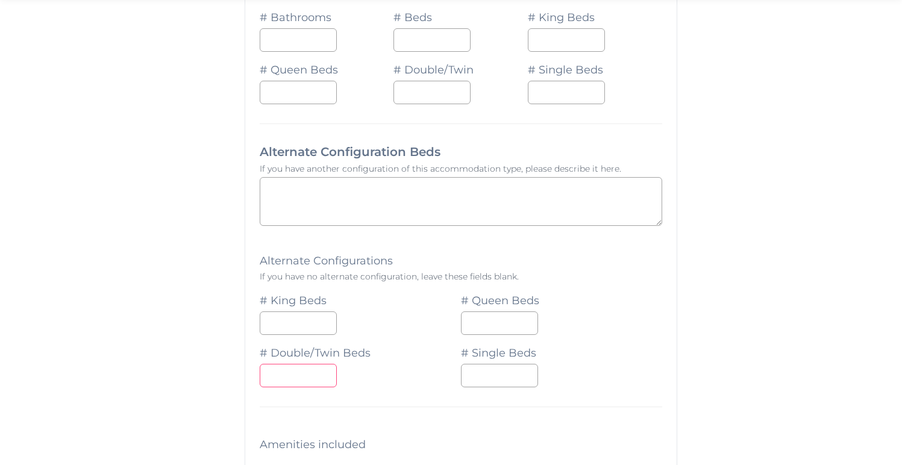
drag, startPoint x: 289, startPoint y: 374, endPoint x: 241, endPoint y: 381, distance: 48.7
click at [242, 380] on div "**********" at bounding box center [451, 196] width 753 height 2081
type textarea "**********"
type input "*"
click at [207, 377] on div "Basic details Pricing and policies Retreat spaces Meeting spaces Accommodations…" at bounding box center [150, 196] width 151 height 2081
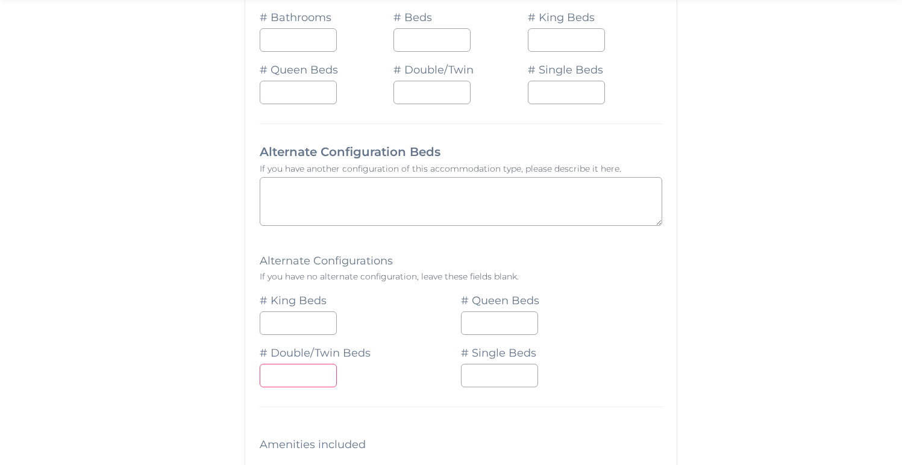
drag, startPoint x: 281, startPoint y: 372, endPoint x: 244, endPoint y: 374, distance: 36.8
click at [245, 374] on div "**********" at bounding box center [461, 201] width 433 height 1680
type textarea "**********"
type input "*"
click at [177, 374] on div "Basic details Pricing and policies Retreat spaces Meeting spaces Accommodations…" at bounding box center [150, 196] width 151 height 2081
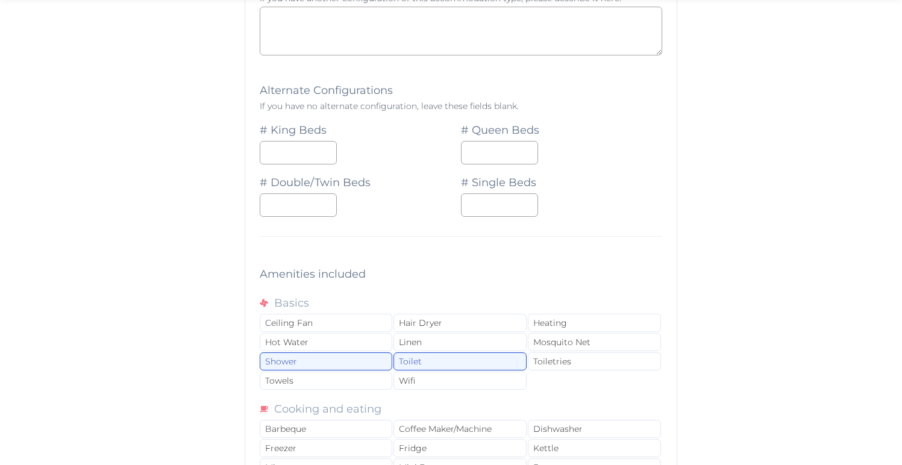
scroll to position [1137, 0]
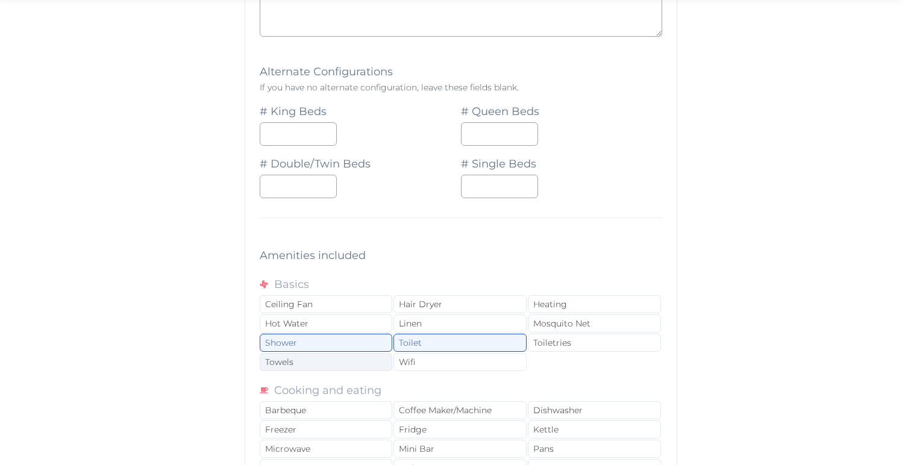
click at [318, 365] on div "Towels" at bounding box center [326, 362] width 133 height 18
click at [563, 320] on div "Mosquito Net" at bounding box center [594, 324] width 133 height 18
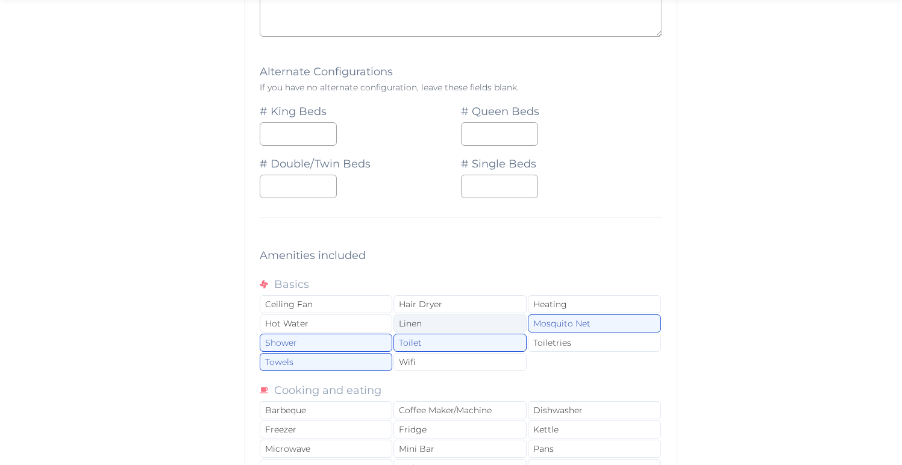
click at [479, 324] on div "Linen" at bounding box center [459, 324] width 133 height 18
click at [321, 328] on div "Hot Water" at bounding box center [326, 324] width 133 height 18
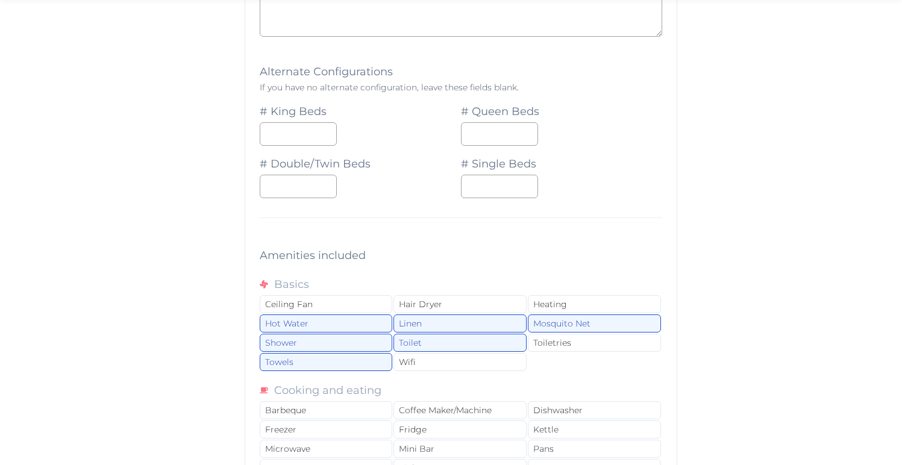
click at [188, 327] on div "Basic details Pricing and policies Retreat spaces Meeting spaces Accommodations…" at bounding box center [150, 7] width 151 height 2081
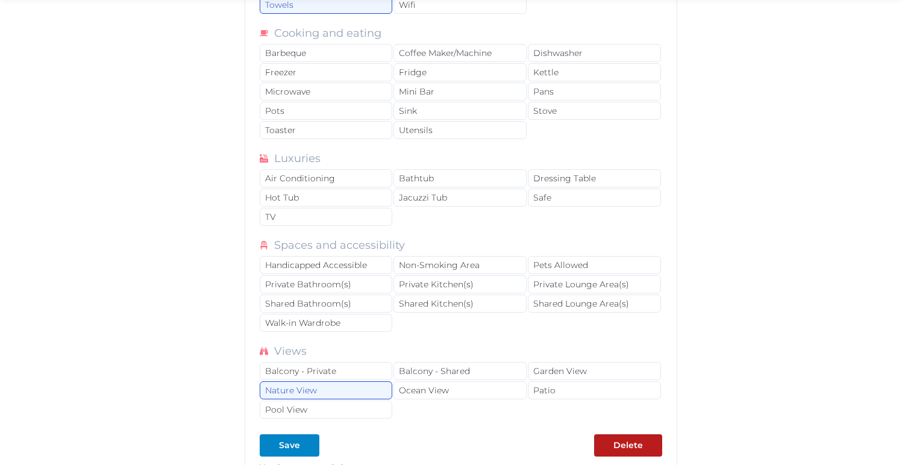
scroll to position [1514, 0]
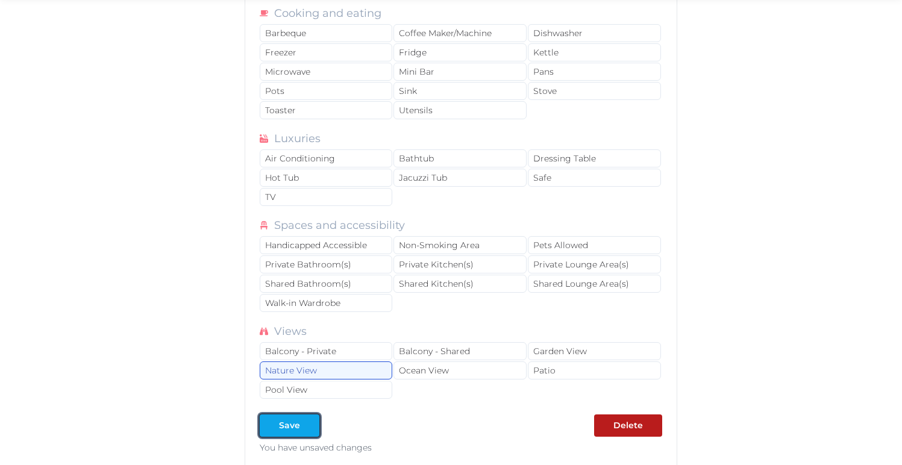
click at [297, 423] on div "Save" at bounding box center [289, 425] width 21 height 13
type textarea "**********"
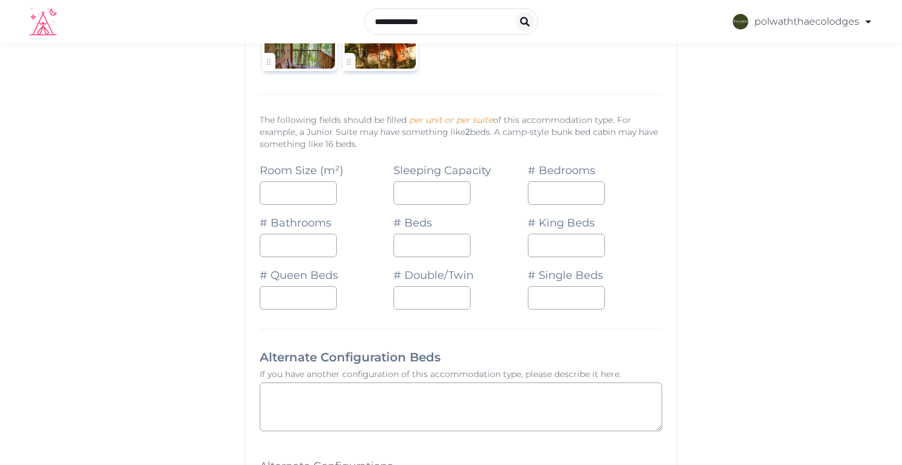
scroll to position [152, 0]
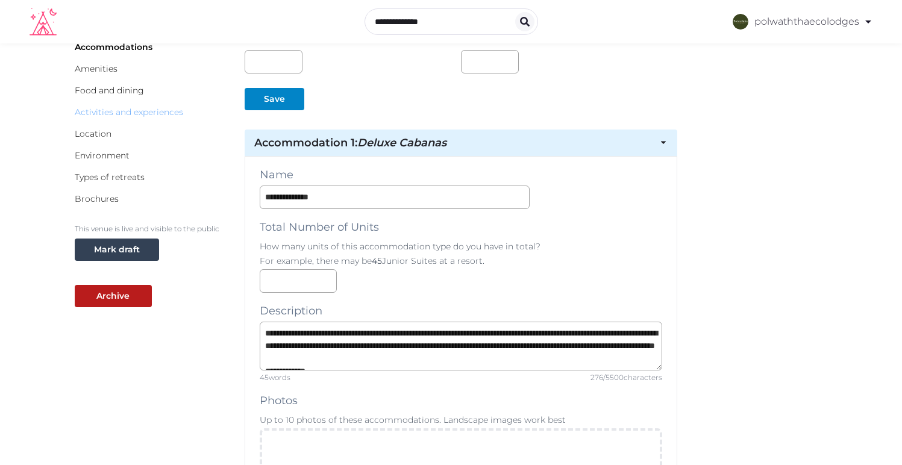
click at [121, 111] on link "Activities and experiences" at bounding box center [129, 112] width 108 height 11
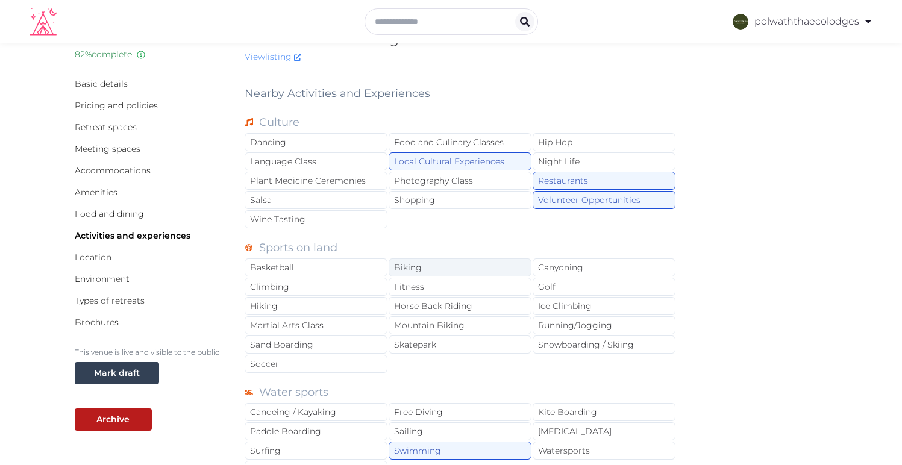
scroll to position [46, 0]
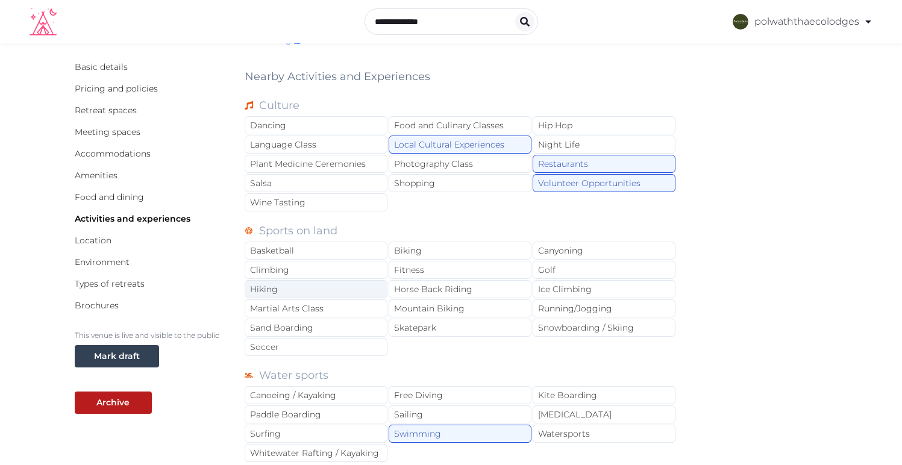
click at [313, 287] on div "Hiking" at bounding box center [316, 289] width 143 height 18
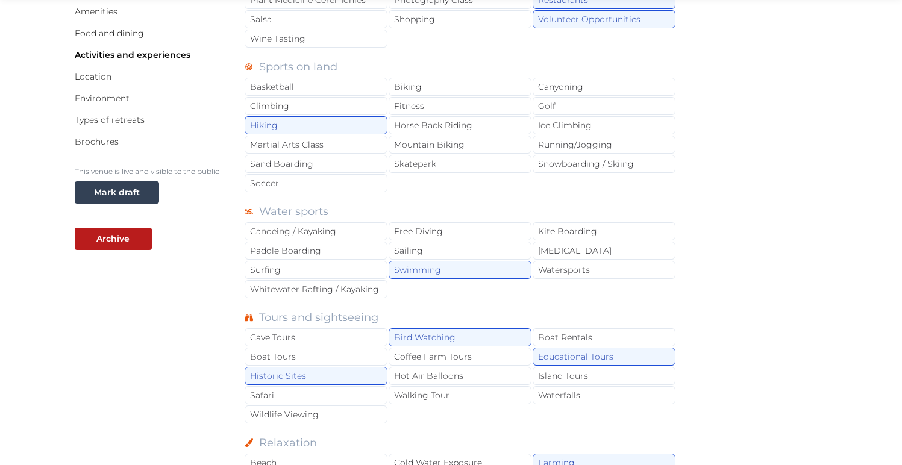
scroll to position [214, 0]
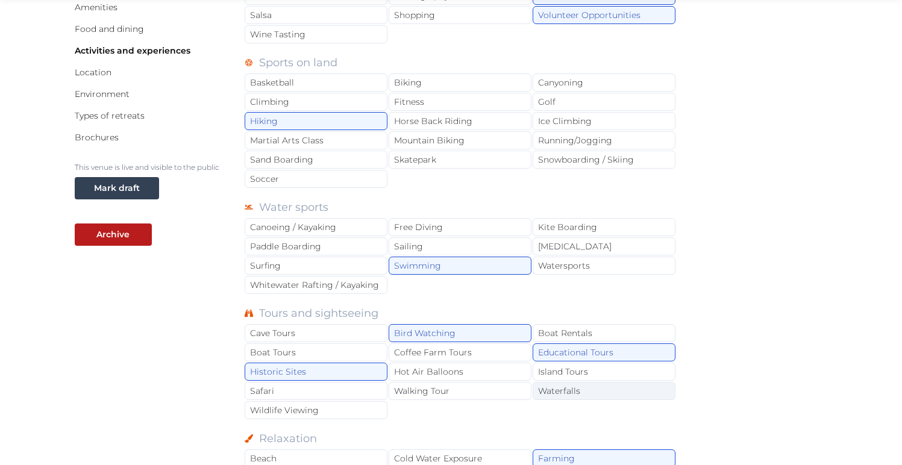
click at [554, 386] on div "Waterfalls" at bounding box center [604, 391] width 143 height 18
click at [318, 407] on div "Wildlife Viewing" at bounding box center [316, 410] width 143 height 18
click at [301, 371] on div "Historic Sites" at bounding box center [316, 372] width 143 height 18
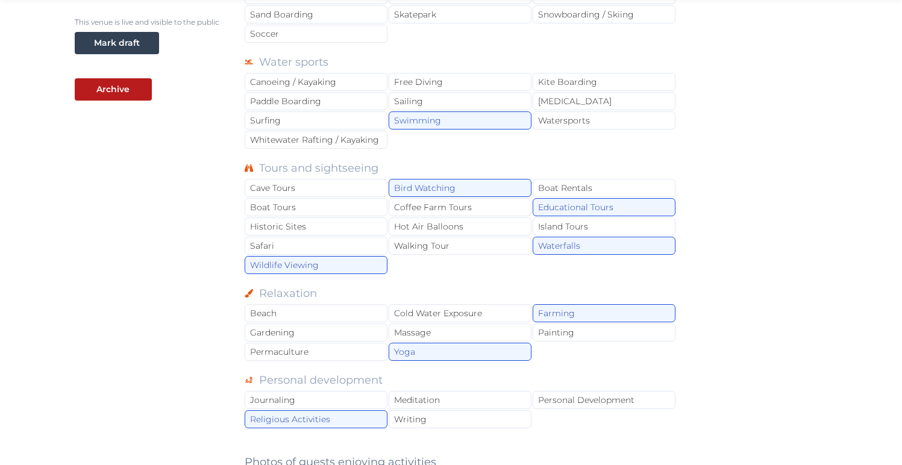
scroll to position [369, 0]
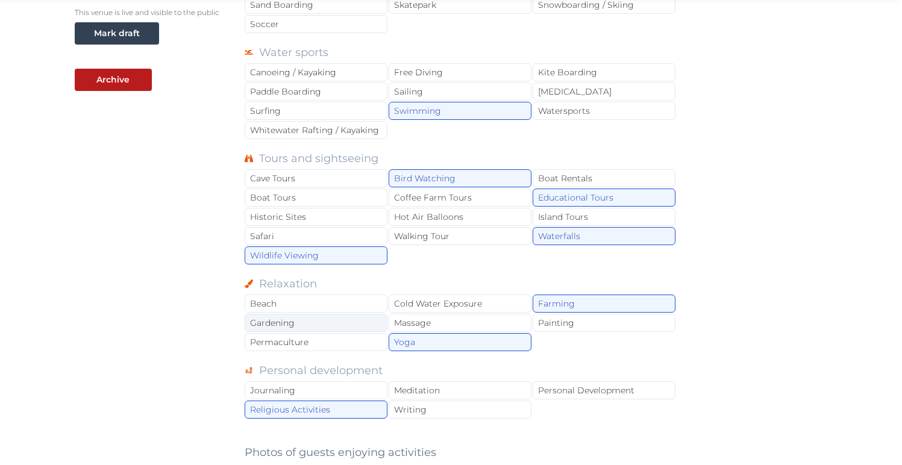
click at [299, 319] on div "Gardening" at bounding box center [316, 323] width 143 height 18
click at [300, 344] on div "Permaculture" at bounding box center [316, 342] width 143 height 18
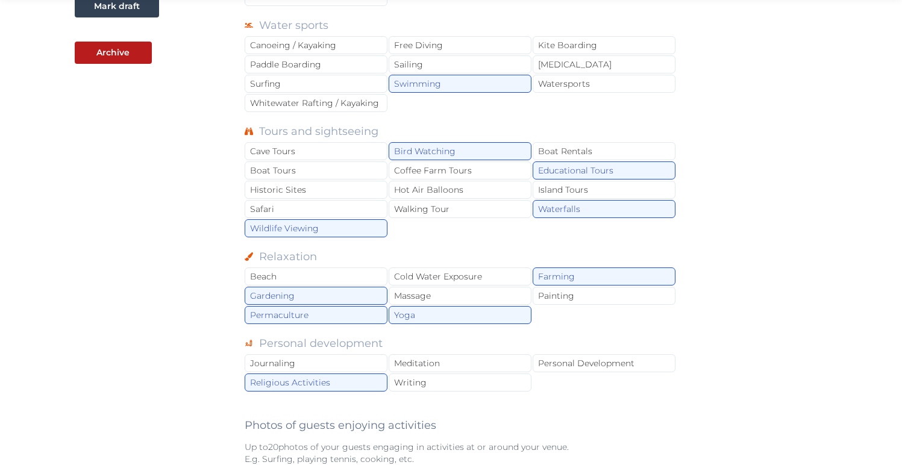
scroll to position [417, 0]
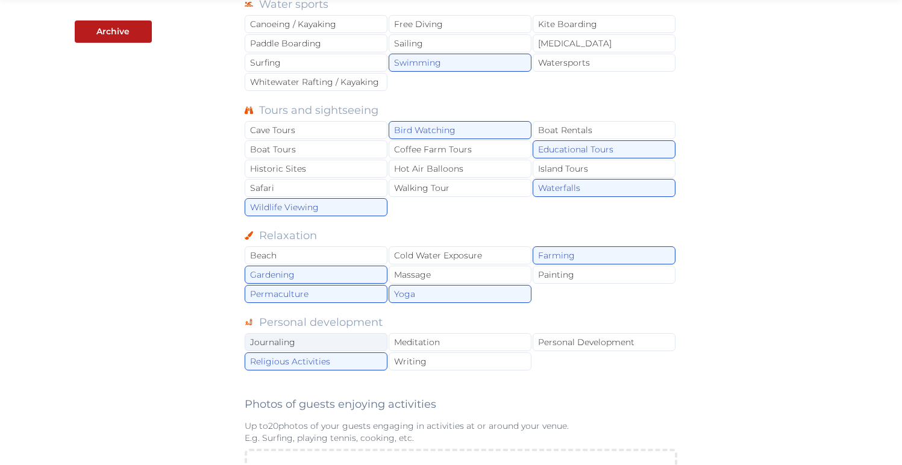
click at [273, 340] on div "Journaling" at bounding box center [316, 342] width 143 height 18
click at [445, 346] on div "Meditation" at bounding box center [460, 342] width 143 height 18
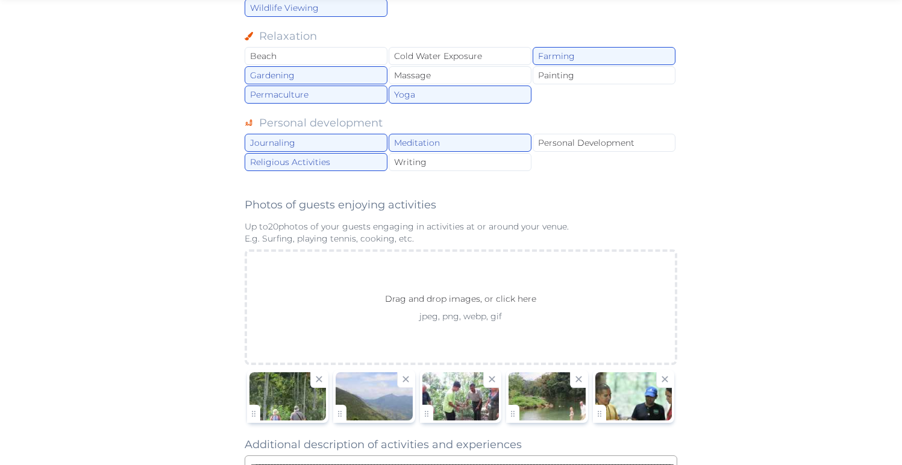
scroll to position [641, 0]
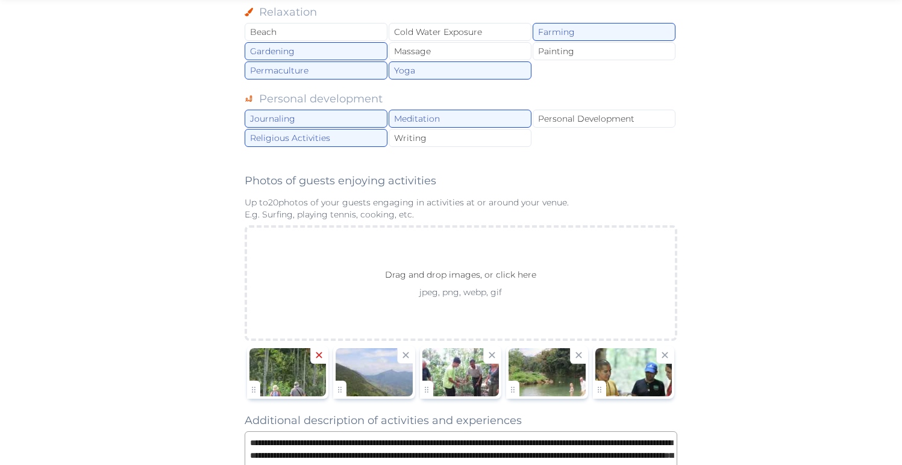
click at [319, 356] on icon at bounding box center [319, 355] width 6 height 6
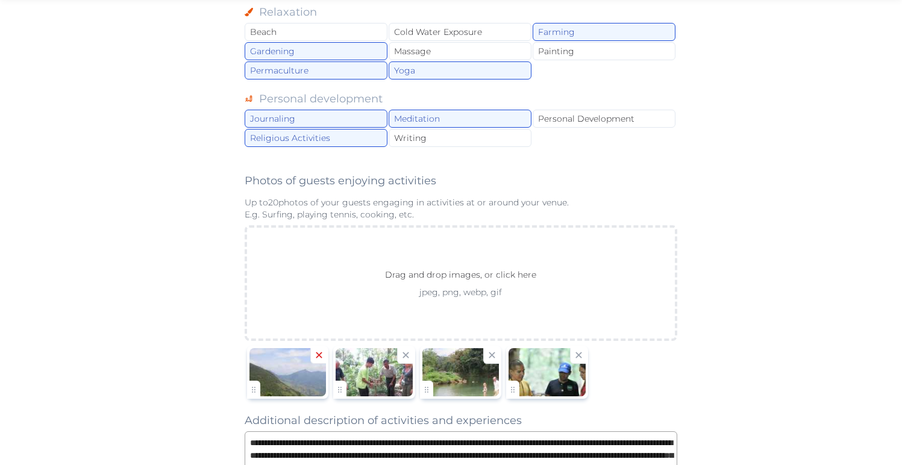
click at [319, 356] on icon at bounding box center [319, 355] width 6 height 6
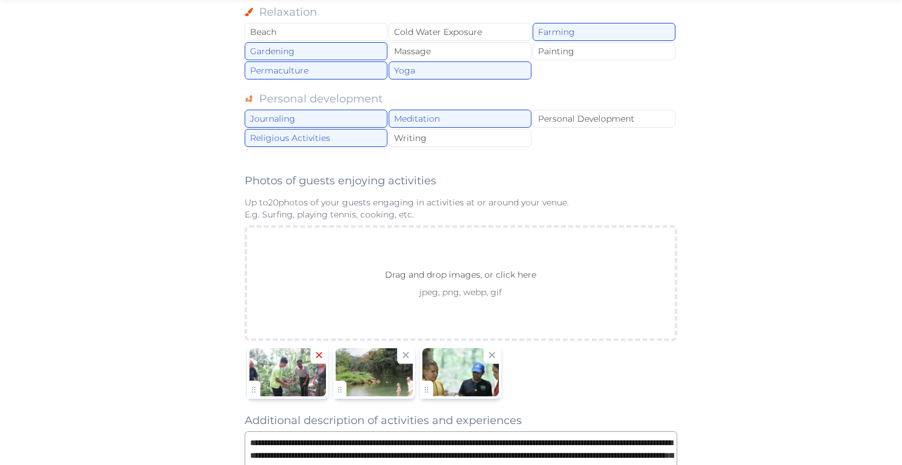
click at [319, 356] on icon at bounding box center [319, 355] width 6 height 6
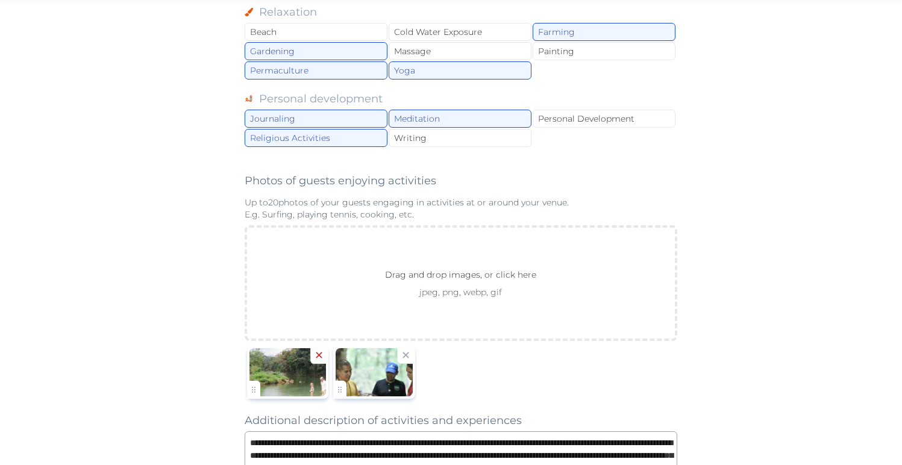
click at [319, 356] on icon at bounding box center [319, 355] width 6 height 6
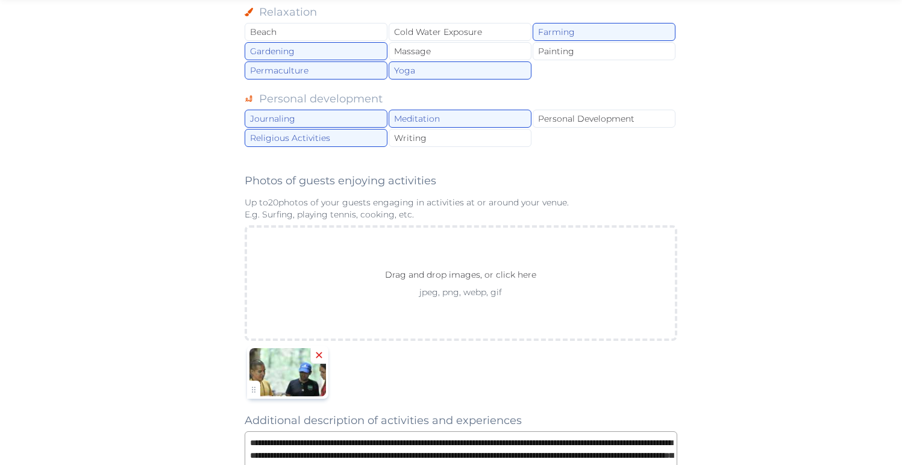
click at [319, 356] on icon at bounding box center [319, 355] width 6 height 6
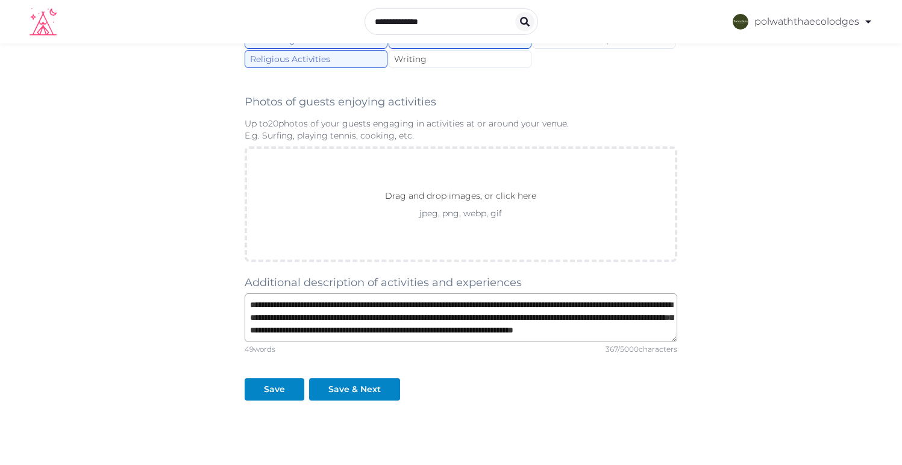
scroll to position [669, 0]
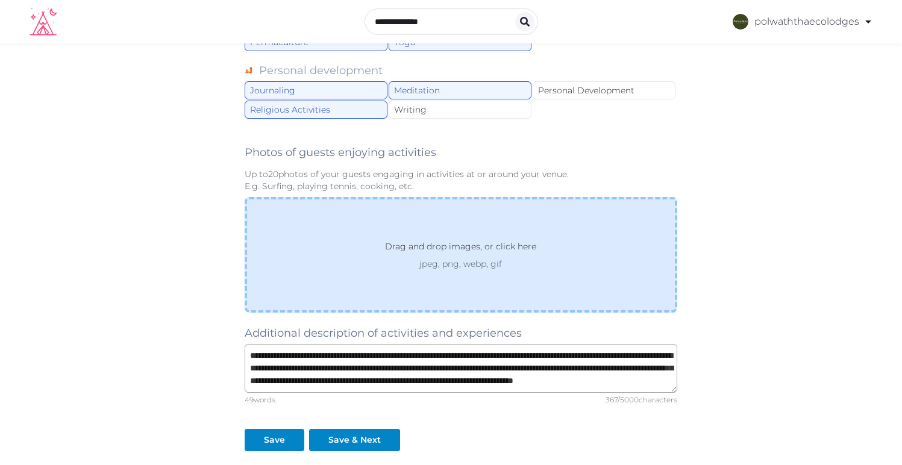
click at [472, 279] on div "Drag and drop images, or click here jpeg, png, webp, gif" at bounding box center [461, 255] width 433 height 116
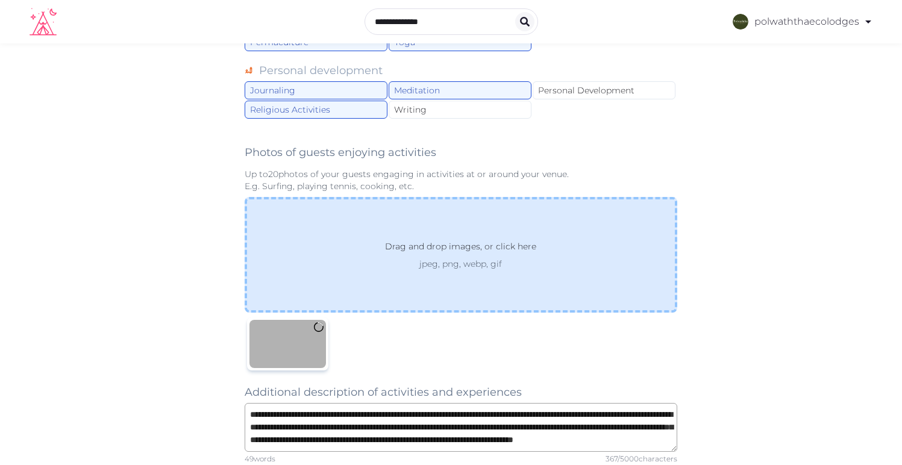
click at [419, 261] on p "jpeg, png, webp, gif" at bounding box center [460, 264] width 195 height 12
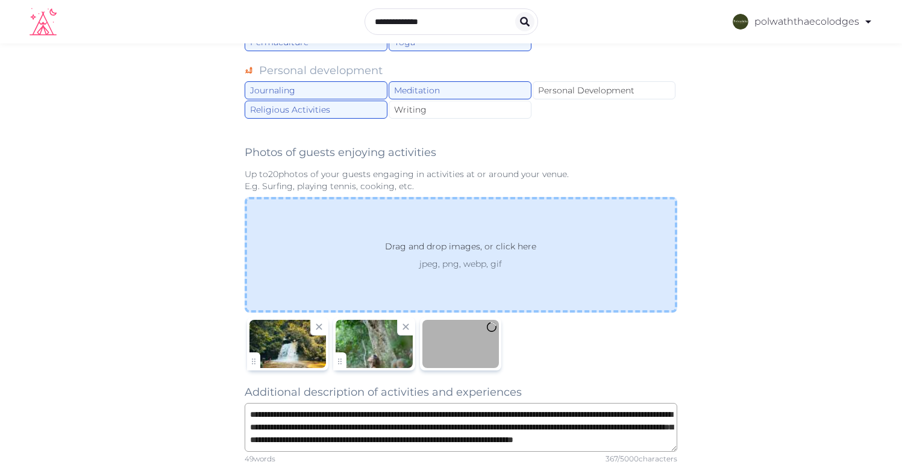
click at [448, 246] on p "Drag and drop images, or click here" at bounding box center [460, 249] width 171 height 18
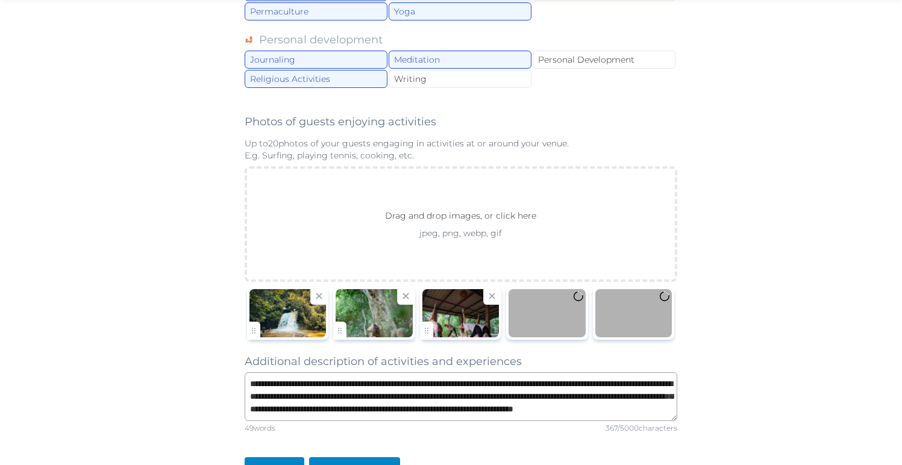
scroll to position [732, 0]
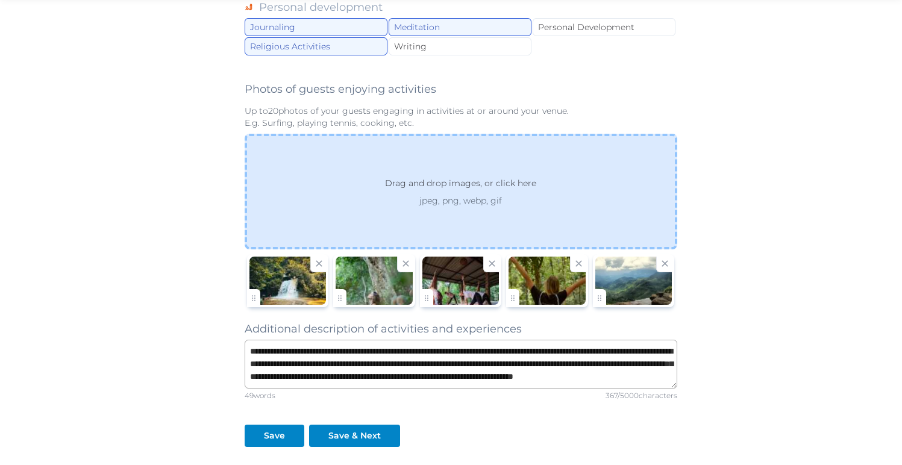
click at [493, 204] on p "jpeg, png, webp, gif" at bounding box center [460, 201] width 195 height 12
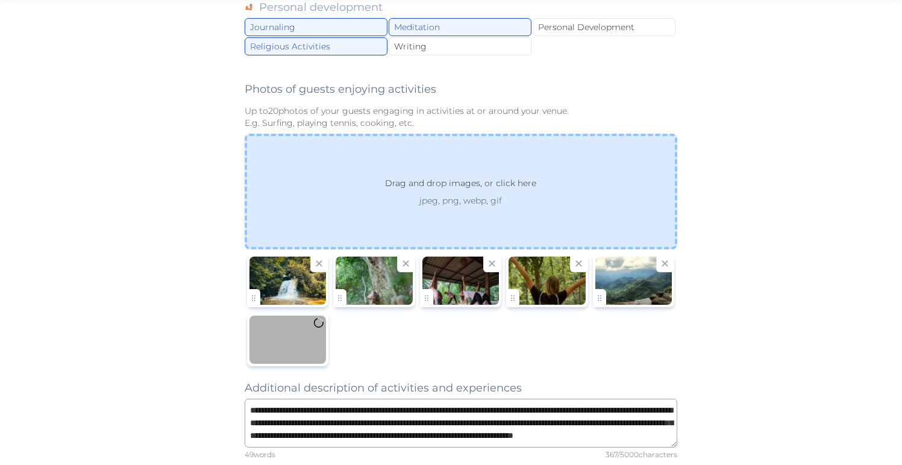
click at [471, 202] on p "jpeg, png, webp, gif" at bounding box center [460, 201] width 195 height 12
click at [449, 225] on div "Drag and drop images, or click here jpeg, png, webp, gif" at bounding box center [461, 192] width 433 height 116
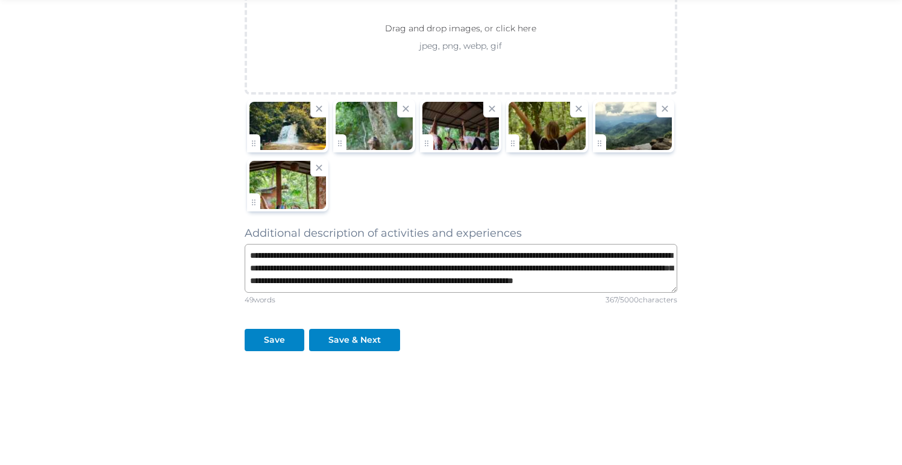
scroll to position [888, 0]
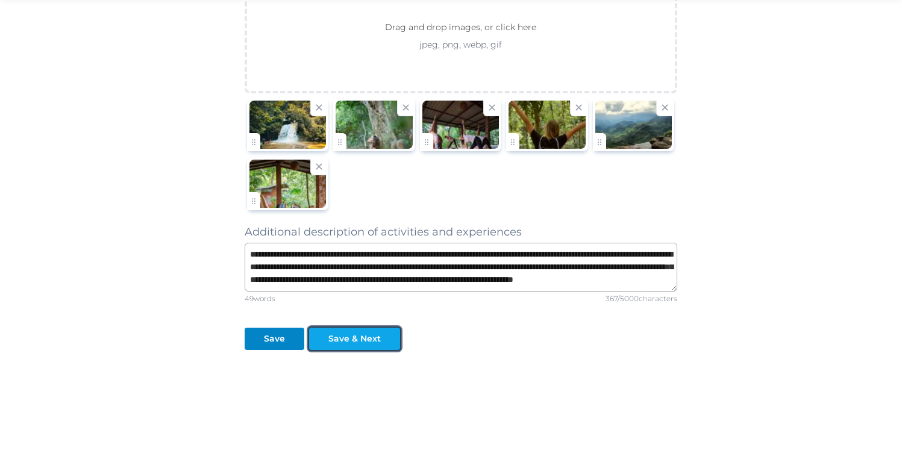
click at [357, 339] on div "Save & Next" at bounding box center [354, 339] width 52 height 13
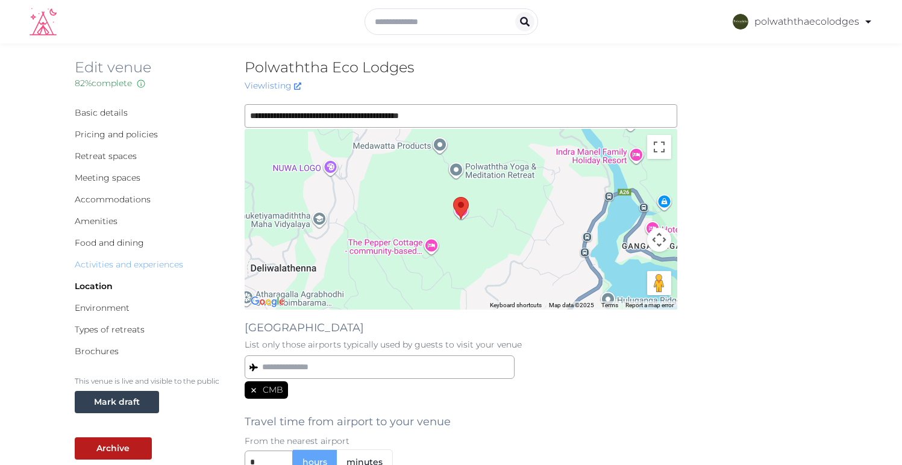
click at [96, 267] on link "Activities and experiences" at bounding box center [129, 264] width 108 height 11
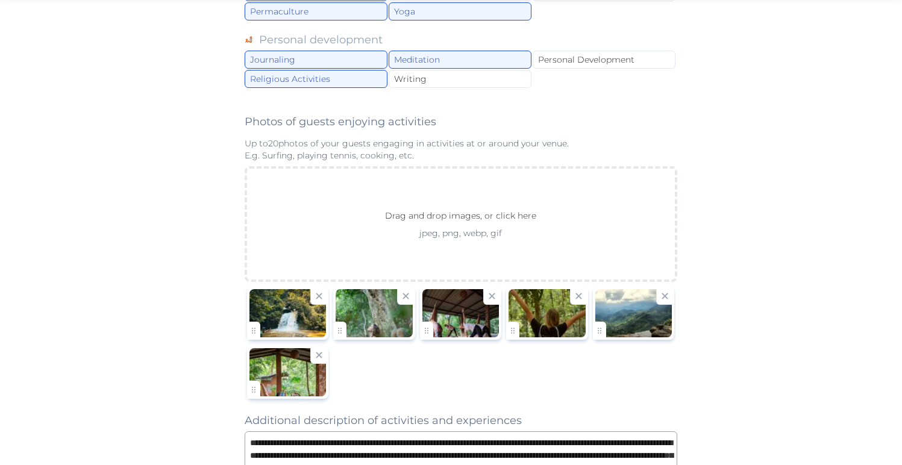
scroll to position [888, 0]
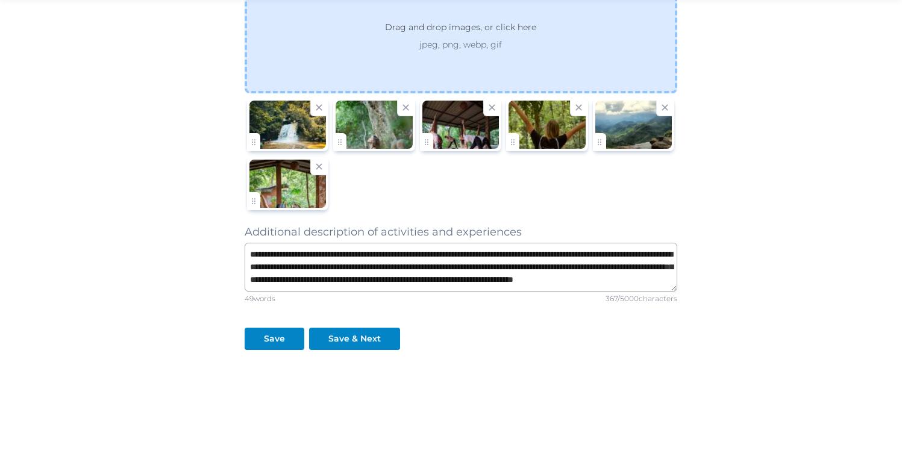
click at [466, 49] on p "jpeg, png, webp, gif" at bounding box center [460, 45] width 195 height 12
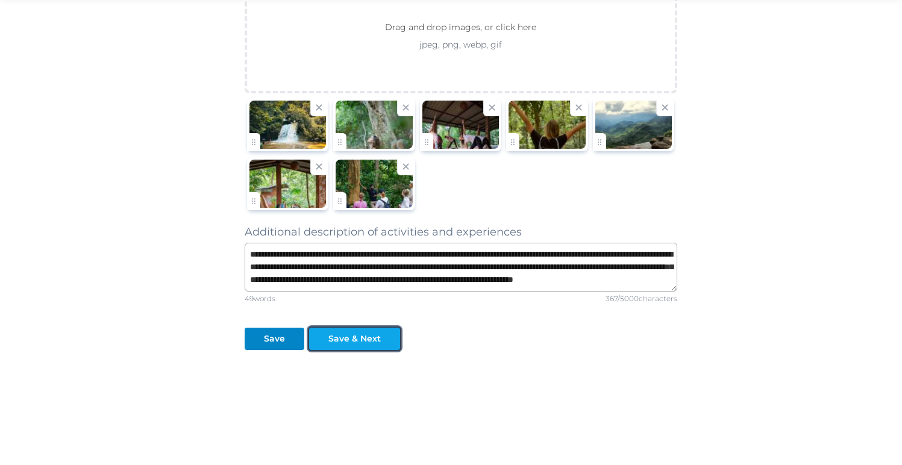
click at [362, 339] on div "Save & Next" at bounding box center [354, 339] width 52 height 13
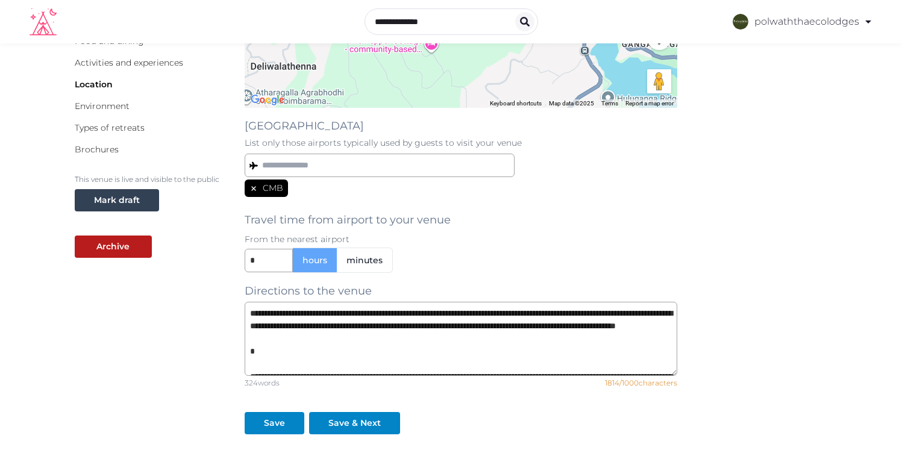
scroll to position [252, 0]
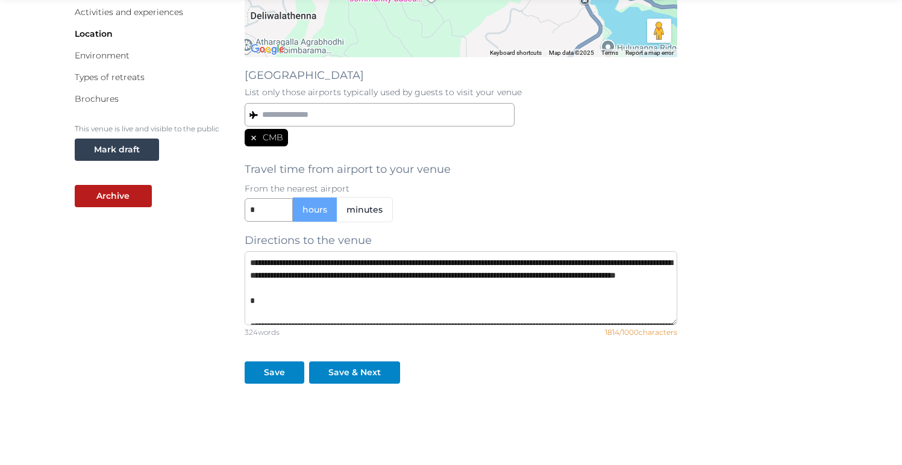
click at [383, 285] on textarea at bounding box center [461, 288] width 433 height 74
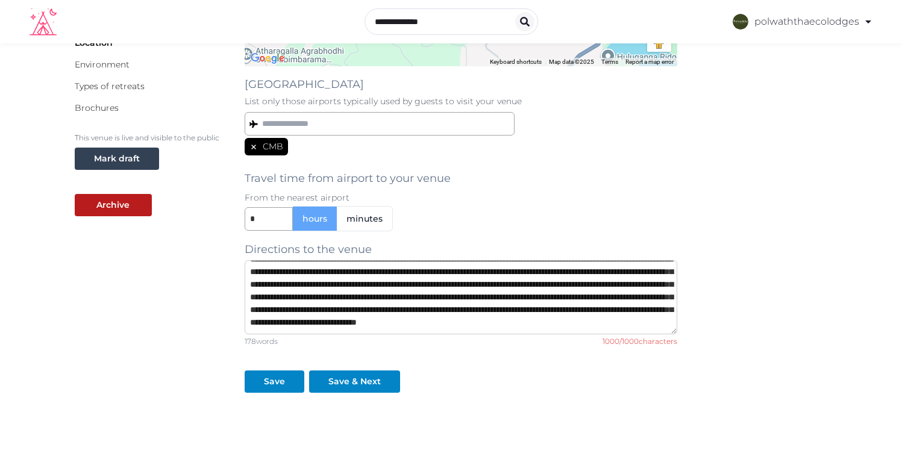
scroll to position [109, 0]
drag, startPoint x: 558, startPoint y: 312, endPoint x: 668, endPoint y: 315, distance: 109.7
click at [668, 315] on textarea "**********" at bounding box center [461, 297] width 433 height 74
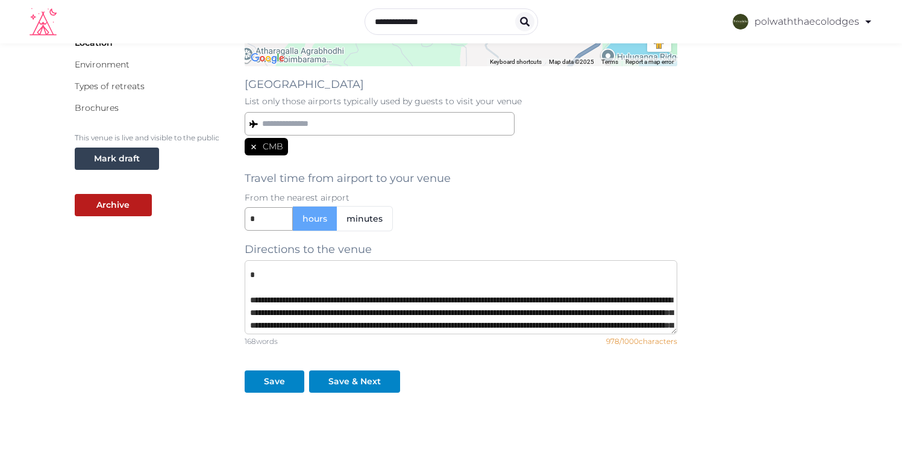
scroll to position [0, 0]
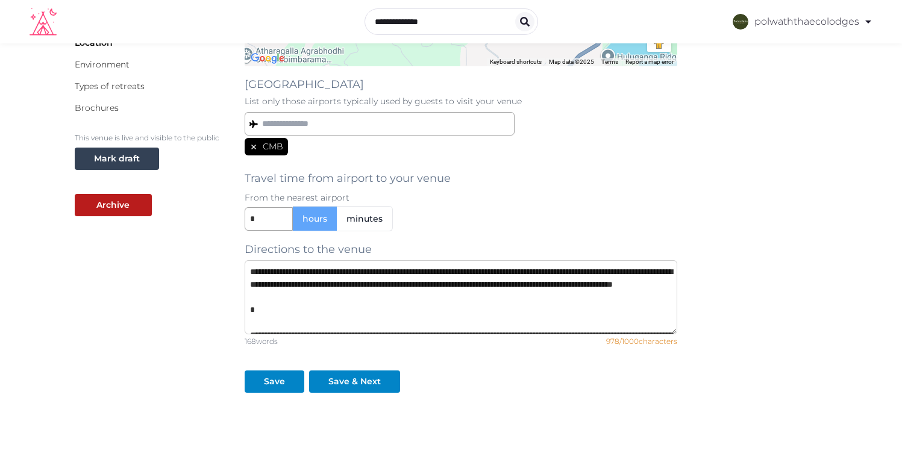
click at [380, 295] on textarea "**********" at bounding box center [461, 297] width 433 height 74
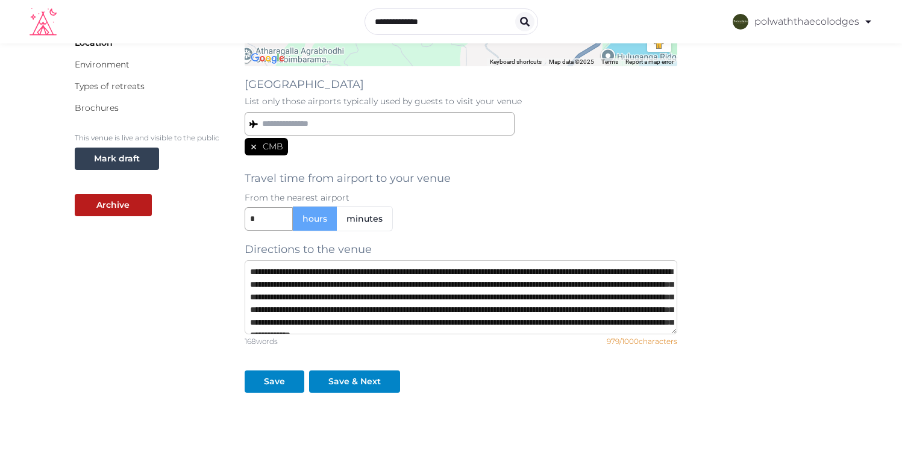
scroll to position [114, 0]
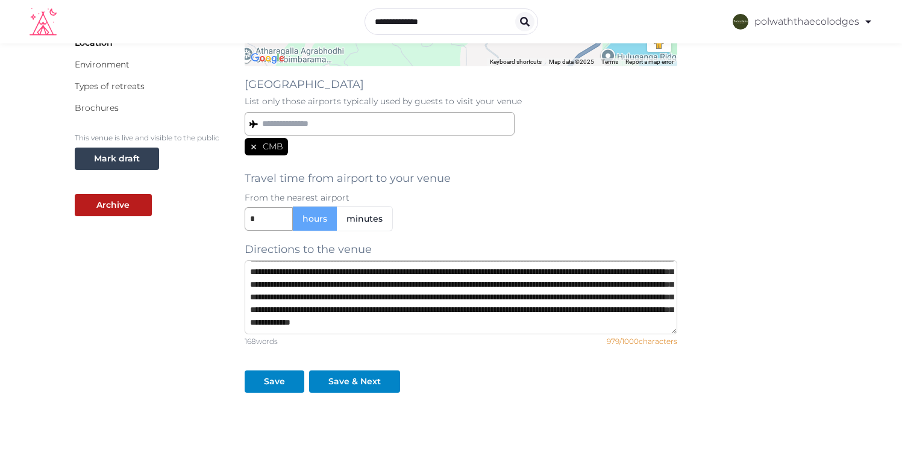
drag, startPoint x: 251, startPoint y: 283, endPoint x: 668, endPoint y: 375, distance: 427.1
click at [668, 375] on div "**********" at bounding box center [461, 127] width 433 height 532
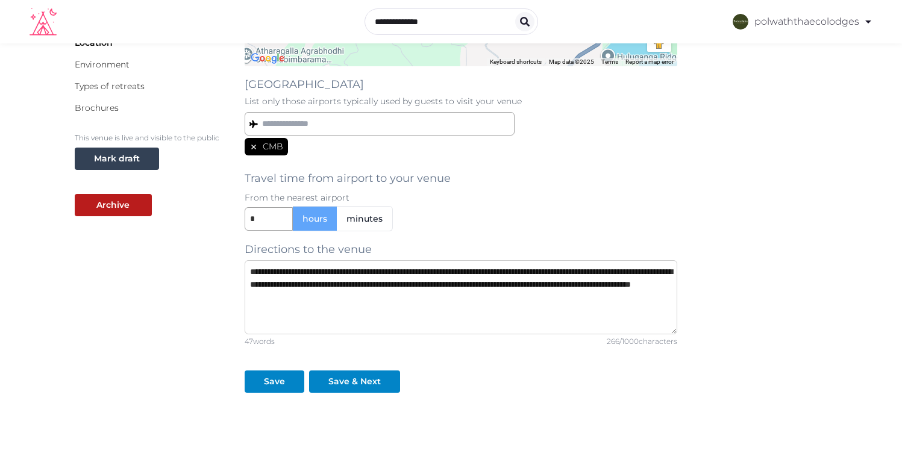
scroll to position [25, 0]
type textarea "**********"
click at [330, 382] on div "Save & Next" at bounding box center [354, 381] width 52 height 13
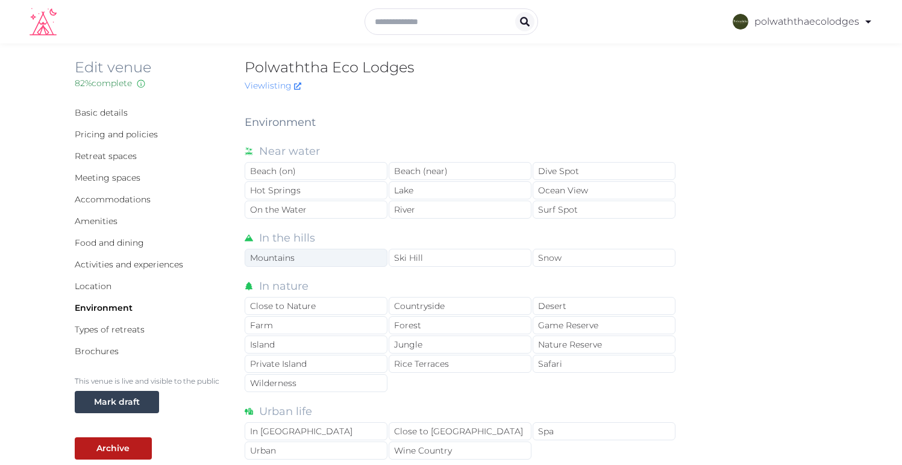
click at [331, 261] on div "Mountains" at bounding box center [316, 258] width 143 height 18
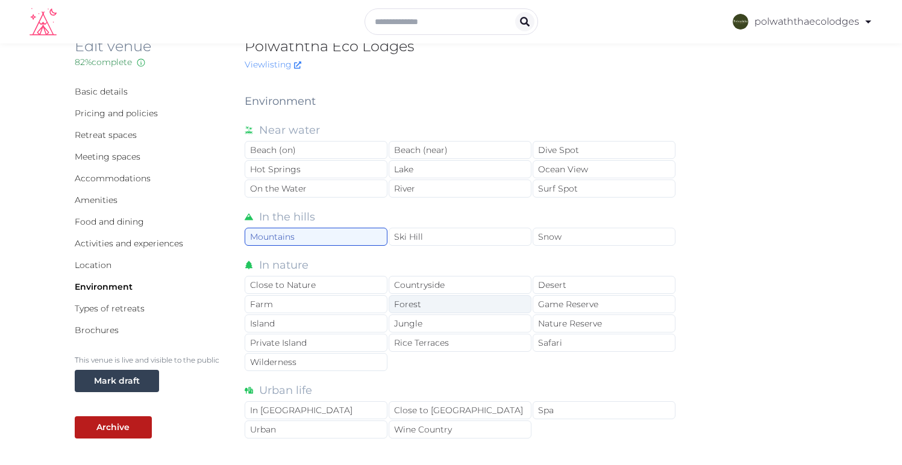
scroll to position [40, 0]
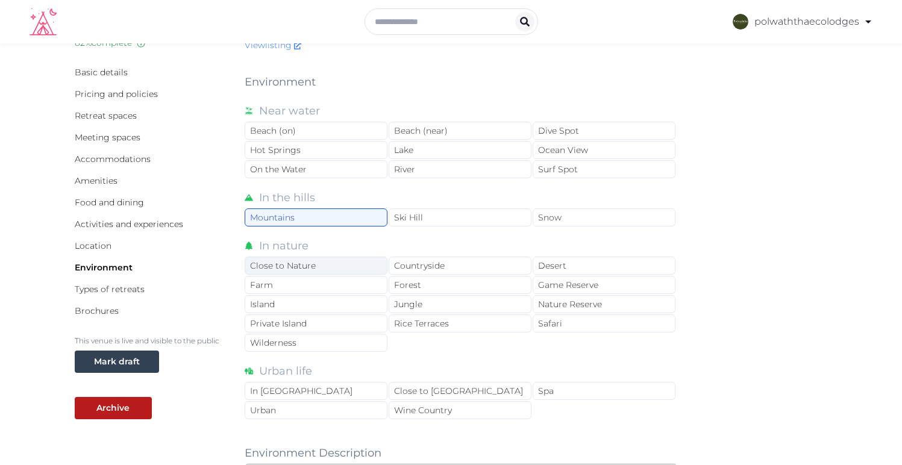
click at [320, 269] on div "Close to Nature" at bounding box center [316, 266] width 143 height 18
click at [460, 283] on div "Forest" at bounding box center [460, 285] width 143 height 18
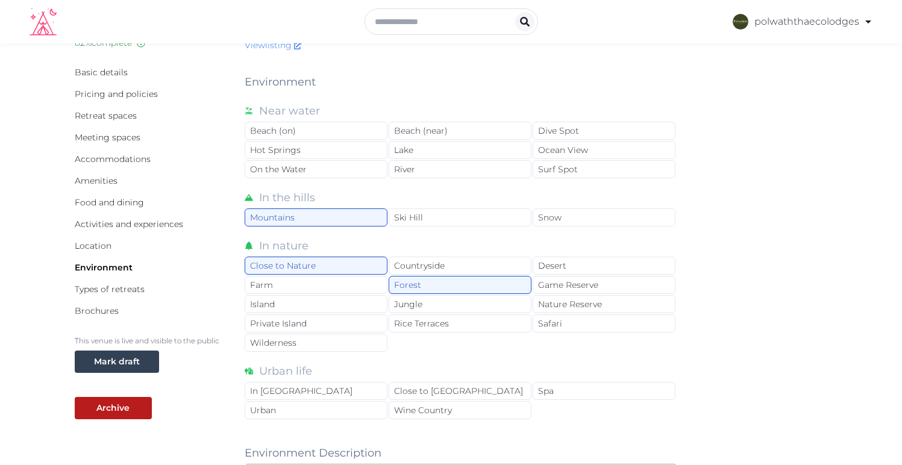
click at [459, 314] on div "Close to Nature Countryside Desert Farm Forest Game Reserve Island Jungle Natur…" at bounding box center [461, 305] width 433 height 96
click at [459, 307] on div "Jungle" at bounding box center [460, 304] width 143 height 18
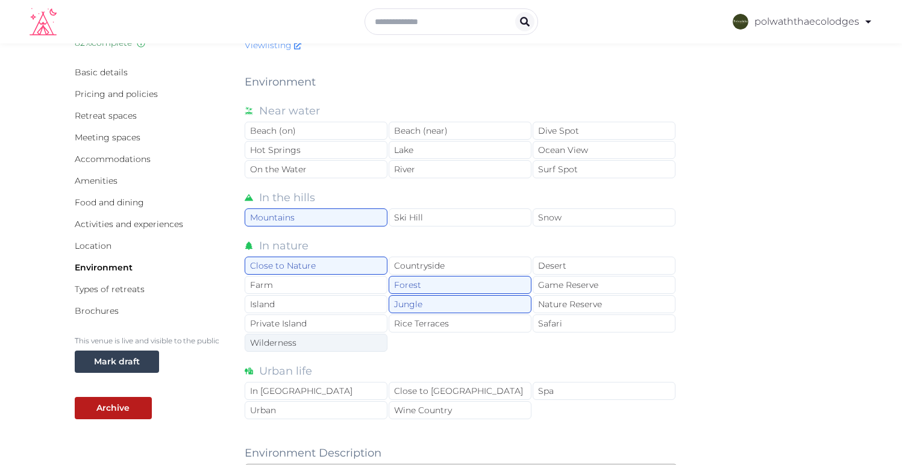
click at [314, 347] on div "Wilderness" at bounding box center [316, 343] width 143 height 18
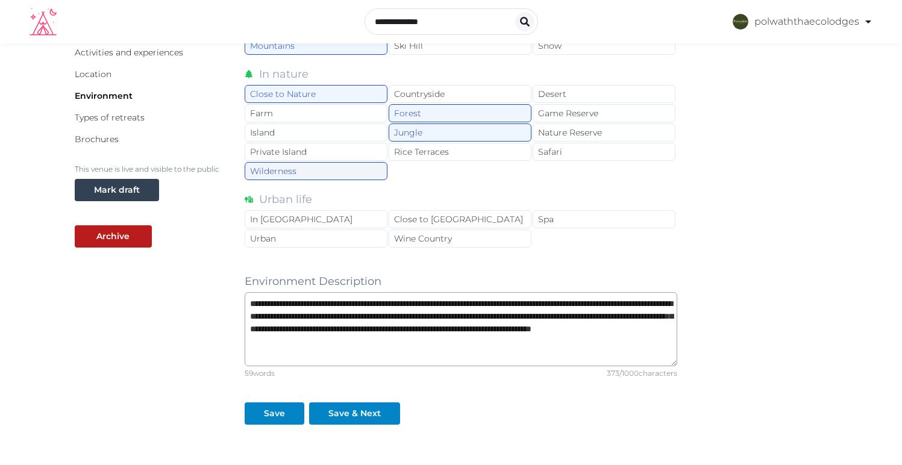
scroll to position [225, 0]
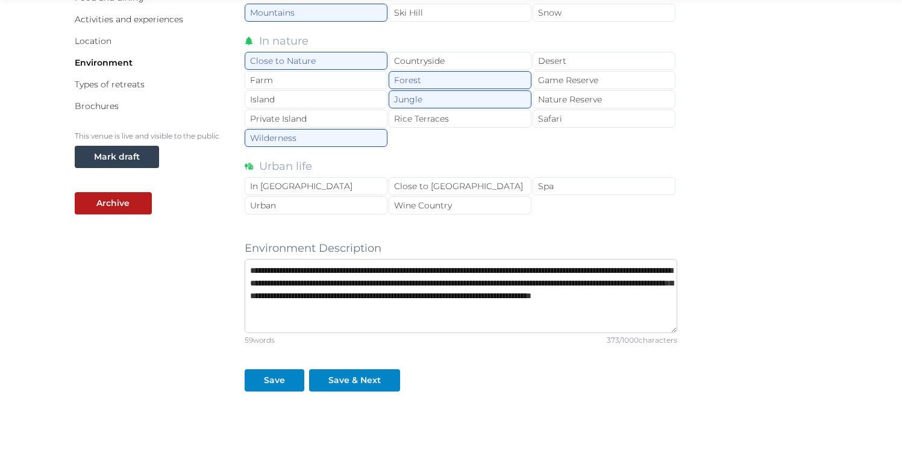
click at [478, 312] on textarea "**********" at bounding box center [461, 296] width 433 height 74
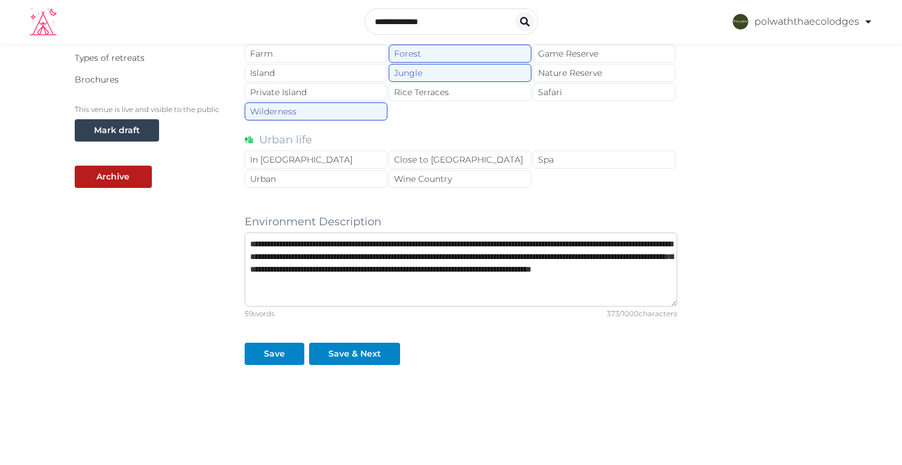
scroll to position [272, 0]
click at [428, 277] on textarea "**********" at bounding box center [461, 270] width 433 height 74
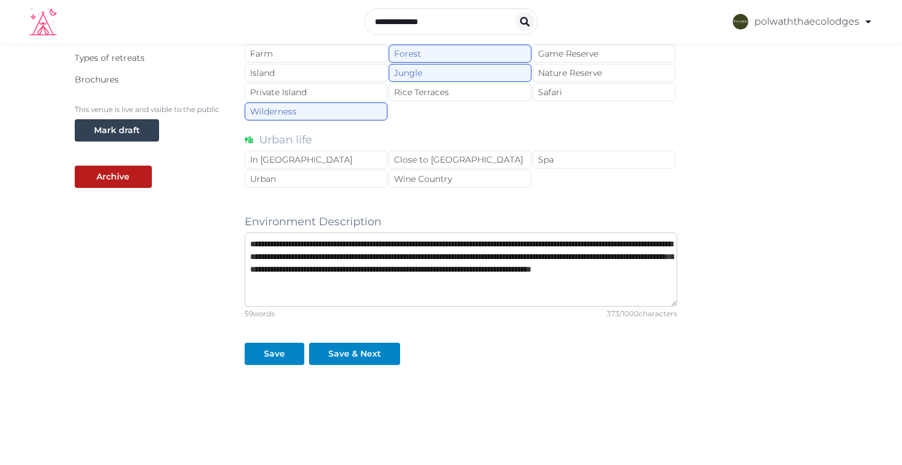
type textarea "*"
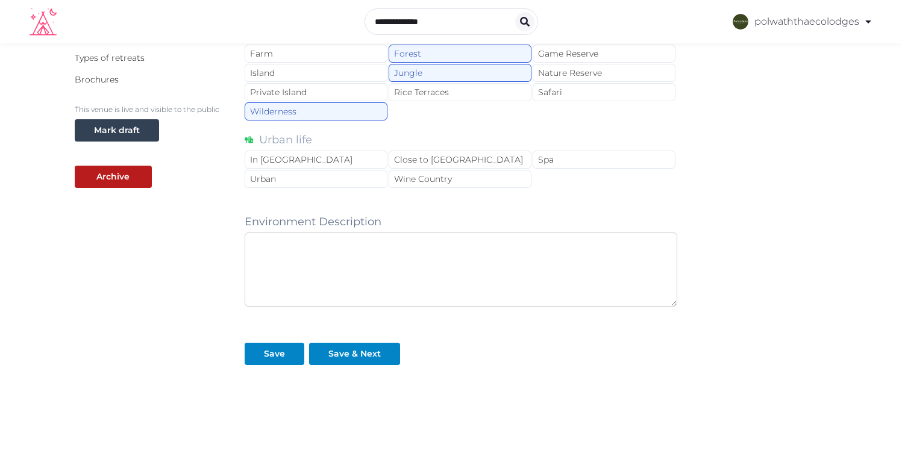
type textarea "*"
paste textarea "**********"
type textarea "**********"
paste textarea "**********"
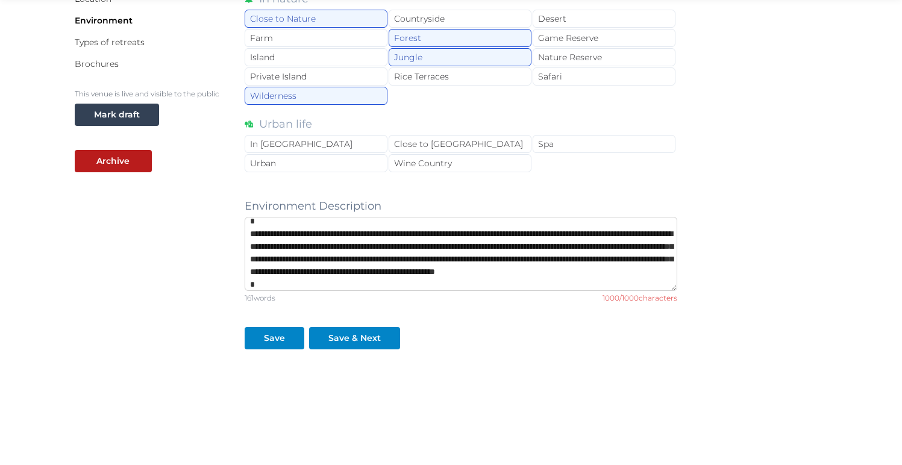
scroll to position [77, 0]
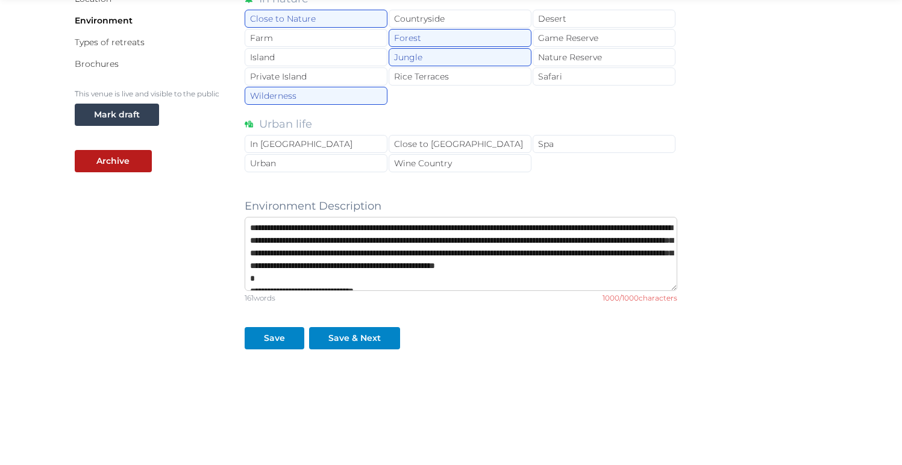
drag, startPoint x: 403, startPoint y: 277, endPoint x: 239, endPoint y: 249, distance: 166.1
click at [239, 249] on div "Basic details Pricing and policies Retreat spaces Meeting spaces Accommodations…" at bounding box center [451, 141] width 753 height 648
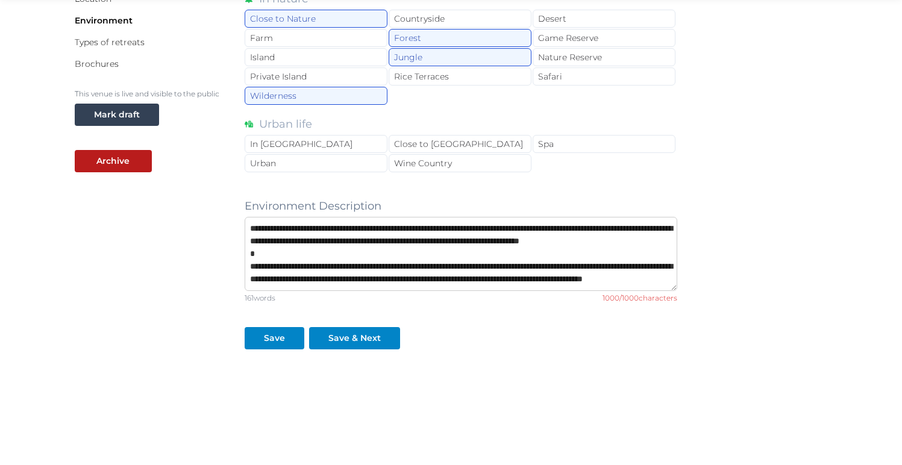
scroll to position [51, 0]
type textarea "**********"
click at [339, 330] on button "Save & Next" at bounding box center [354, 338] width 91 height 22
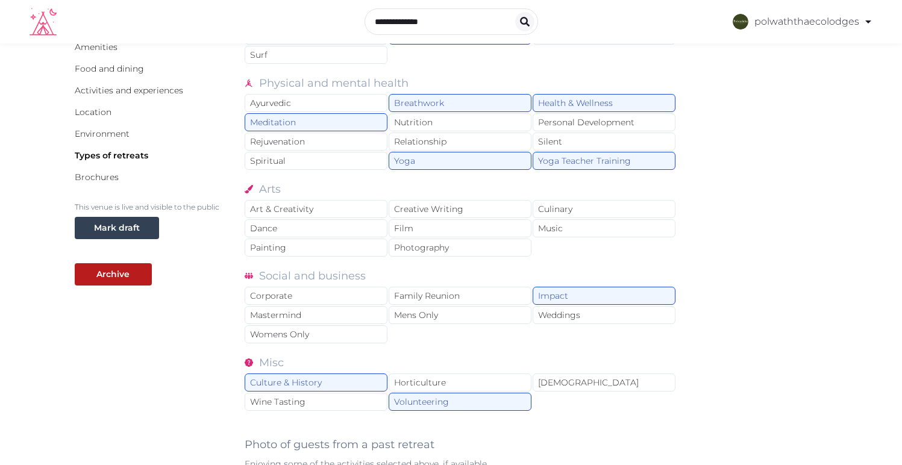
scroll to position [197, 0]
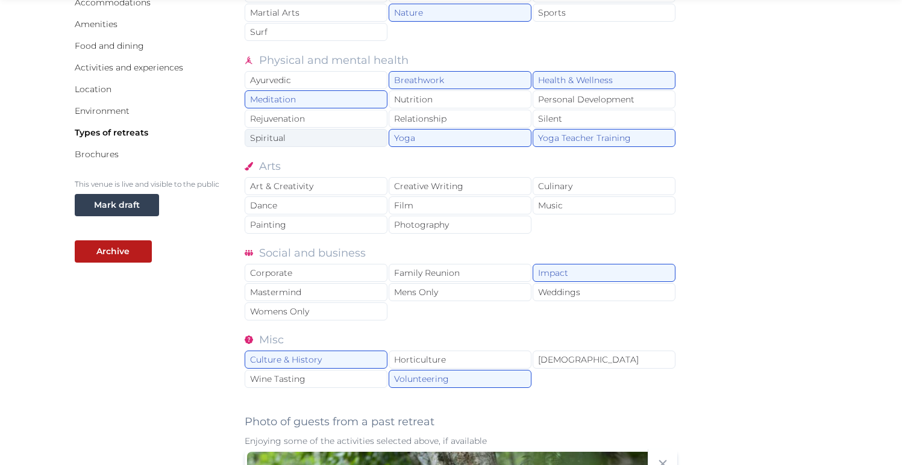
click at [298, 145] on div "Spiritual" at bounding box center [316, 138] width 143 height 18
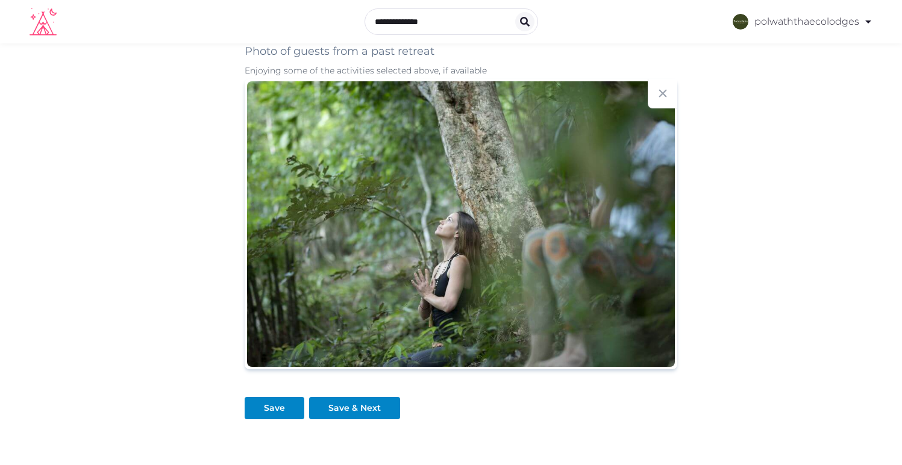
scroll to position [557, 0]
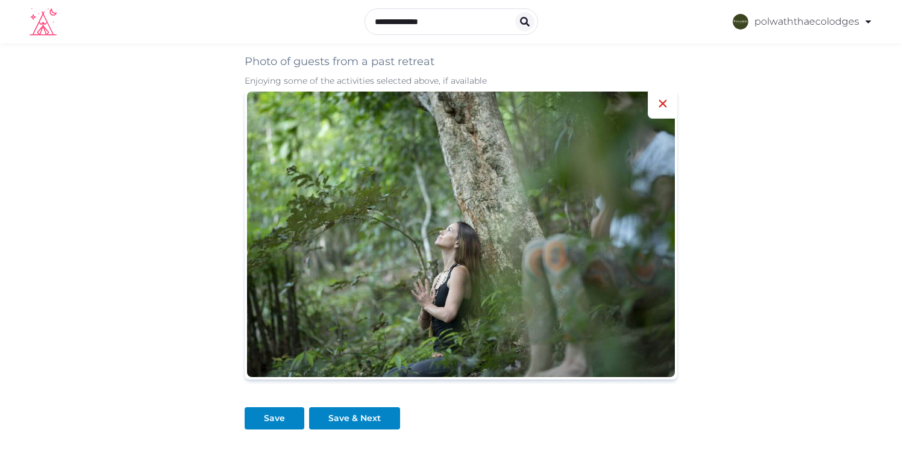
click at [661, 110] on icon at bounding box center [663, 103] width 14 height 14
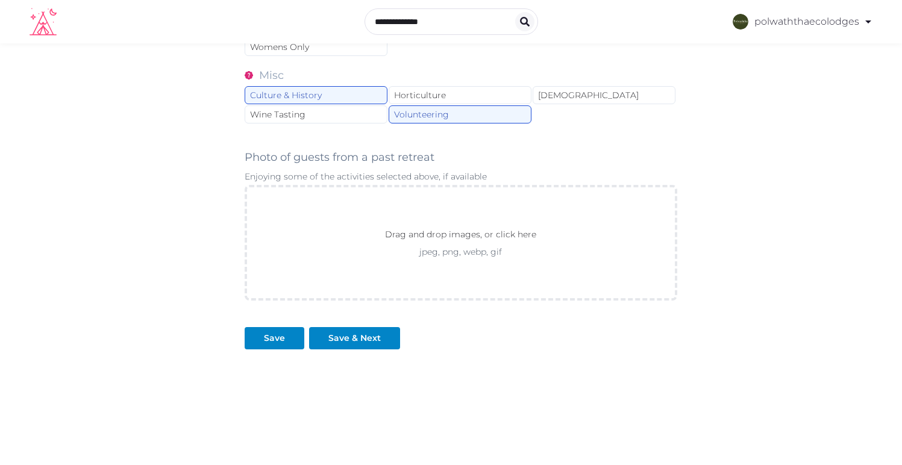
scroll to position [462, 0]
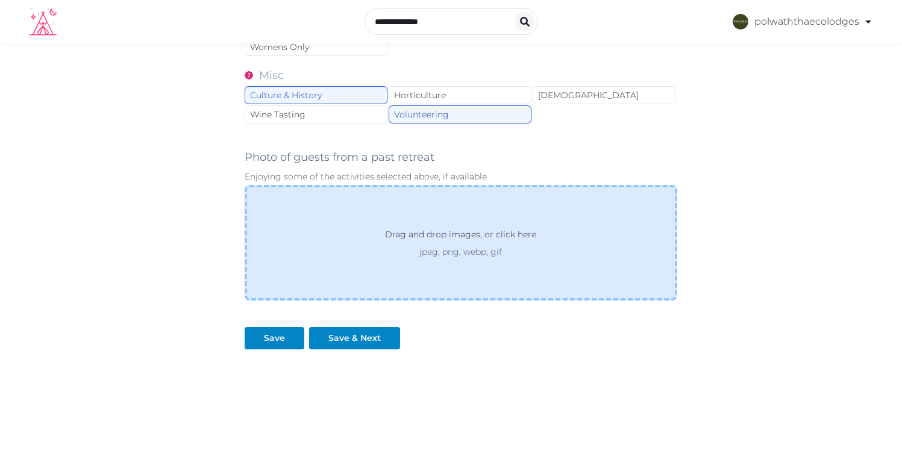
click at [462, 246] on p "jpeg, png, webp, gif" at bounding box center [460, 252] width 195 height 12
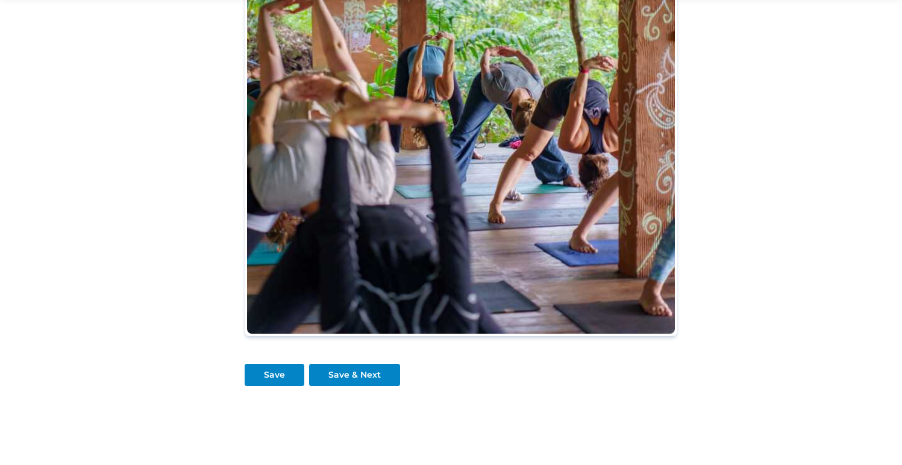
scroll to position [993, 0]
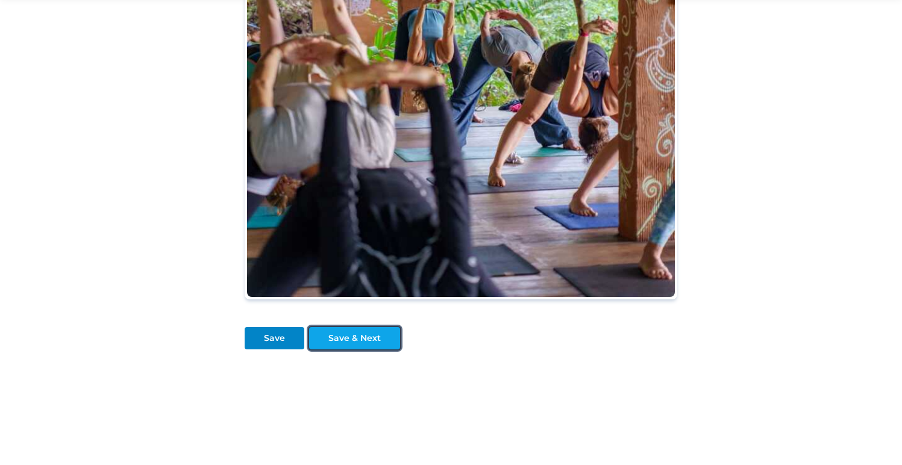
click at [345, 341] on div "Save & Next" at bounding box center [354, 338] width 52 height 13
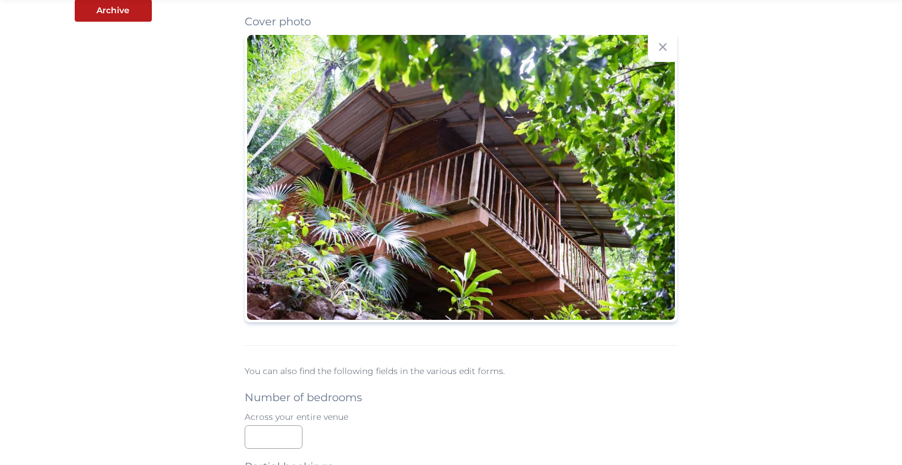
scroll to position [475, 0]
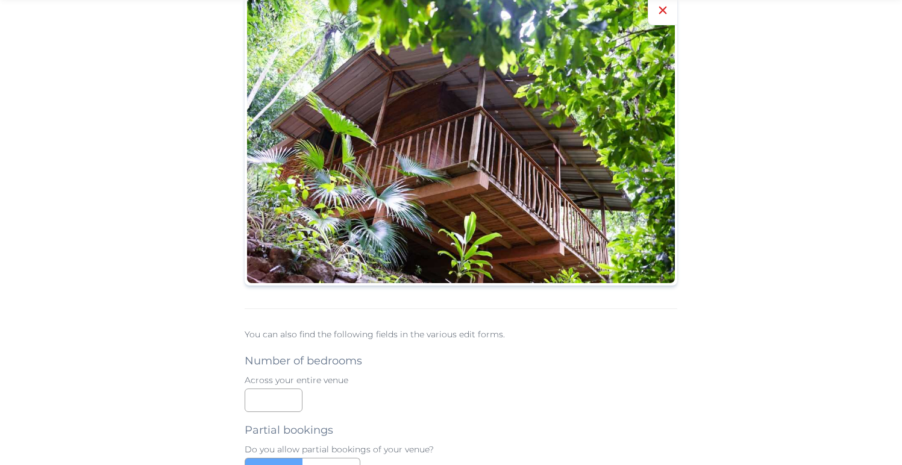
click at [663, 8] on icon at bounding box center [663, 11] width 8 height 8
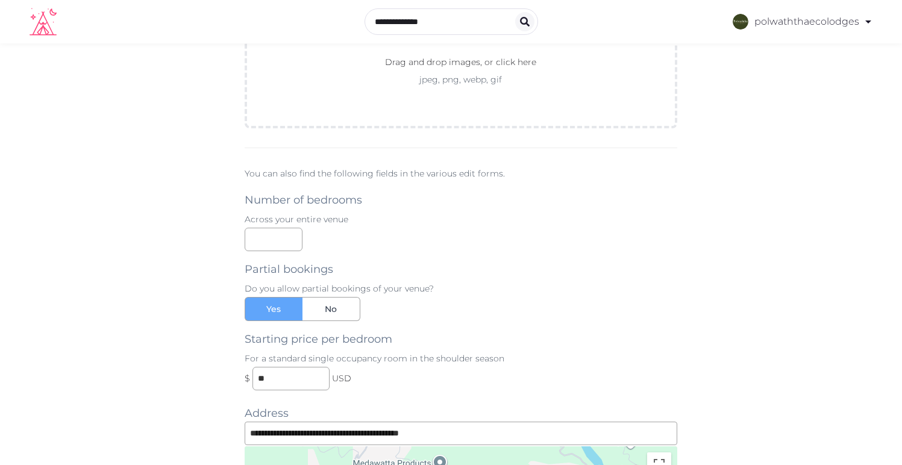
scroll to position [375, 0]
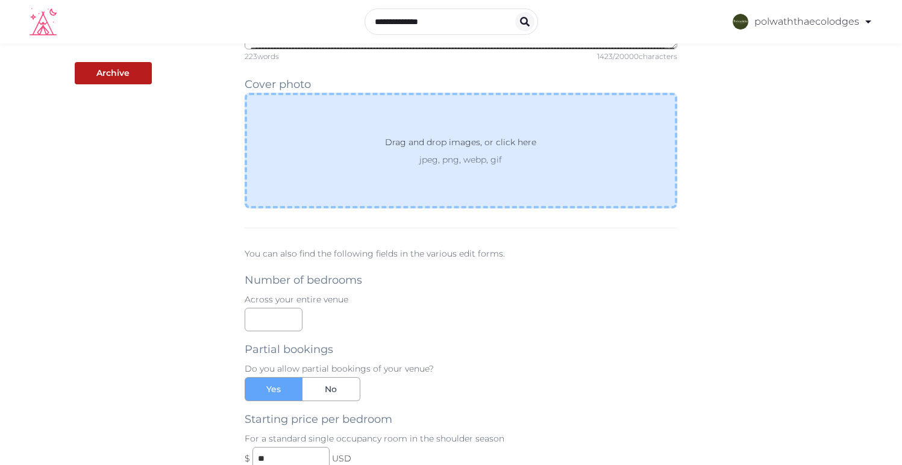
click at [457, 172] on div "Drag and drop images, or click here jpeg, png, webp, gif" at bounding box center [461, 151] width 433 height 116
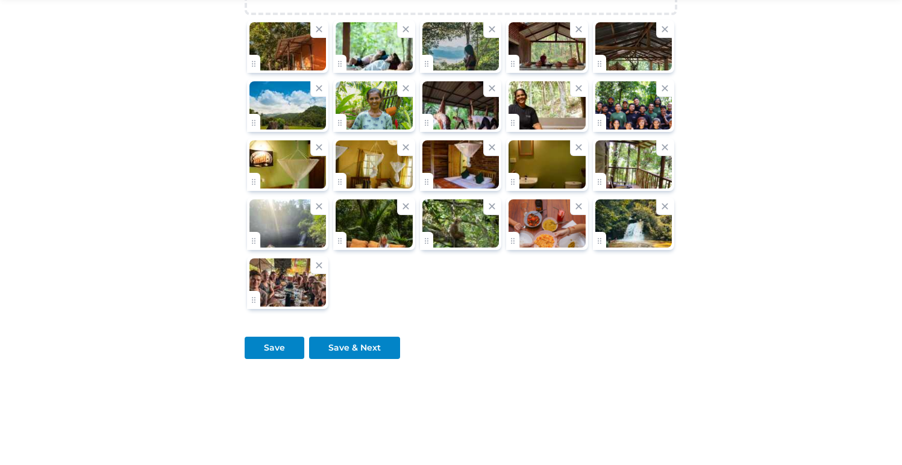
scroll to position [1541, 0]
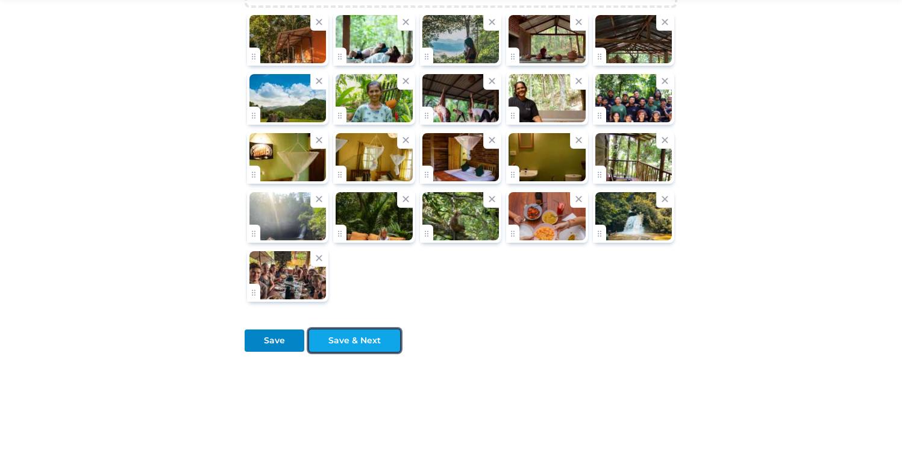
click at [351, 338] on div "Save & Next" at bounding box center [354, 340] width 52 height 13
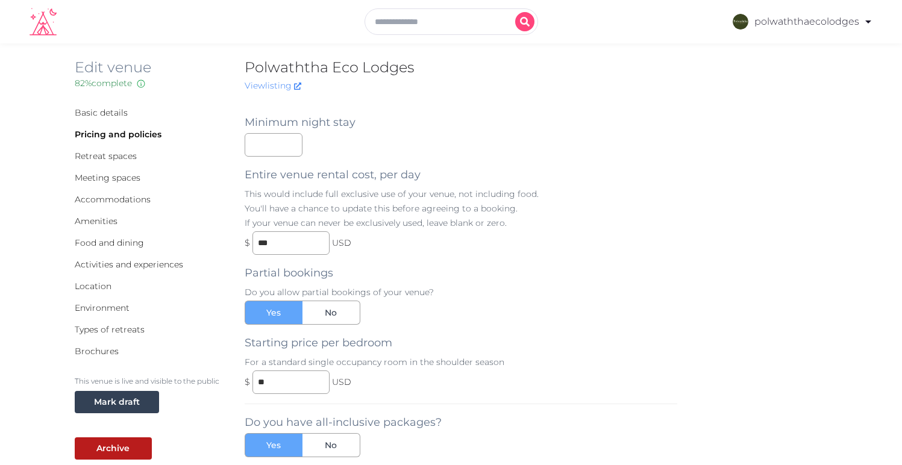
click at [433, 20] on input "text" at bounding box center [452, 21] width 174 height 27
type input "*********"
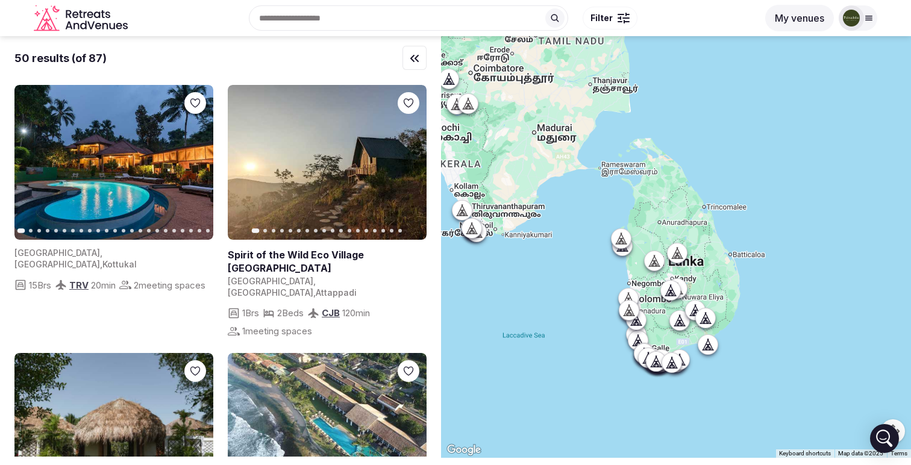
click at [321, 26] on div "Recent searches Kandy, Sri Lanka Sri Lanka Search Popular Destinations Toscana,…" at bounding box center [445, 18] width 625 height 52
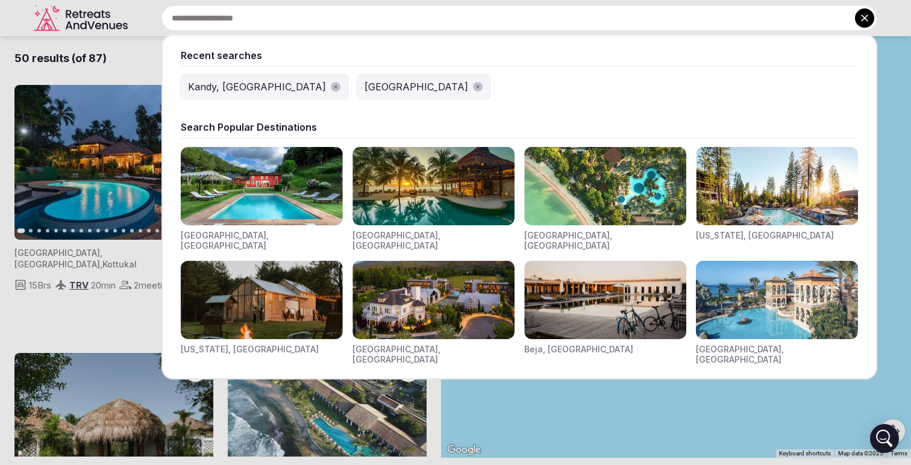
click at [333, 86] on icon "button" at bounding box center [336, 87] width 6 height 6
click at [282, 18] on input "text" at bounding box center [519, 17] width 716 height 25
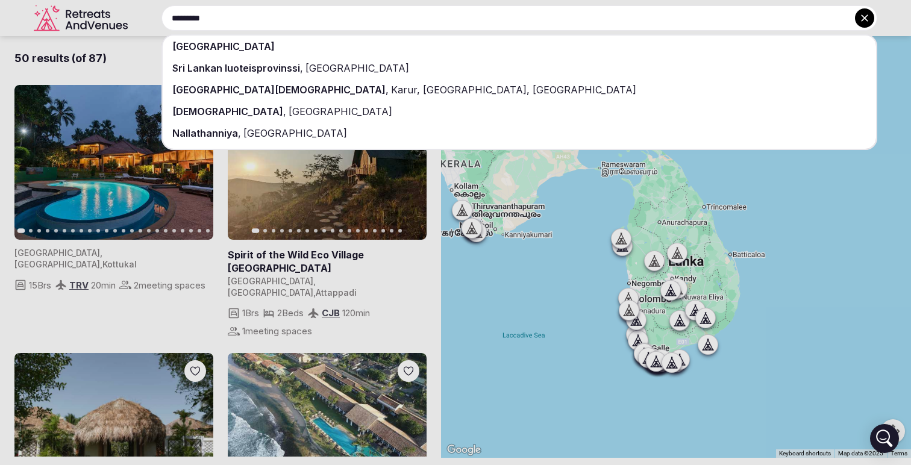
type input "*********"
click at [205, 43] on span "[GEOGRAPHIC_DATA]" at bounding box center [223, 46] width 102 height 12
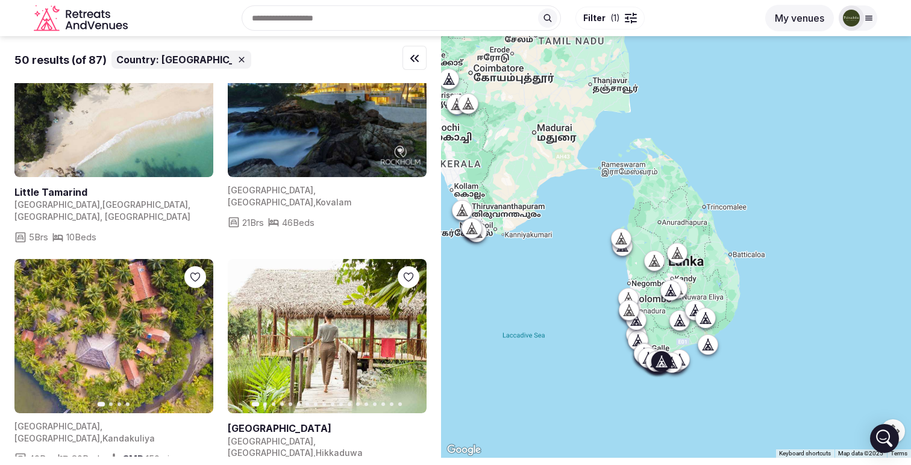
scroll to position [3551, 0]
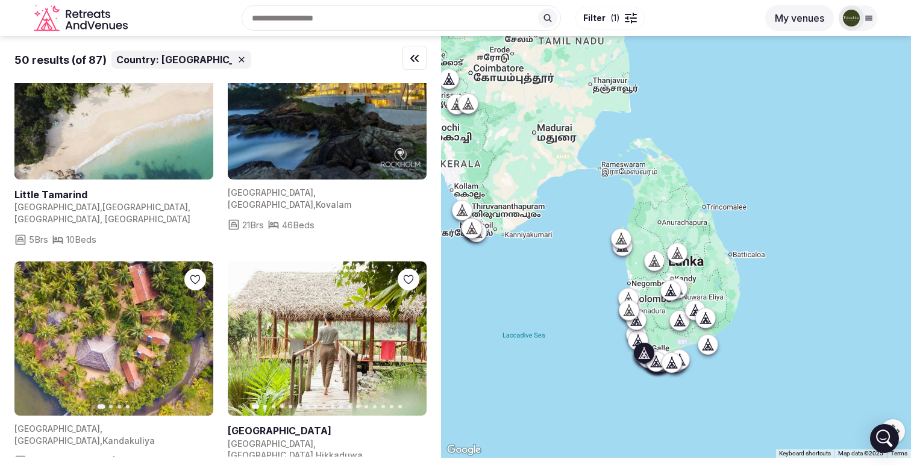
click at [407, 334] on icon "button" at bounding box center [410, 339] width 10 height 10
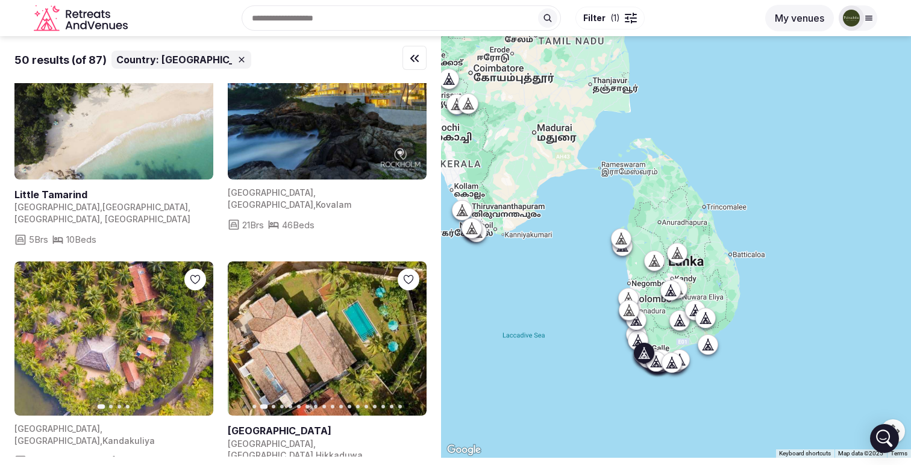
click at [406, 334] on icon "button" at bounding box center [410, 339] width 10 height 10
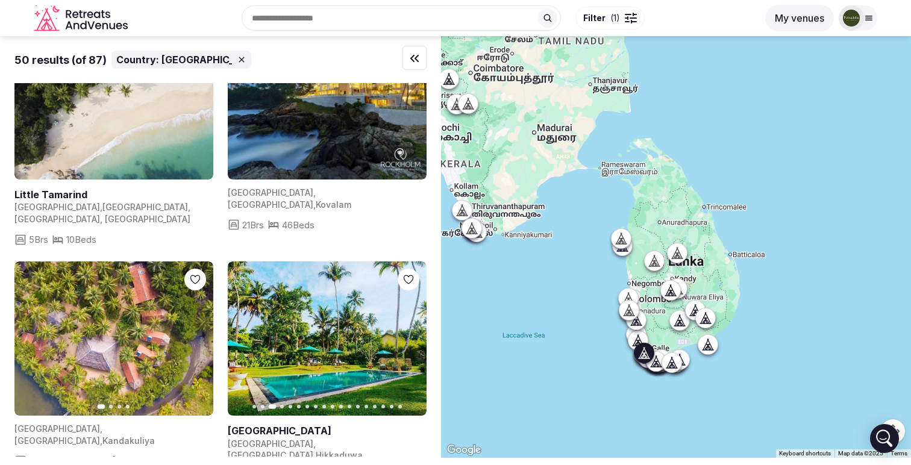
click at [406, 334] on icon "button" at bounding box center [410, 339] width 10 height 10
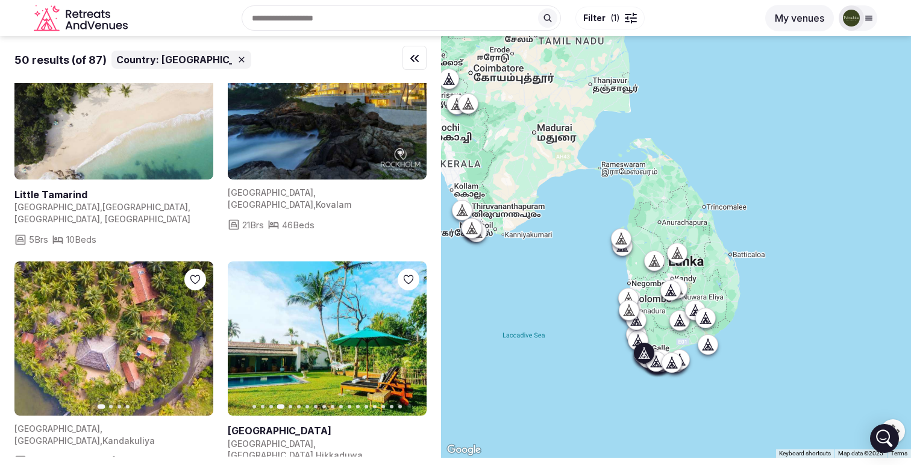
click at [406, 334] on icon "button" at bounding box center [410, 339] width 10 height 10
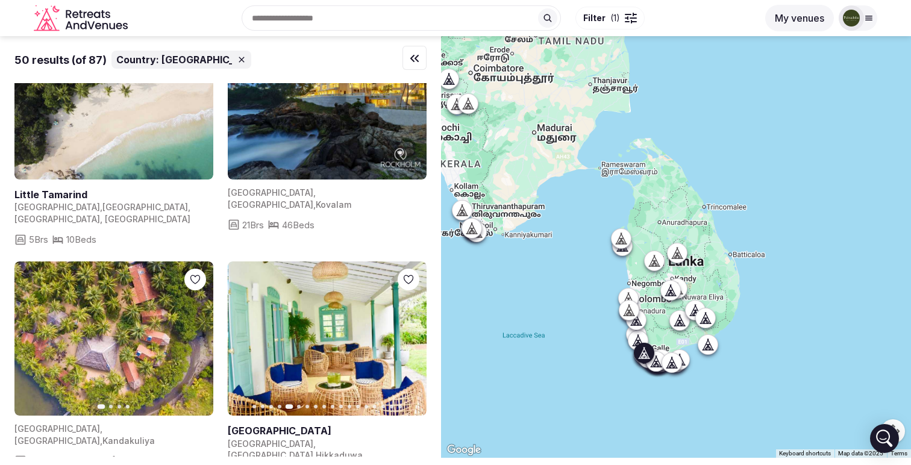
click at [407, 334] on icon "button" at bounding box center [410, 339] width 10 height 10
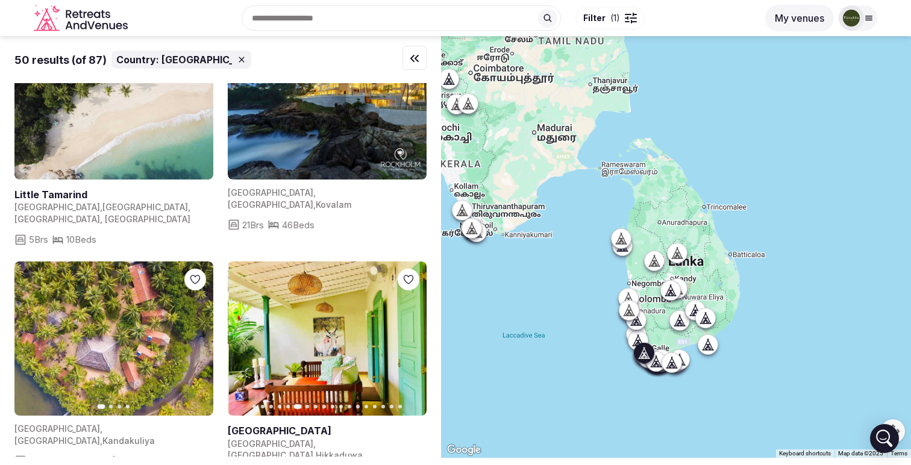
click at [408, 334] on icon "button" at bounding box center [410, 339] width 10 height 10
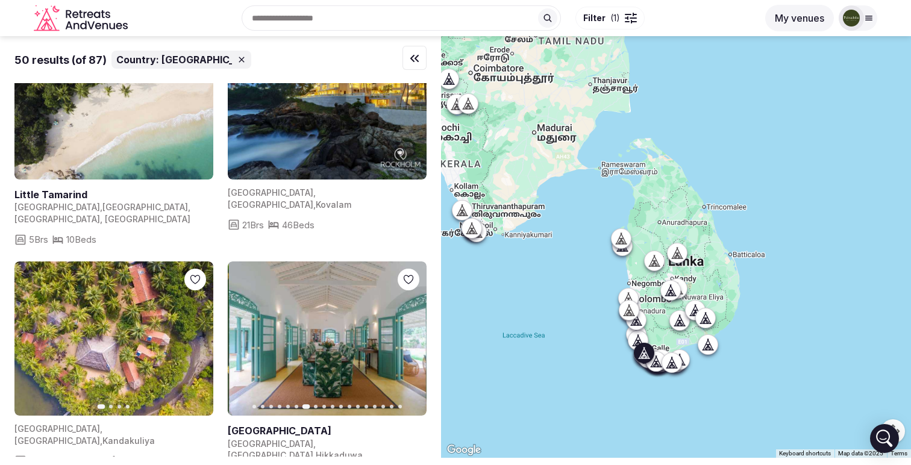
click at [408, 334] on icon "button" at bounding box center [410, 339] width 10 height 10
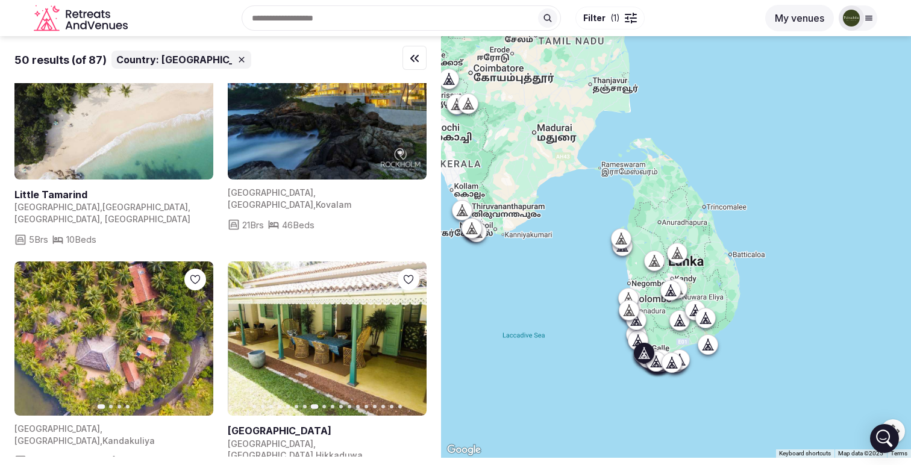
click at [408, 334] on icon "button" at bounding box center [410, 339] width 10 height 10
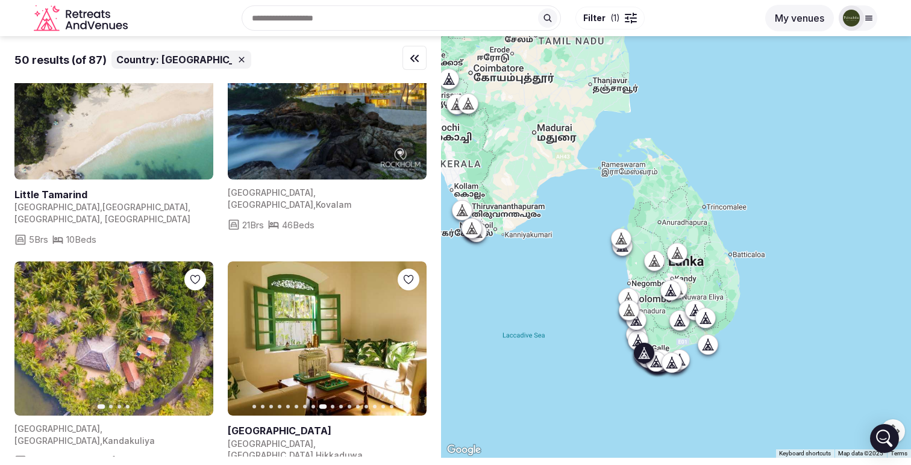
click at [408, 334] on icon "button" at bounding box center [410, 339] width 10 height 10
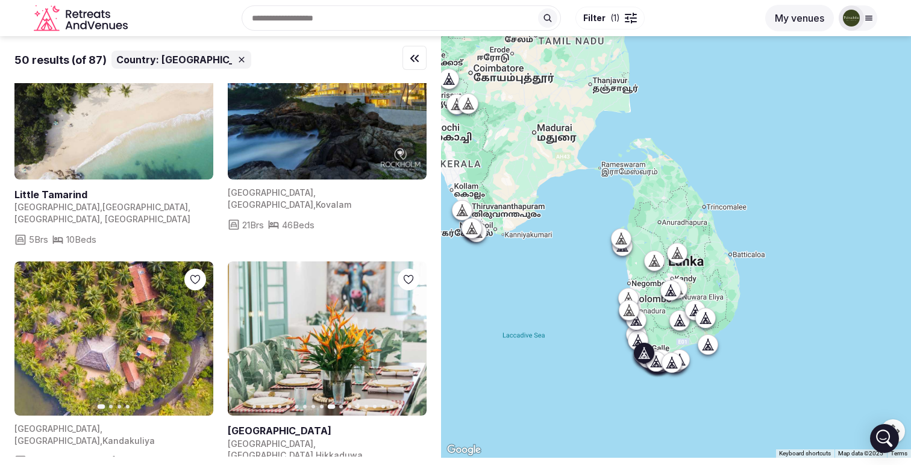
click at [408, 334] on icon "button" at bounding box center [410, 339] width 10 height 10
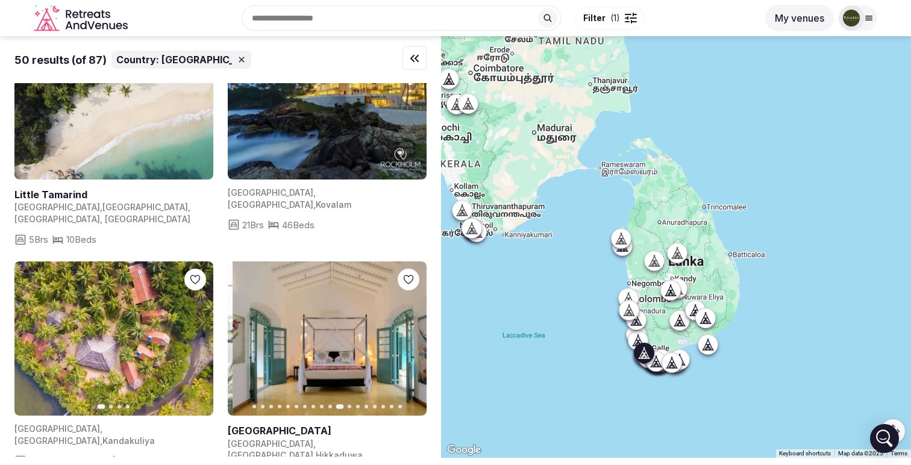
click at [408, 334] on icon "button" at bounding box center [410, 339] width 10 height 10
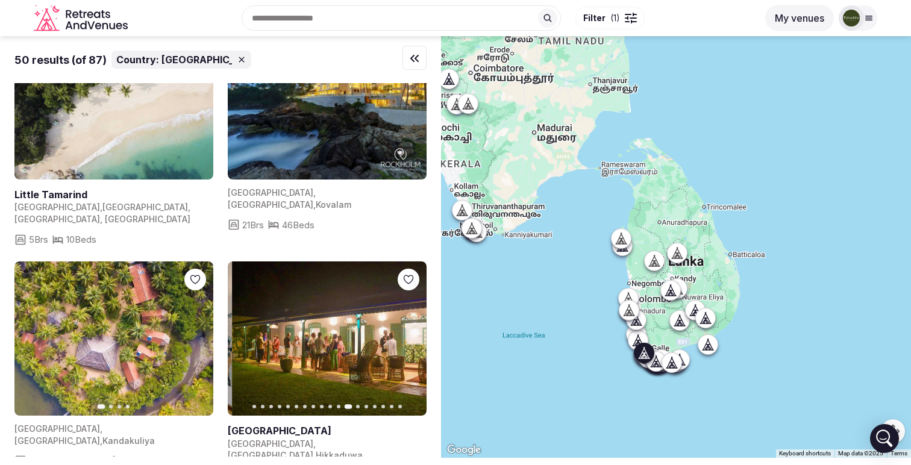
click at [408, 334] on icon "button" at bounding box center [410, 339] width 10 height 10
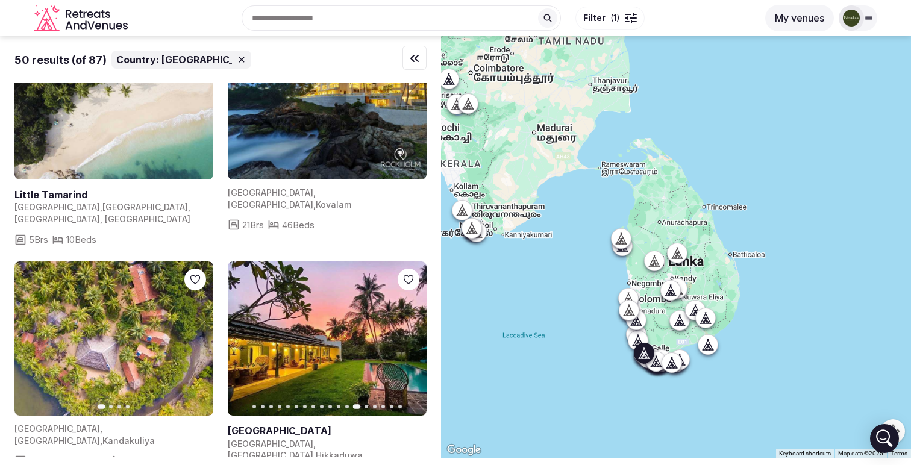
click at [408, 334] on icon "button" at bounding box center [410, 339] width 10 height 10
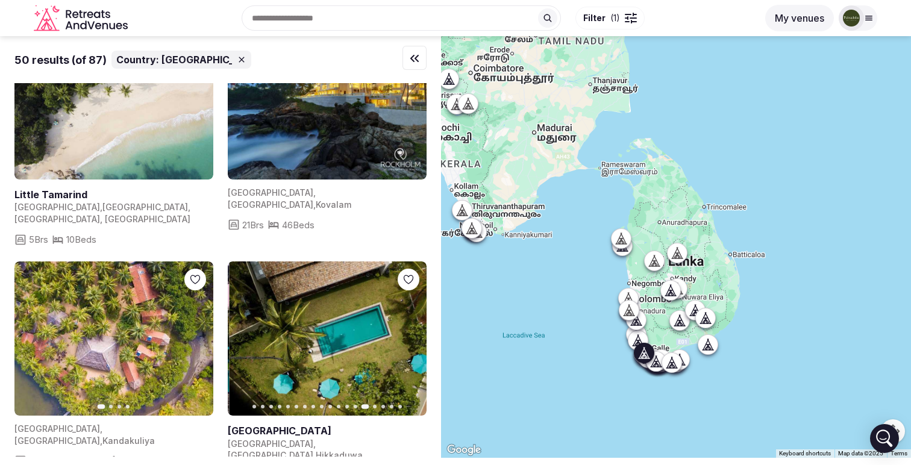
click at [408, 334] on icon "button" at bounding box center [410, 339] width 10 height 10
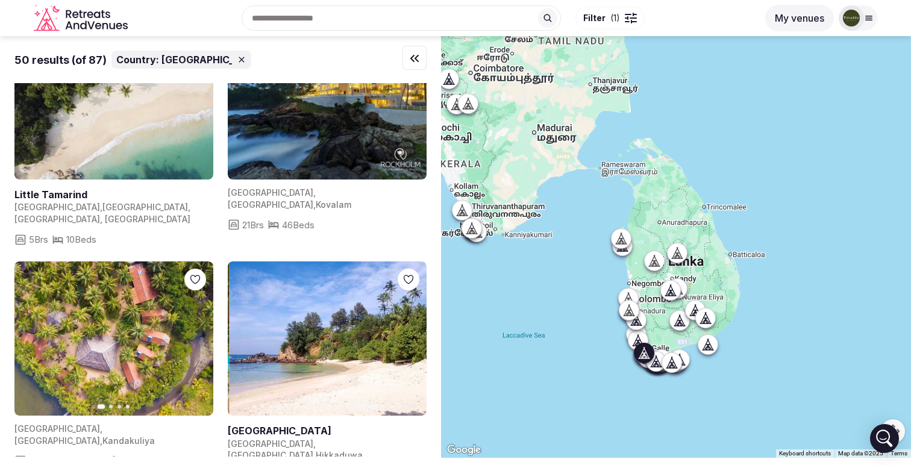
click at [408, 334] on icon "button" at bounding box center [410, 339] width 10 height 10
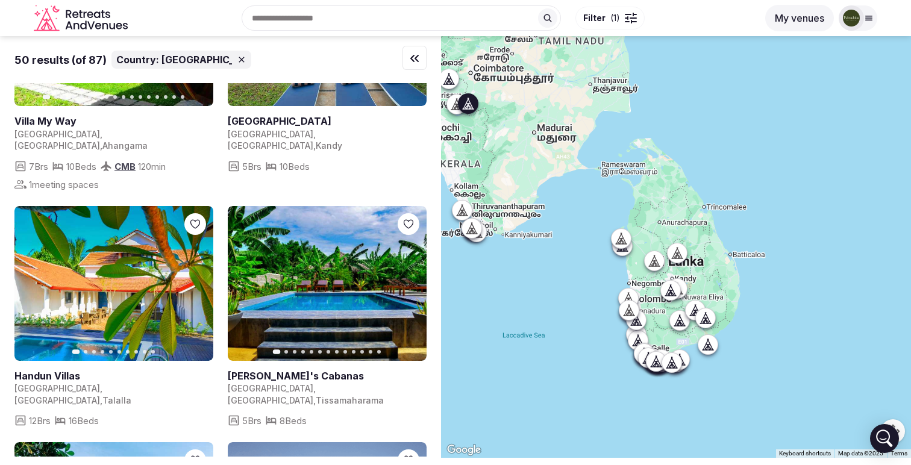
scroll to position [5281, 0]
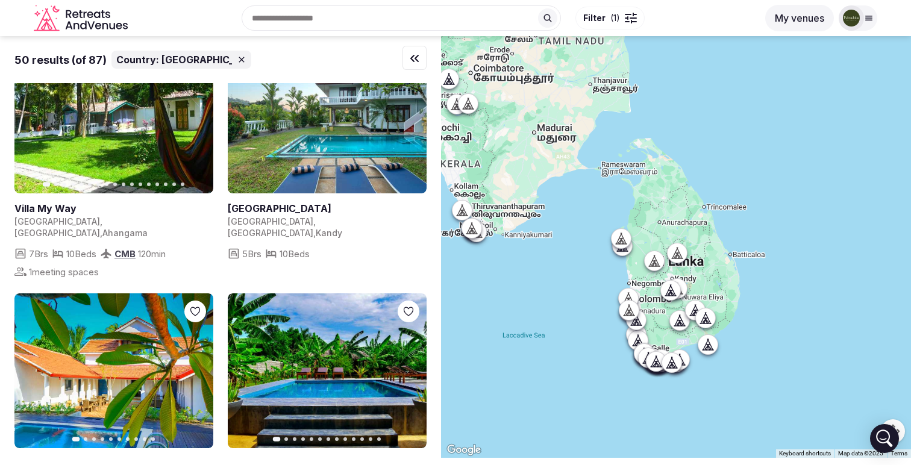
scroll to position [5279, 0]
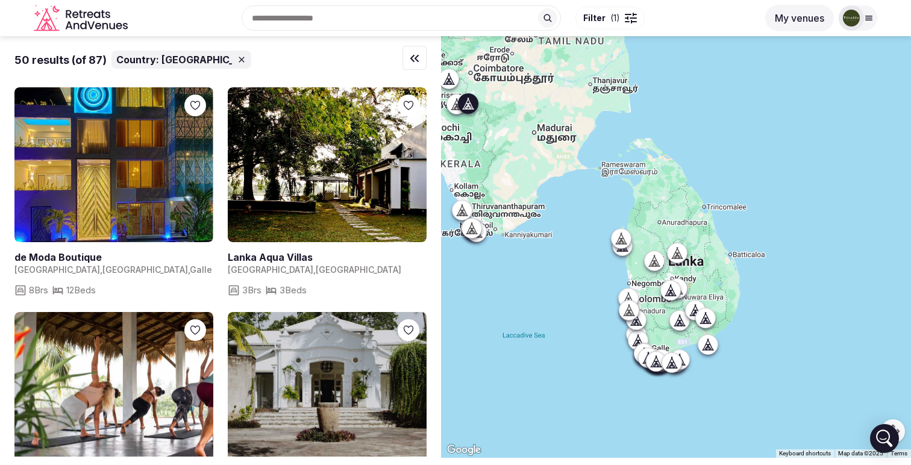
scroll to position [5281, 0]
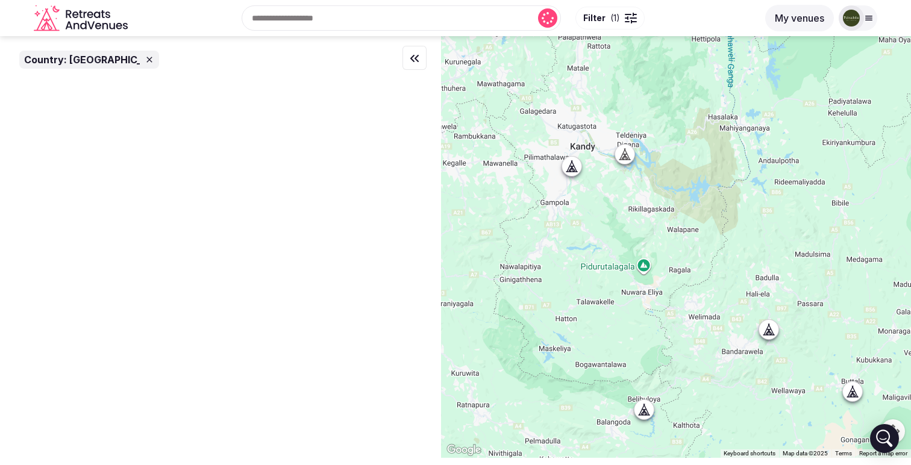
scroll to position [0, 0]
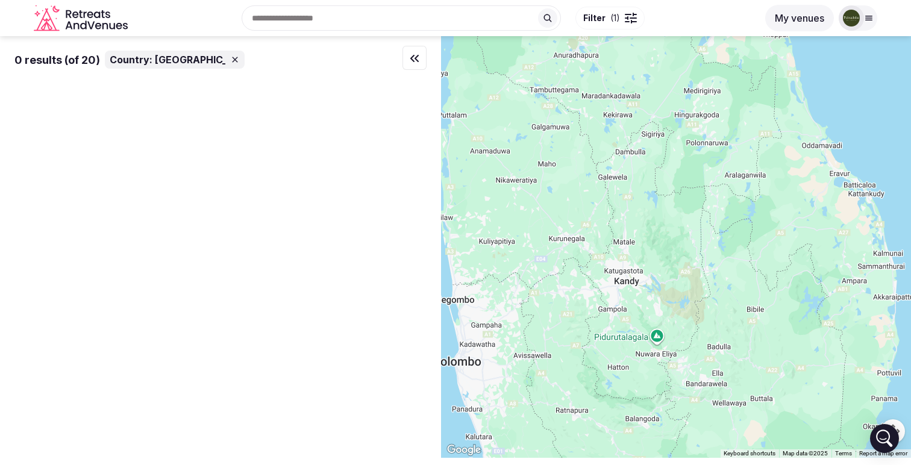
drag, startPoint x: 580, startPoint y: 273, endPoint x: 624, endPoint y: 318, distance: 62.2
click at [623, 318] on div at bounding box center [676, 247] width 470 height 422
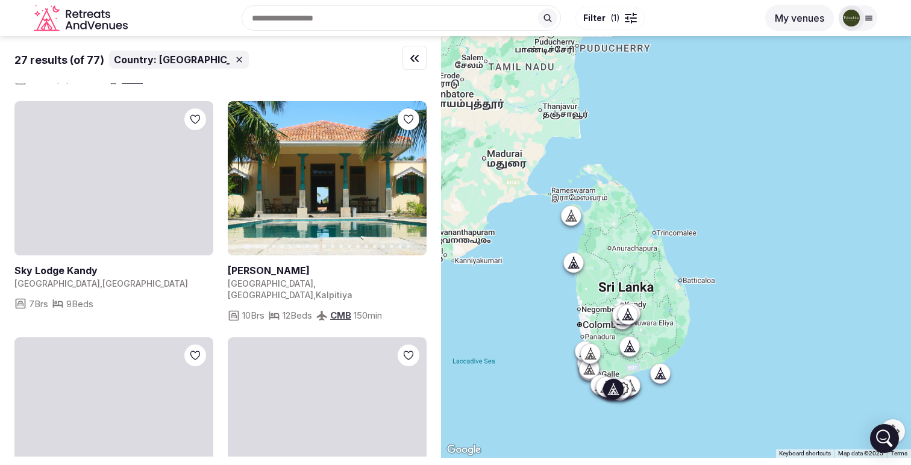
scroll to position [1866, 0]
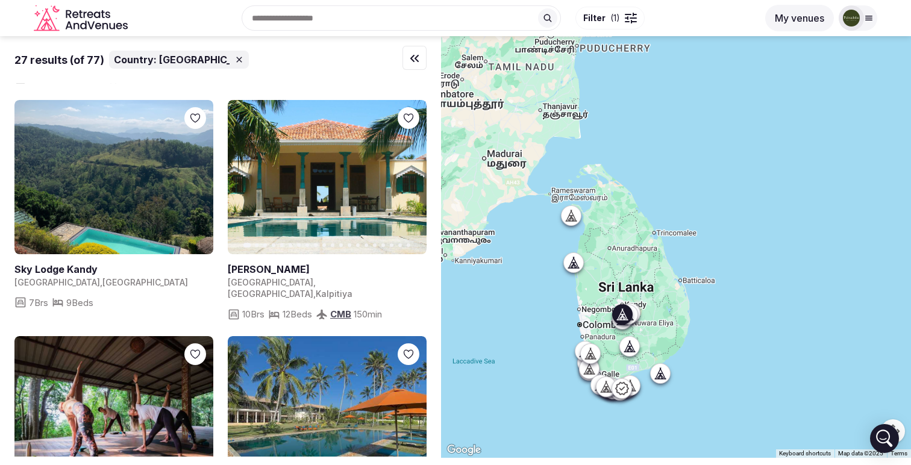
click at [202, 404] on button "Next slide" at bounding box center [196, 413] width 19 height 19
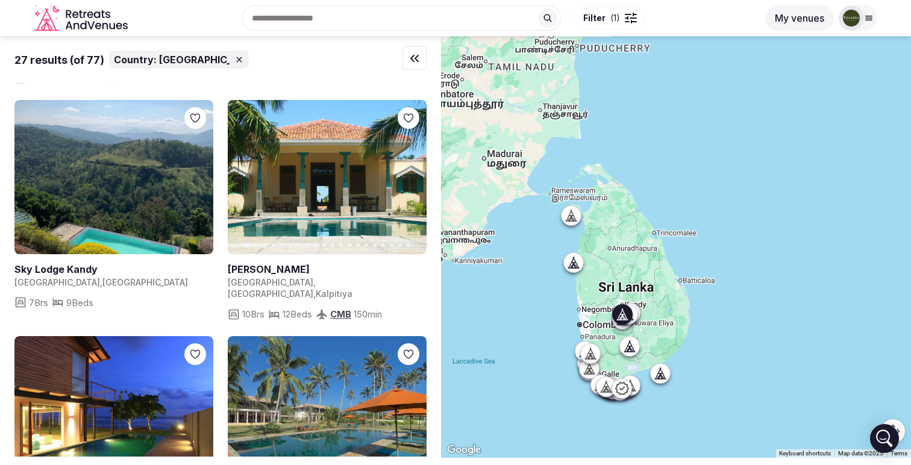
click at [201, 409] on icon "button" at bounding box center [197, 414] width 10 height 10
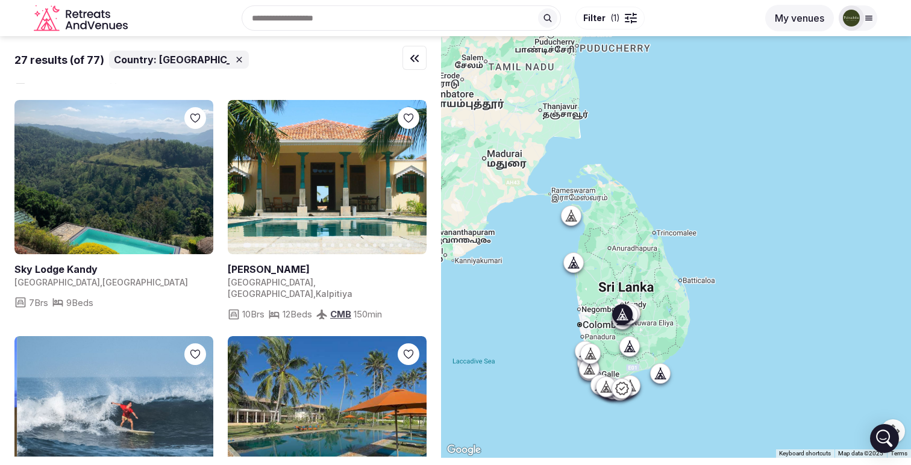
click at [201, 409] on icon "button" at bounding box center [197, 414] width 10 height 10
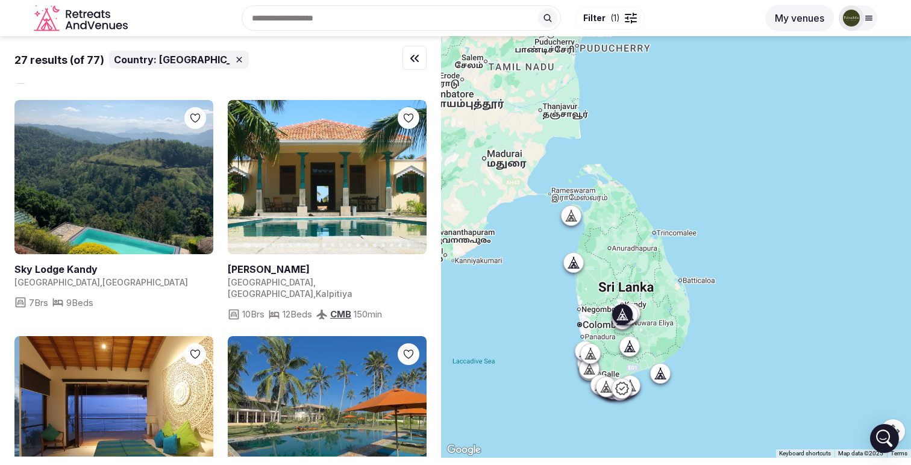
click at [201, 409] on icon "button" at bounding box center [197, 414] width 10 height 10
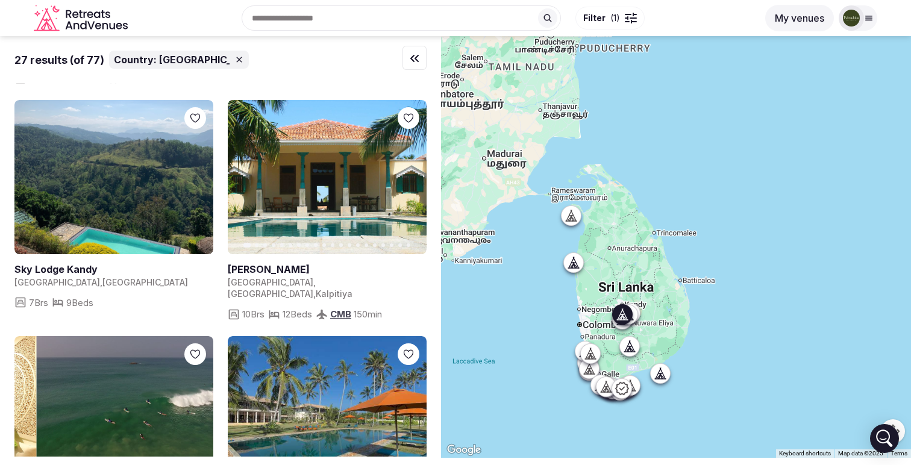
click at [201, 409] on icon "button" at bounding box center [197, 414] width 10 height 10
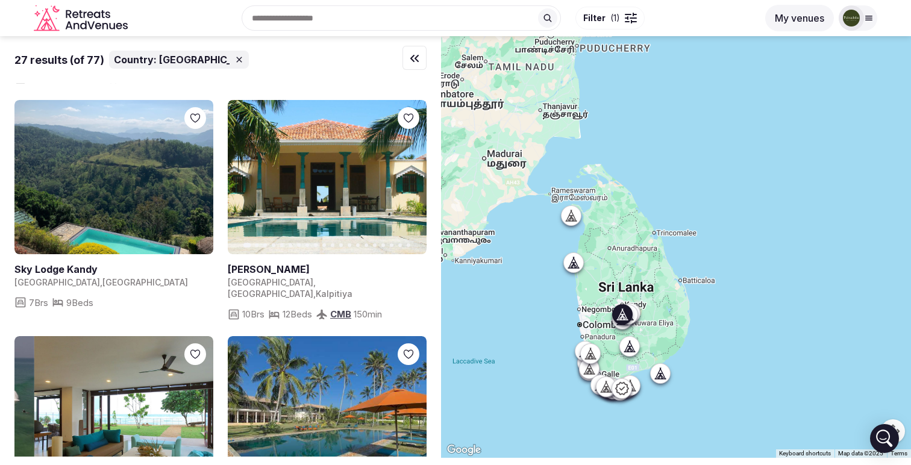
click at [201, 409] on icon "button" at bounding box center [197, 414] width 10 height 10
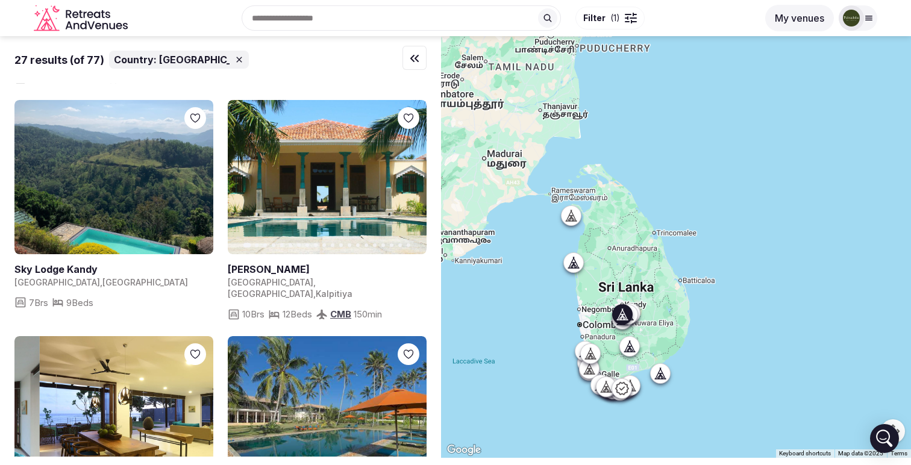
click at [201, 409] on icon "button" at bounding box center [197, 414] width 10 height 10
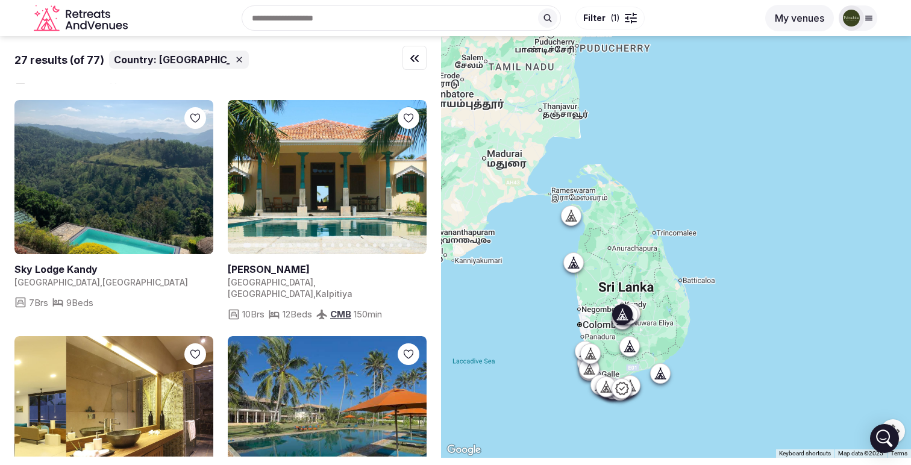
click at [201, 409] on icon "button" at bounding box center [197, 414] width 10 height 10
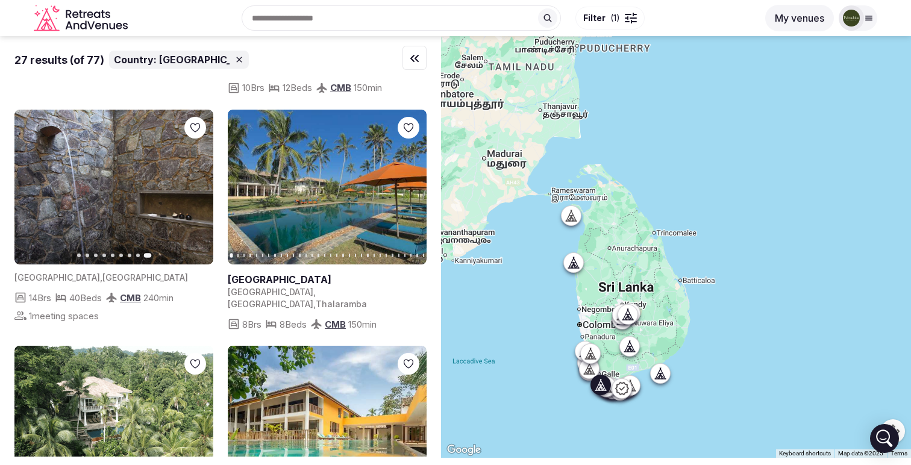
scroll to position [1861, 0]
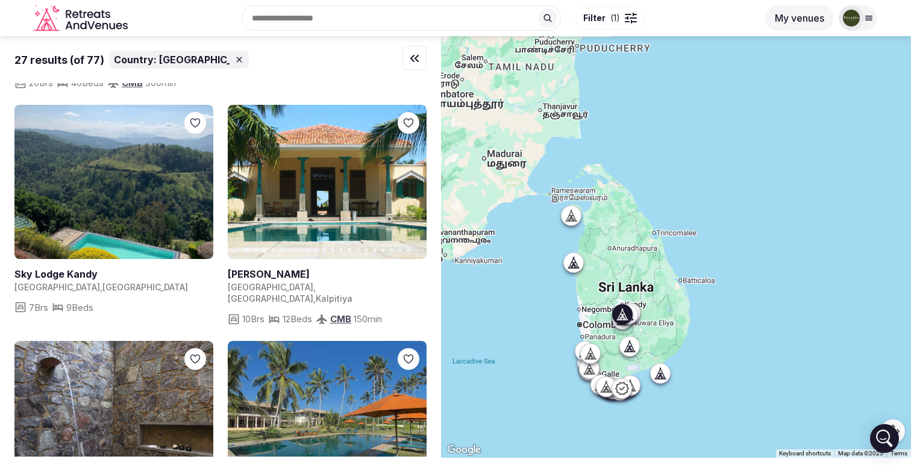
click at [37, 409] on button "Previous slide" at bounding box center [31, 418] width 19 height 19
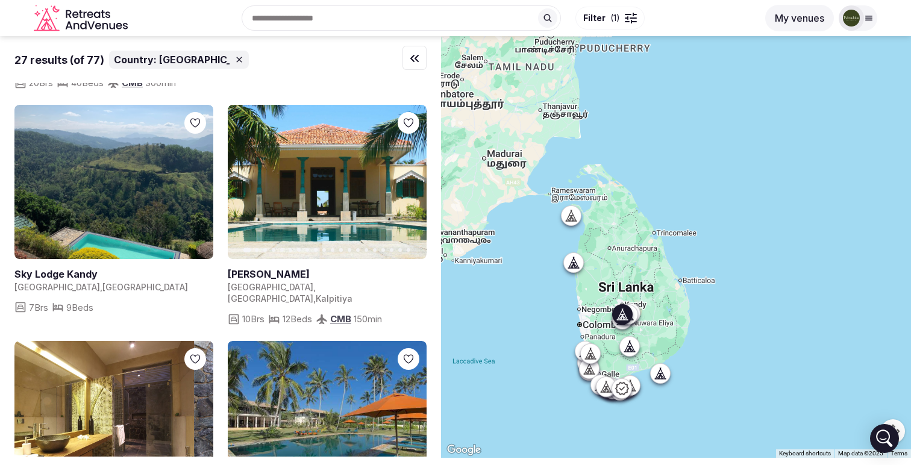
click at [37, 409] on button "Previous slide" at bounding box center [31, 418] width 19 height 19
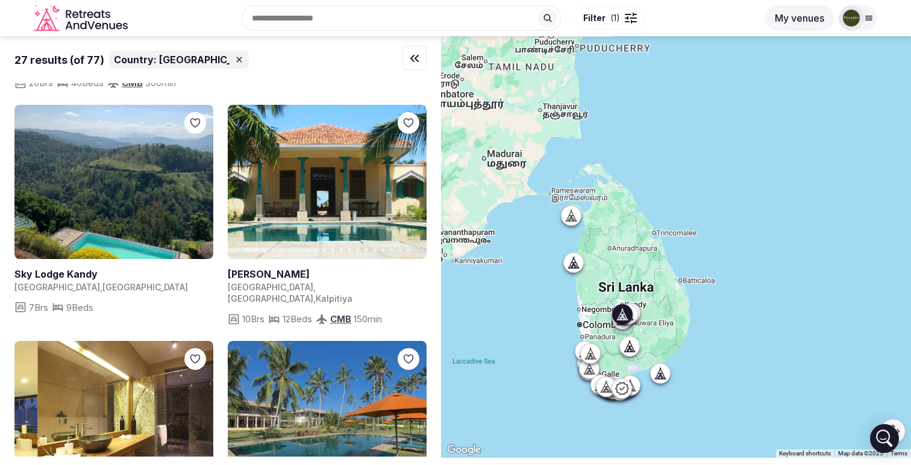
click at [37, 409] on button "Previous slide" at bounding box center [31, 418] width 19 height 19
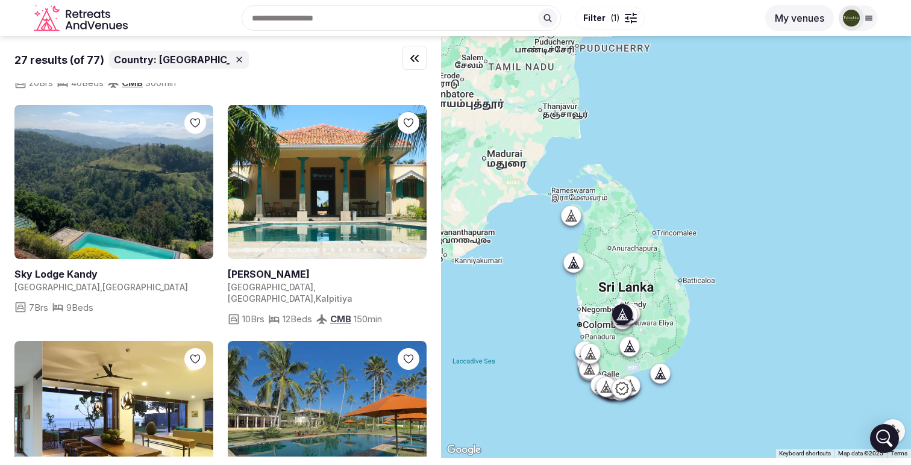
click at [37, 409] on button "Previous slide" at bounding box center [31, 418] width 19 height 19
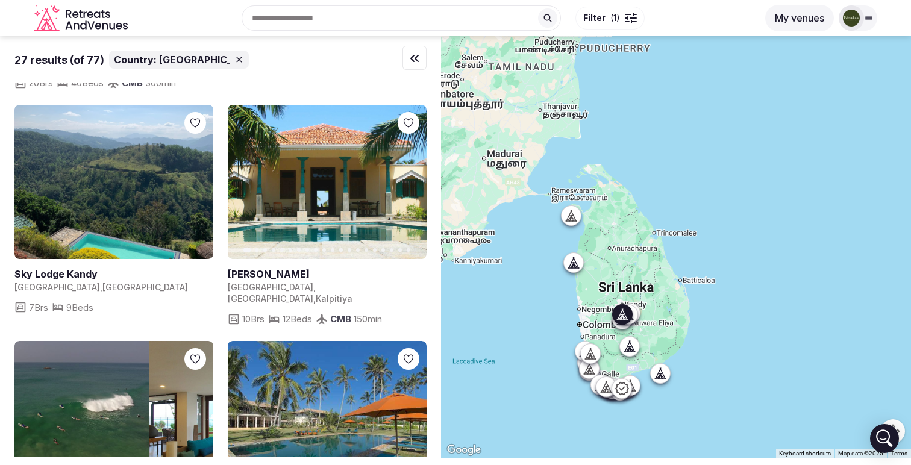
click at [37, 409] on button "Previous slide" at bounding box center [31, 418] width 19 height 19
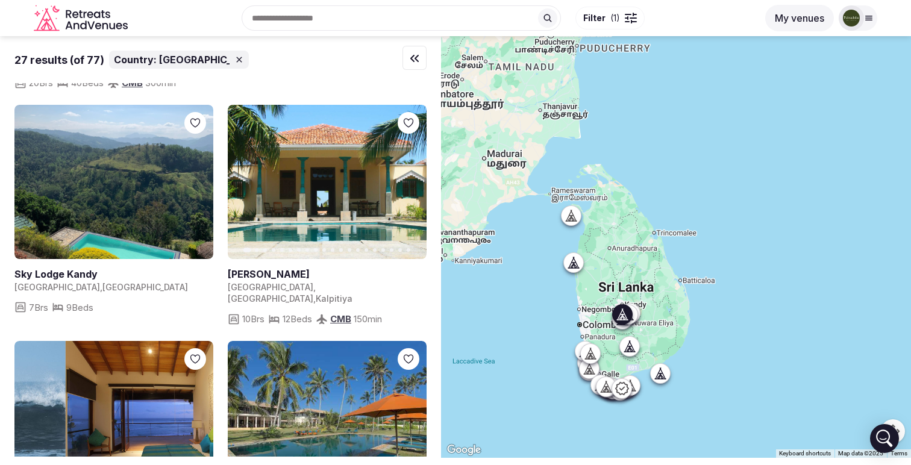
click at [37, 409] on button "Previous slide" at bounding box center [31, 418] width 19 height 19
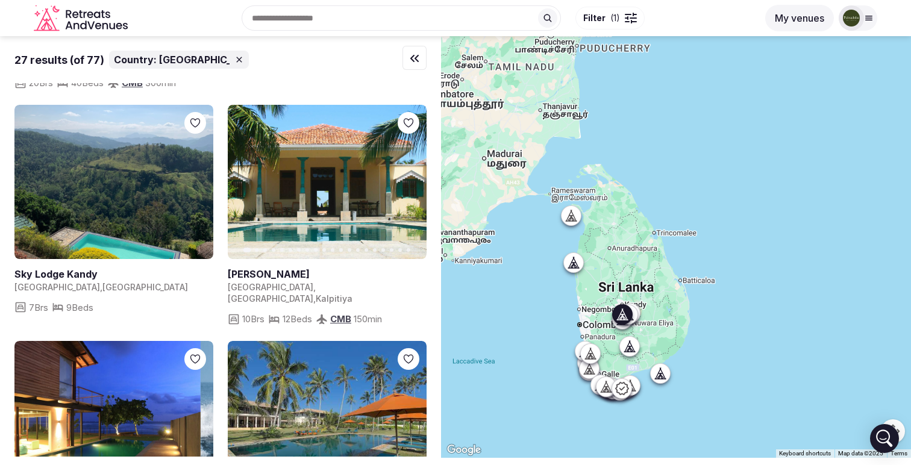
click at [37, 409] on button "Previous slide" at bounding box center [31, 418] width 19 height 19
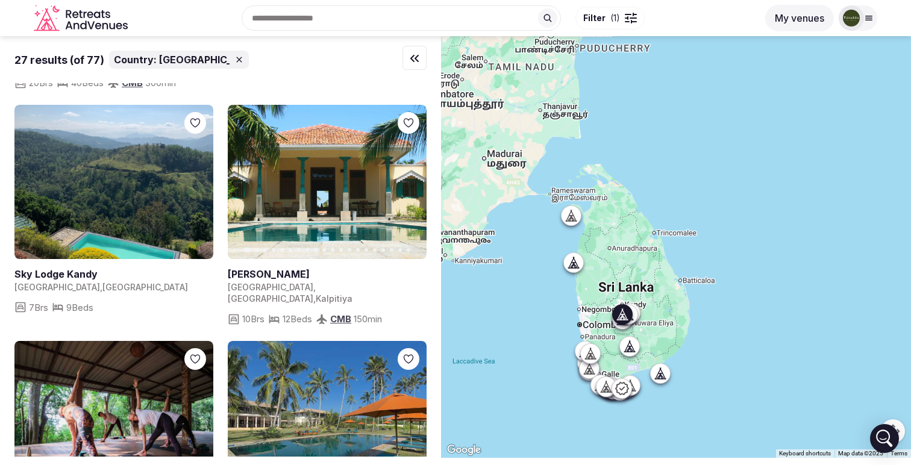
click at [123, 362] on img at bounding box center [113, 418] width 199 height 155
click at [149, 341] on img at bounding box center [113, 418] width 199 height 155
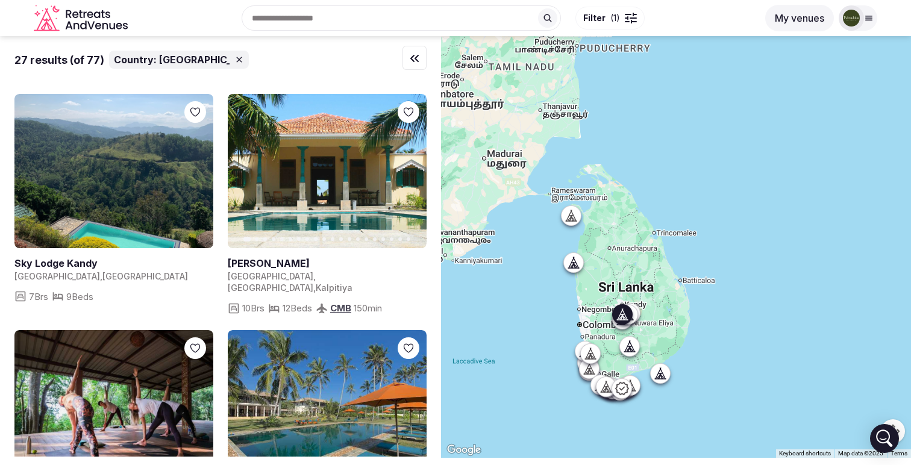
scroll to position [2039, 0]
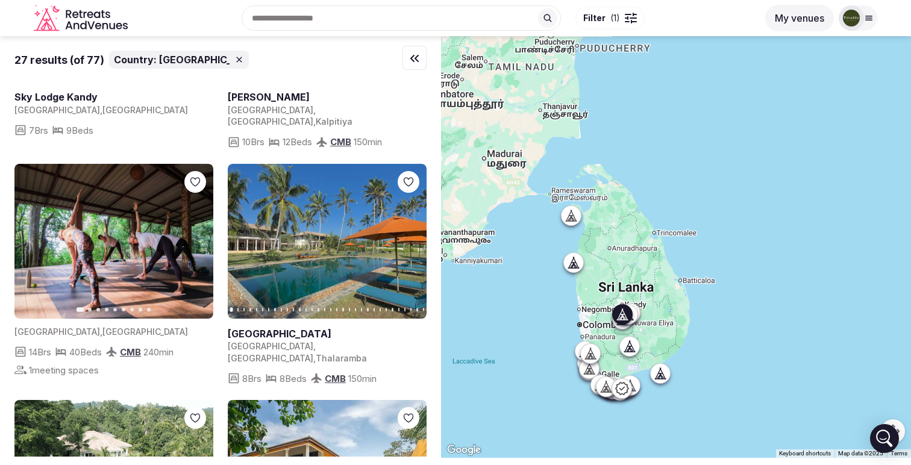
click at [122, 199] on img at bounding box center [113, 241] width 199 height 155
click at [104, 208] on img at bounding box center [113, 241] width 199 height 155
click at [51, 216] on img at bounding box center [113, 241] width 199 height 155
click at [60, 364] on span "1 meeting spaces" at bounding box center [64, 370] width 70 height 13
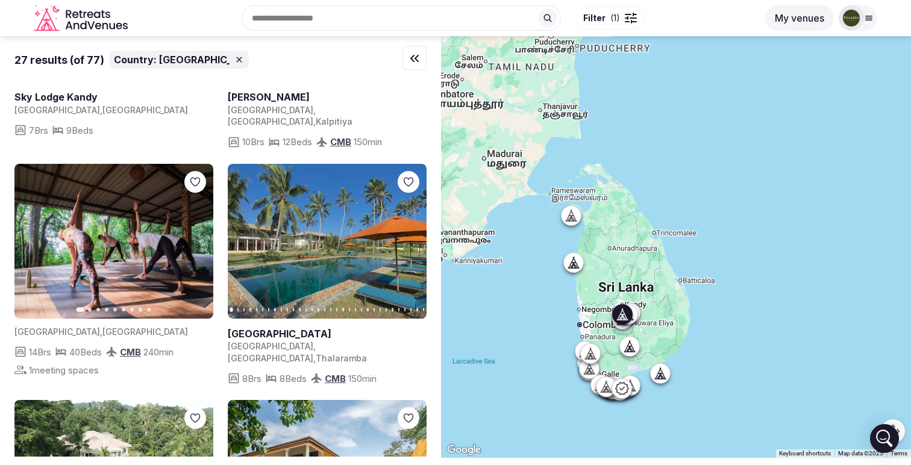
click at [62, 205] on img at bounding box center [113, 241] width 199 height 155
click at [78, 187] on img at bounding box center [113, 241] width 199 height 155
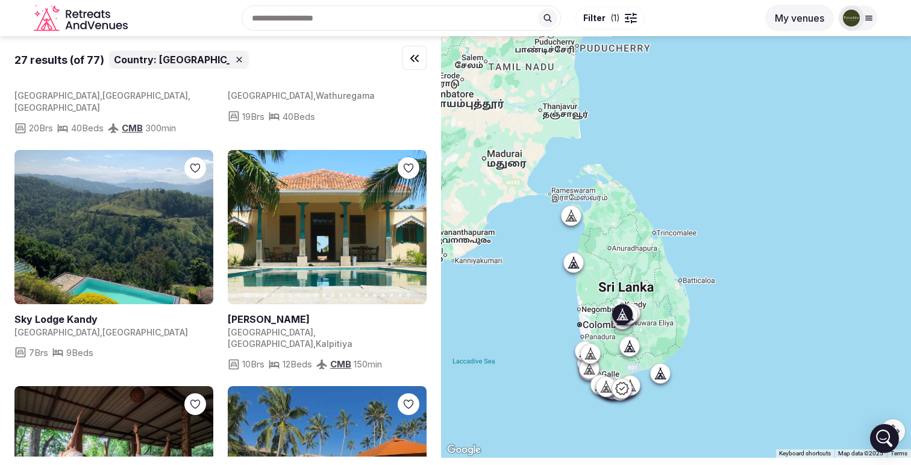
click at [94, 386] on img at bounding box center [113, 463] width 199 height 155
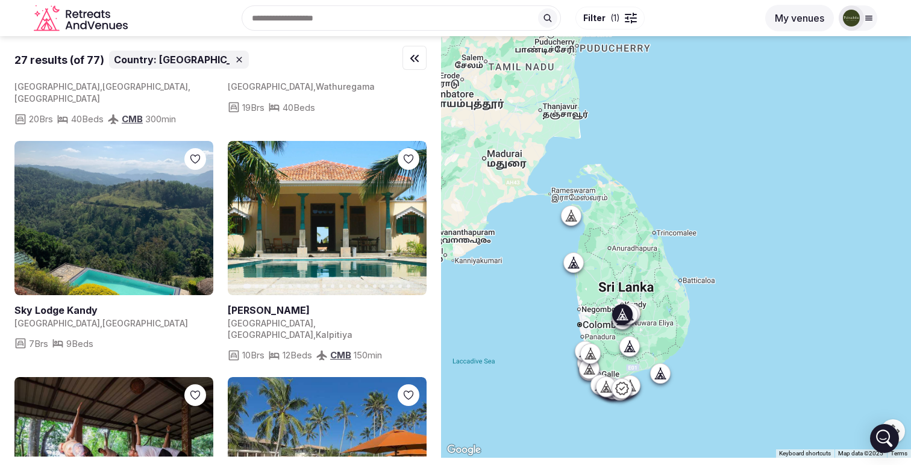
scroll to position [1839, 0]
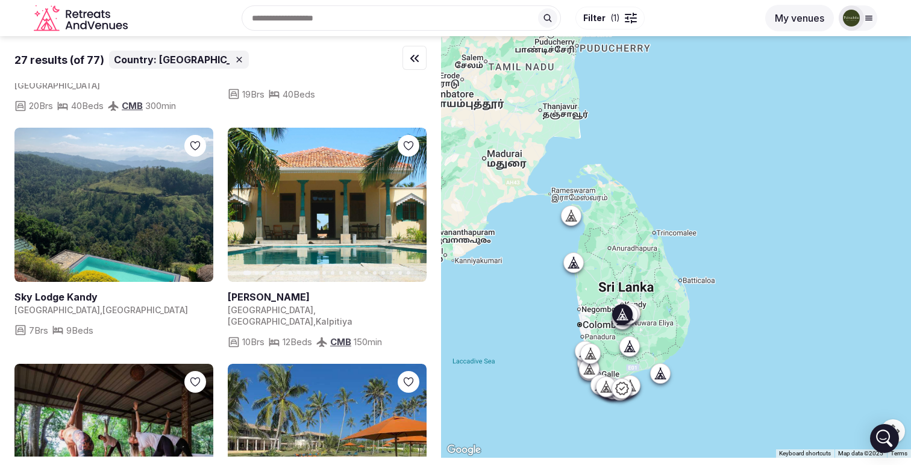
click at [96, 364] on img at bounding box center [113, 441] width 199 height 155
click at [85, 364] on img at bounding box center [113, 441] width 199 height 155
click at [96, 364] on img at bounding box center [113, 441] width 199 height 155
drag, startPoint x: 161, startPoint y: 324, endPoint x: 11, endPoint y: 351, distance: 151.9
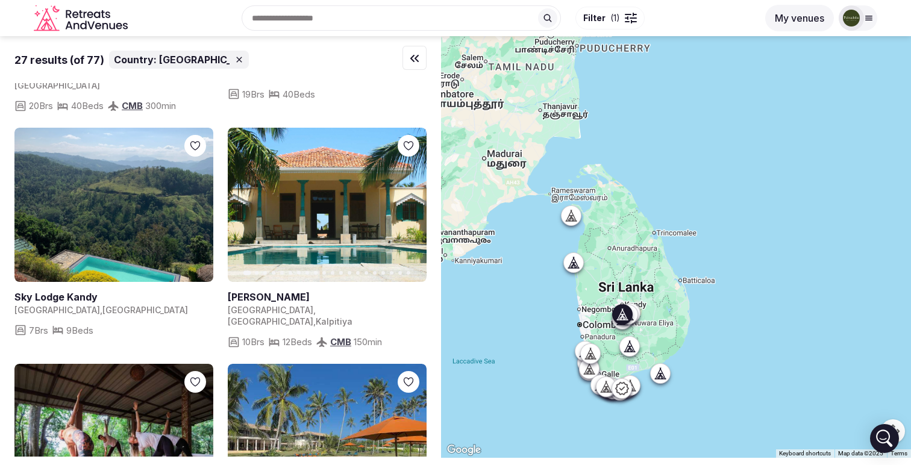
click at [11, 351] on div "27 results (of 77) Country: Sri Lanka images Nisala Arana Boutique Hotel Sri La…" at bounding box center [220, 246] width 441 height 421
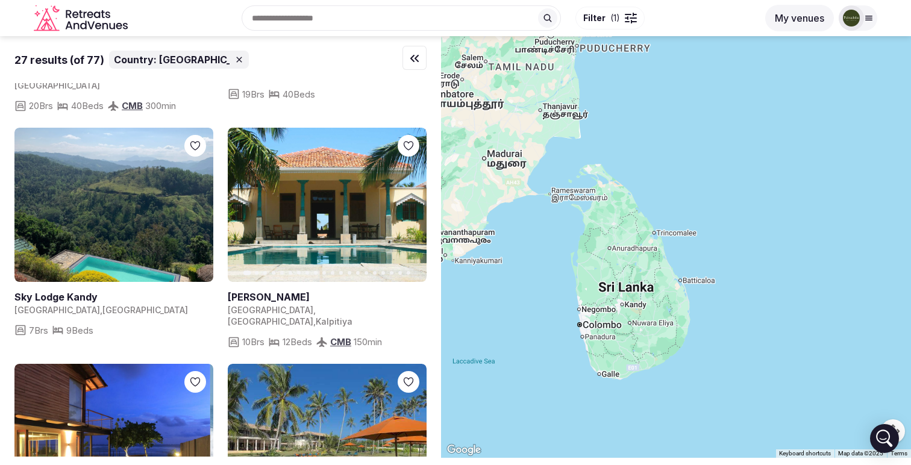
drag, startPoint x: 106, startPoint y: 334, endPoint x: 342, endPoint y: 329, distance: 235.7
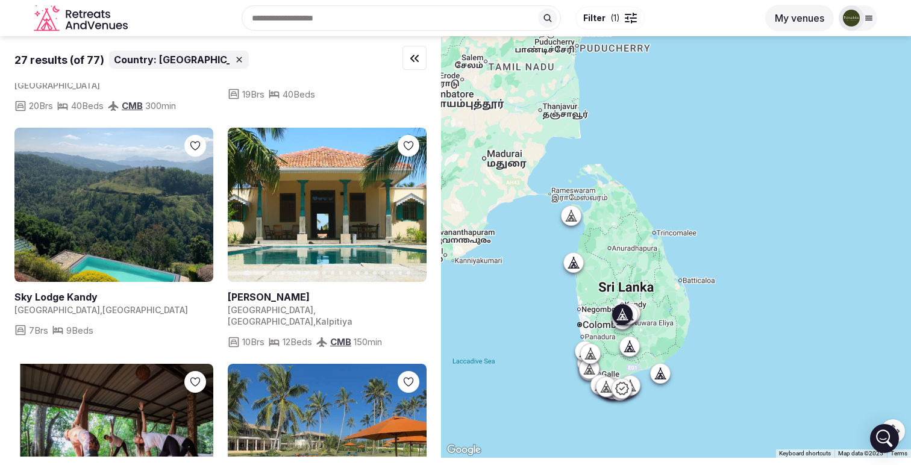
drag, startPoint x: 147, startPoint y: 340, endPoint x: 296, endPoint y: 335, distance: 148.9
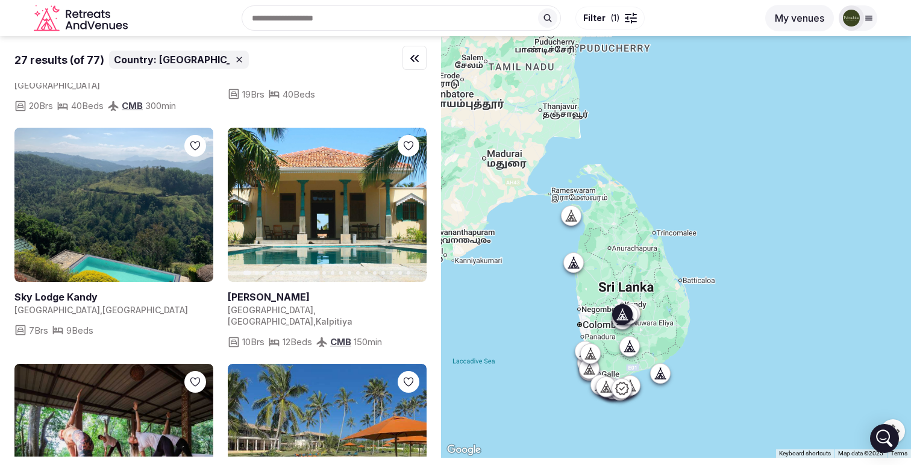
click at [89, 398] on img at bounding box center [113, 441] width 199 height 155
click at [109, 364] on img at bounding box center [113, 441] width 199 height 155
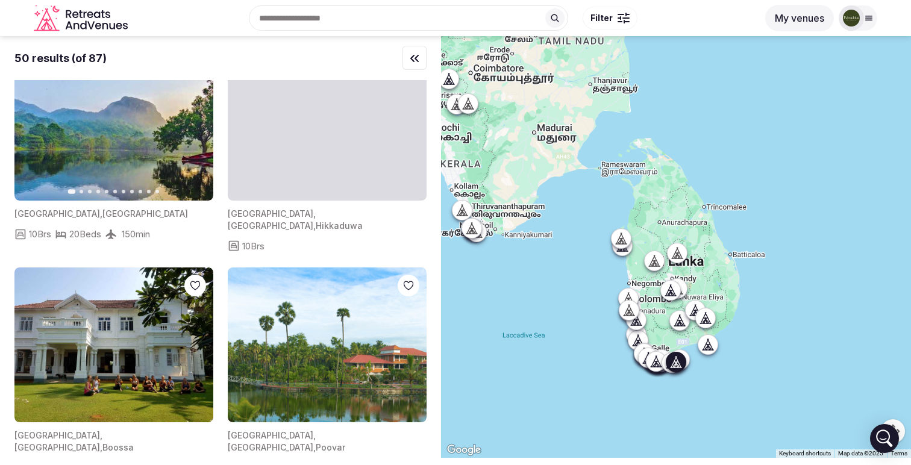
scroll to position [2975, 0]
